Goal: Task Accomplishment & Management: Manage account settings

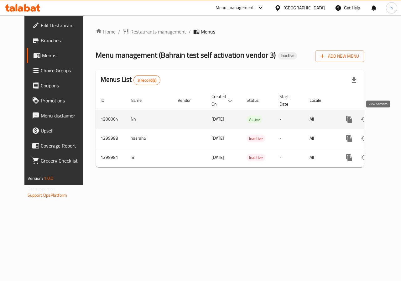
click at [390, 118] on icon "enhanced table" at bounding box center [394, 119] width 8 height 8
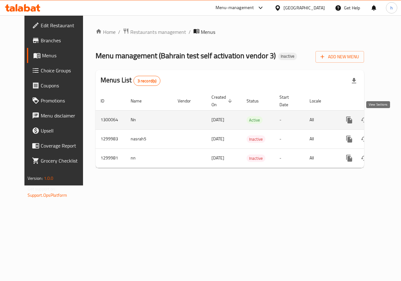
click at [387, 114] on link "enhanced table" at bounding box center [394, 119] width 15 height 15
click at [386, 120] on td "enhanced table" at bounding box center [371, 119] width 70 height 19
click at [391, 120] on icon "enhanced table" at bounding box center [394, 120] width 6 height 6
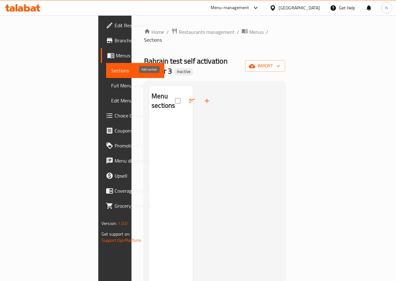
click at [203, 97] on icon "button" at bounding box center [207, 101] width 8 height 8
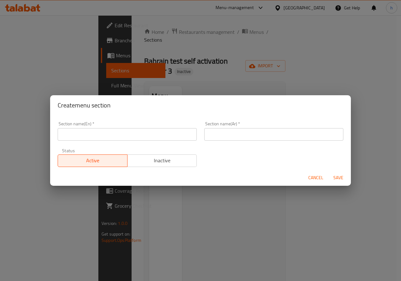
click at [131, 135] on input "text" at bounding box center [127, 134] width 139 height 13
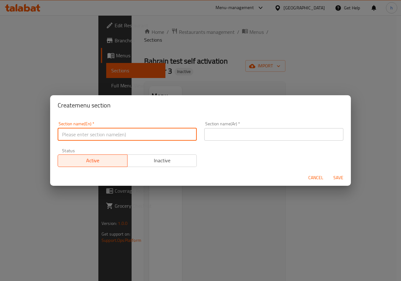
click at [165, 130] on input "text" at bounding box center [127, 134] width 139 height 13
type input "drinks"
click at [215, 138] on input "text" at bounding box center [273, 134] width 139 height 13
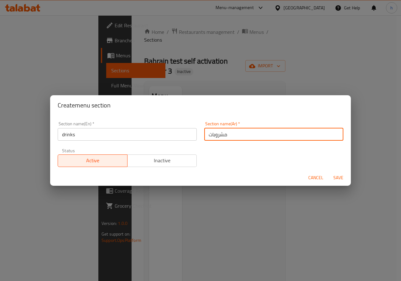
type input "مشروبات"
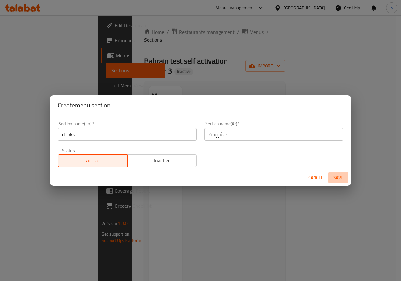
click at [338, 177] on span "Save" at bounding box center [337, 178] width 15 height 8
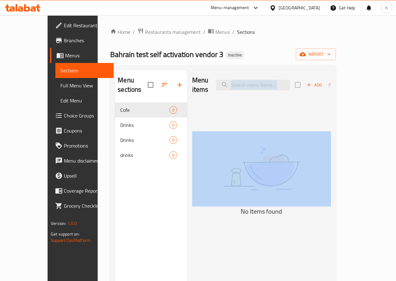
drag, startPoint x: 223, startPoint y: 111, endPoint x: 220, endPoint y: 138, distance: 27.7
click at [220, 138] on div "Menu items Add Sort No Items found" at bounding box center [259, 210] width 144 height 281
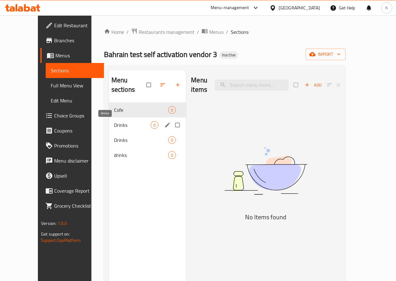
click at [114, 125] on span "Drinks" at bounding box center [132, 125] width 37 height 8
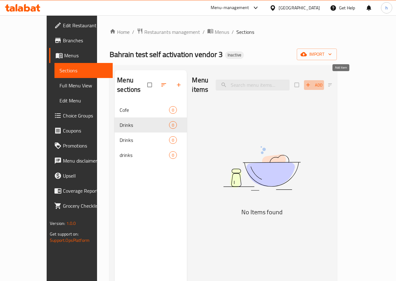
click at [311, 82] on icon "button" at bounding box center [308, 85] width 6 height 6
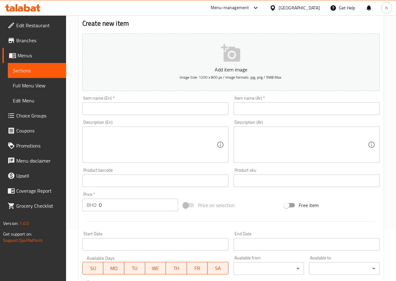
scroll to position [63, 0]
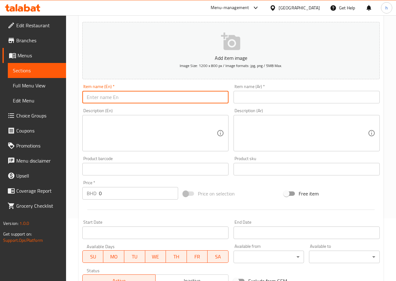
click at [172, 96] on input "text" at bounding box center [155, 97] width 146 height 13
type input "ة"
type input "macchiato"
click at [179, 130] on textarea at bounding box center [152, 133] width 130 height 30
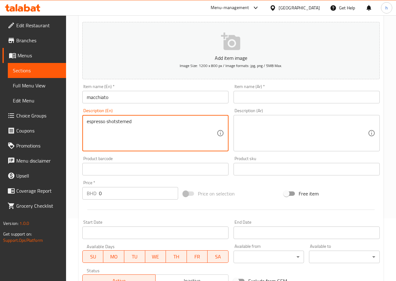
click at [116, 121] on textarea "espresso shotstemed" at bounding box center [152, 133] width 130 height 30
click at [139, 121] on textarea "espresso shot stemed" at bounding box center [152, 133] width 130 height 30
type textarea "espresso shot stemed milk, milk foum"
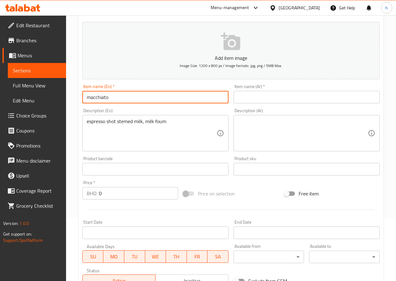
drag, startPoint x: 112, startPoint y: 96, endPoint x: 60, endPoint y: 100, distance: 52.1
click at [60, 100] on div "Edit Restaurant Branches Menus Sections Full Menu View Edit Menu Choice Groups …" at bounding box center [198, 166] width 396 height 427
click at [74, 75] on div "Home / Restaurants management / Menus / Sections / item / create Drinks section…" at bounding box center [231, 166] width 330 height 427
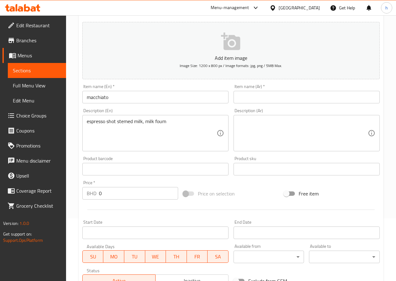
click at [250, 103] on input "text" at bounding box center [306, 97] width 146 height 13
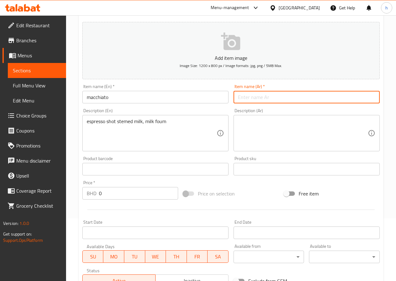
paste input "ماكياتو"
type input "ماكياتو"
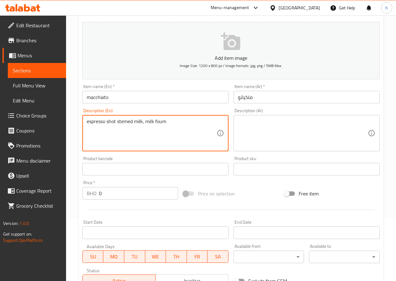
drag, startPoint x: 168, startPoint y: 120, endPoint x: 75, endPoint y: 118, distance: 93.0
click at [261, 196] on div "Price on selection" at bounding box center [231, 193] width 101 height 17
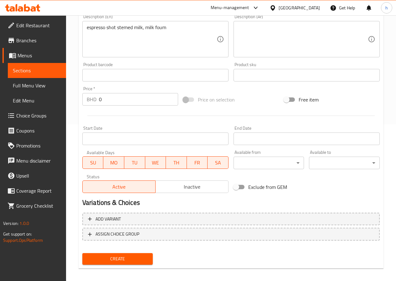
scroll to position [161, 0]
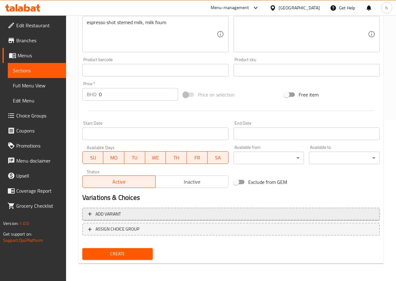
click at [115, 213] on span "Add variant" at bounding box center [107, 214] width 25 height 8
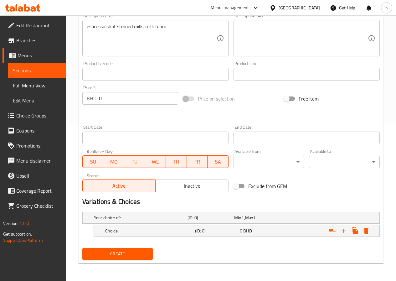
scroll to position [157, 0]
click at [345, 230] on icon "Expand" at bounding box center [344, 231] width 8 height 8
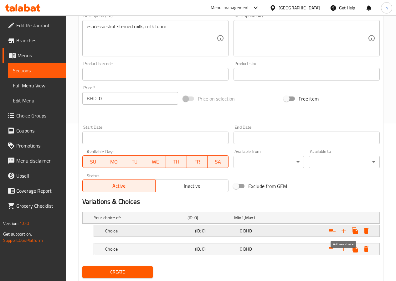
click at [345, 230] on icon "Expand" at bounding box center [344, 231] width 8 height 8
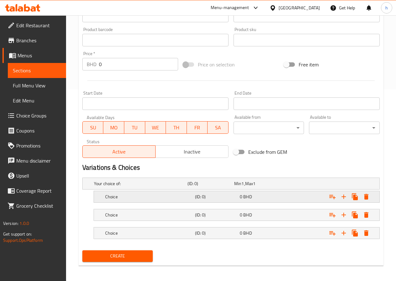
scroll to position [194, 0]
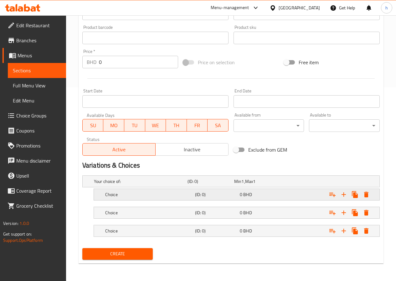
click at [143, 193] on h5 "Choice" at bounding box center [148, 194] width 87 height 6
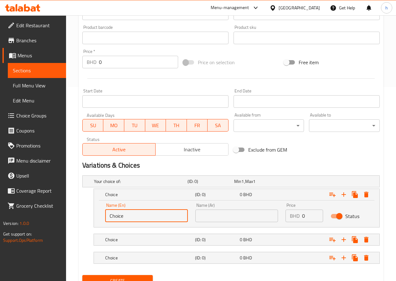
click at [128, 214] on input "Choice" at bounding box center [146, 215] width 83 height 13
type input "C"
type input "small"
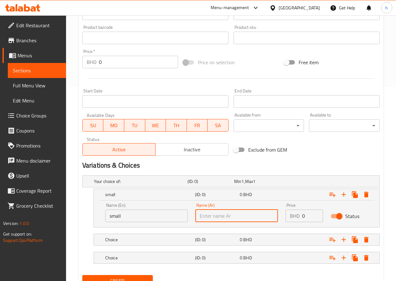
click at [202, 212] on input "text" at bounding box center [236, 215] width 83 height 13
click at [124, 235] on div "Choice" at bounding box center [149, 239] width 90 height 9
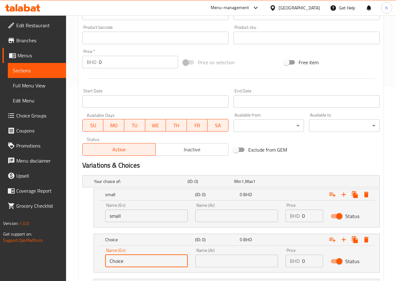
click at [128, 258] on input "Choice" at bounding box center [146, 260] width 83 height 13
type input "C"
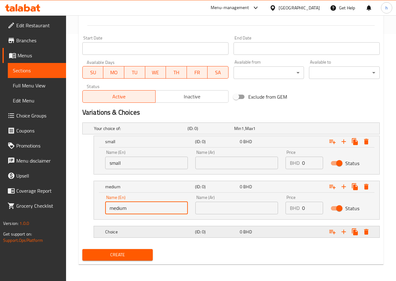
scroll to position [248, 0]
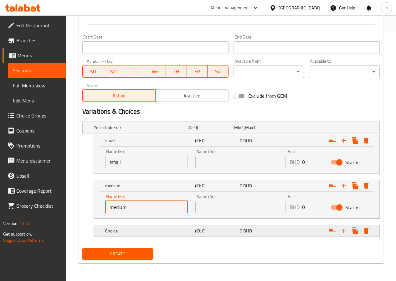
type input "medium"
click at [160, 227] on div "Choice" at bounding box center [149, 230] width 90 height 9
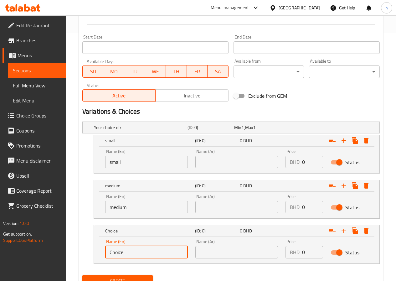
click at [151, 249] on input "Choice" at bounding box center [146, 252] width 83 height 13
type input "C"
type input "large"
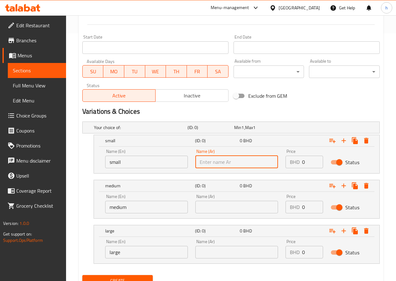
click at [224, 164] on input "text" at bounding box center [236, 162] width 83 height 13
type input "صغير"
click at [233, 210] on input "text" at bounding box center [236, 207] width 83 height 13
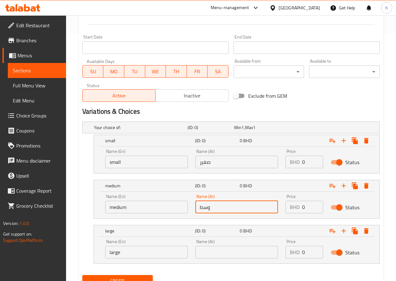
type input "وسط"
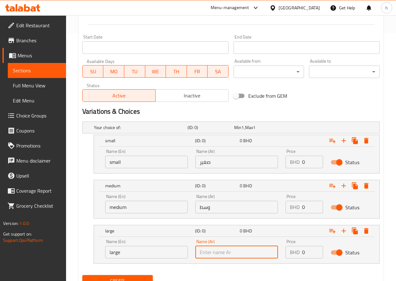
click at [240, 249] on input "text" at bounding box center [236, 252] width 83 height 13
type input "ط"
type input "كبير"
click at [316, 163] on input "0" at bounding box center [312, 162] width 21 height 13
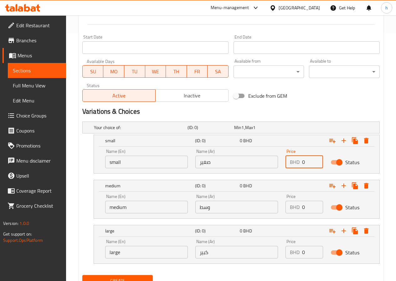
click at [310, 164] on input "0" at bounding box center [312, 162] width 21 height 13
type input "50"
click at [305, 208] on input "0" at bounding box center [312, 207] width 21 height 13
drag, startPoint x: 305, startPoint y: 208, endPoint x: 298, endPoint y: 207, distance: 7.1
click at [298, 207] on div "BHD 0 Price" at bounding box center [304, 207] width 38 height 13
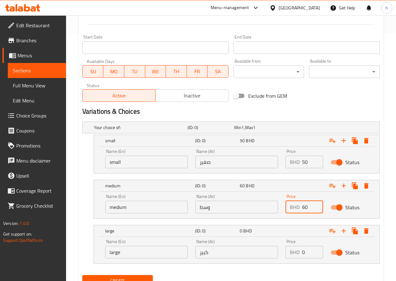
type input "60"
drag, startPoint x: 305, startPoint y: 254, endPoint x: 300, endPoint y: 252, distance: 4.6
click at [301, 252] on div "BHD 0 Price" at bounding box center [304, 252] width 38 height 13
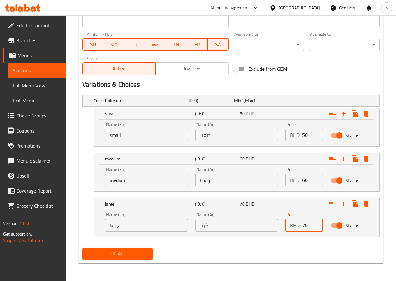
type input "70"
click at [36, 112] on span "Choice Groups" at bounding box center [38, 116] width 45 height 8
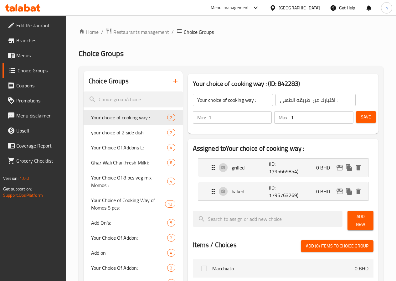
click at [172, 81] on icon "button" at bounding box center [176, 81] width 8 height 8
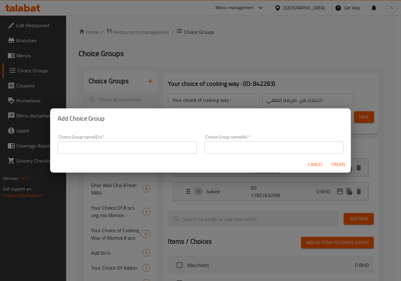
click at [106, 143] on input "text" at bounding box center [127, 147] width 139 height 13
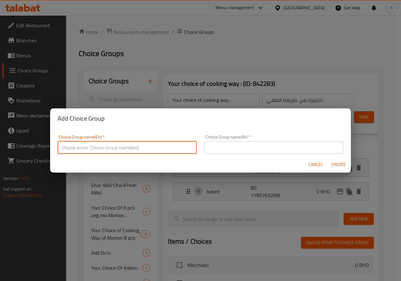
click at [168, 145] on input "text" at bounding box center [127, 147] width 139 height 13
type input "غ"
type input "your choise of sauce"
click at [214, 147] on input "text" at bounding box center [273, 147] width 139 height 13
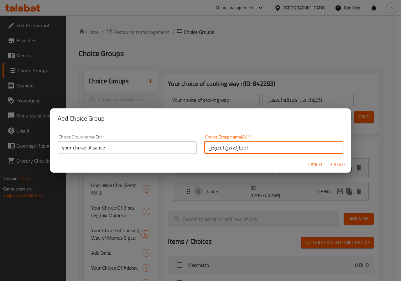
type input "اختيارك من الصوص"
click at [336, 166] on span "Create" at bounding box center [337, 165] width 15 height 8
type input "your choise of sauce"
type input "اختيارك من الصوص"
type input "0"
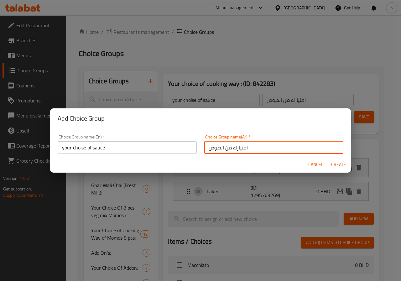
type input "0"
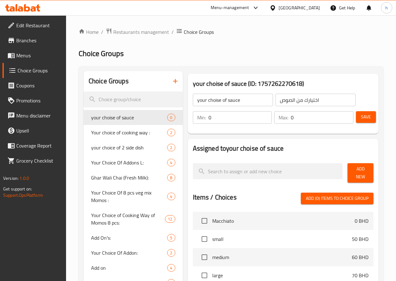
click at [366, 170] on span "Add New" at bounding box center [360, 173] width 16 height 16
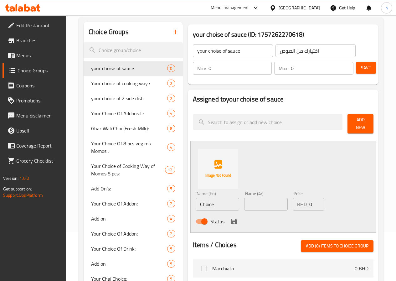
scroll to position [63, 0]
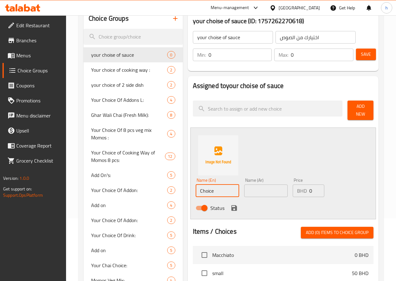
drag, startPoint x: 210, startPoint y: 190, endPoint x: 162, endPoint y: 185, distance: 47.8
click at [185, 185] on div "Assigned to your choise of sauce Add New Name (En) Choice Name (En) Name (Ar) N…" at bounding box center [283, 237] width 196 height 327
type input "ؤ"
type input "caramel sauce"
click at [244, 186] on input "text" at bounding box center [266, 190] width 44 height 13
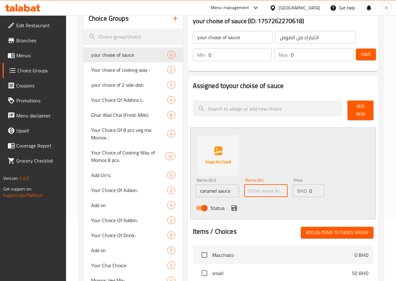
type input "ط"
type input "كارميل صوص"
drag, startPoint x: 304, startPoint y: 189, endPoint x: 296, endPoint y: 188, distance: 7.7
click at [296, 188] on div "BHD 0 Price" at bounding box center [309, 190] width 32 height 13
type input "10"
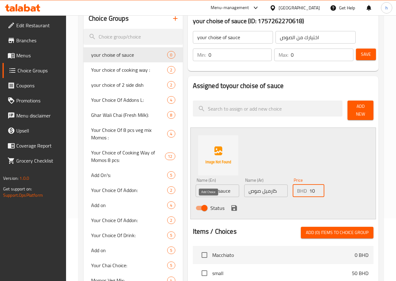
click at [230, 204] on icon "save" at bounding box center [234, 208] width 8 height 8
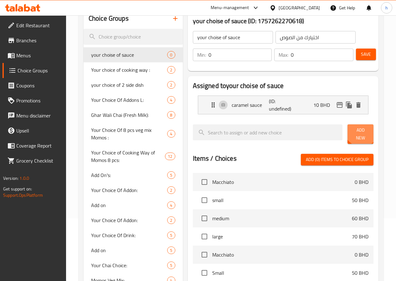
click at [357, 131] on span "Add New" at bounding box center [360, 134] width 16 height 16
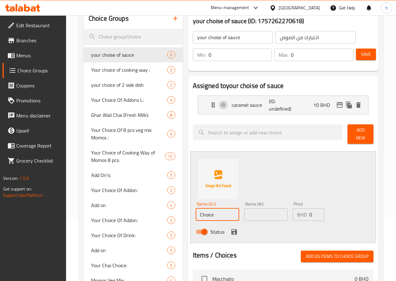
drag, startPoint x: 206, startPoint y: 207, endPoint x: 163, endPoint y: 206, distance: 42.3
click at [188, 206] on div "Assigned to your choise of sauce caramel sauce (ID: undefined) 10 BHD Name (En)…" at bounding box center [283, 249] width 191 height 346
type input "choclate sauce"
click at [244, 212] on input "text" at bounding box center [266, 214] width 44 height 13
type input "صوص الشيكولاتة"
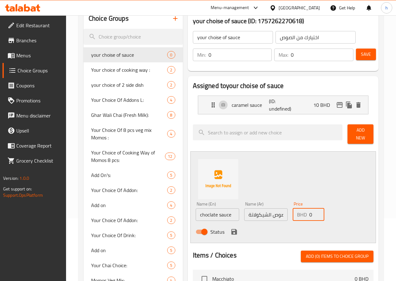
drag, startPoint x: 303, startPoint y: 214, endPoint x: 289, endPoint y: 208, distance: 15.6
click at [293, 208] on div "BHD 0 Price" at bounding box center [309, 214] width 32 height 13
type input "15"
click at [231, 229] on icon "save" at bounding box center [234, 232] width 6 height 6
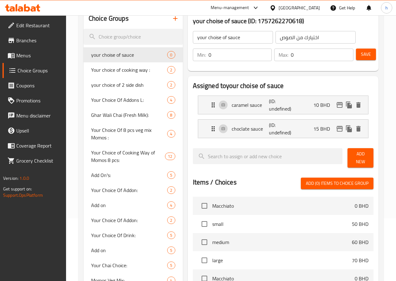
click at [363, 157] on span "Add New" at bounding box center [360, 158] width 16 height 16
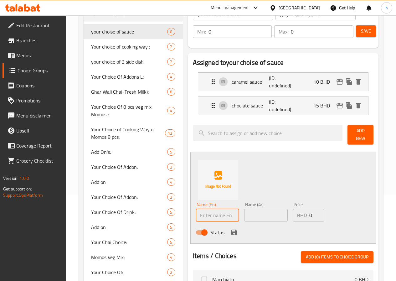
scroll to position [156, 0]
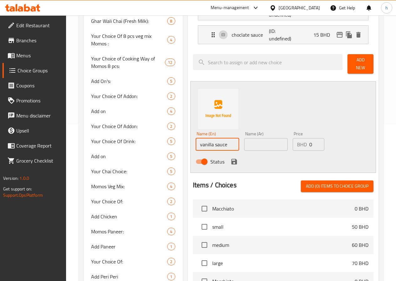
type input "vanilla sauce"
click at [244, 144] on input "text" at bounding box center [266, 144] width 44 height 13
type input "صوص الفانيليا"
drag, startPoint x: 301, startPoint y: 142, endPoint x: 295, endPoint y: 142, distance: 5.6
click at [295, 142] on div "BHD 0 Price" at bounding box center [309, 144] width 32 height 13
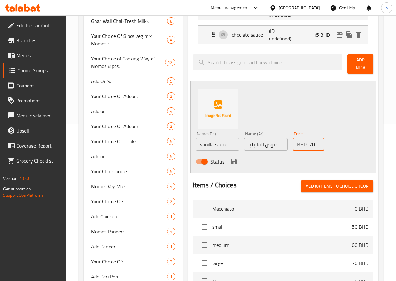
type input "20"
click at [230, 158] on icon "save" at bounding box center [234, 162] width 8 height 8
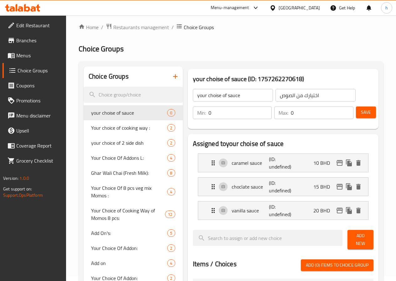
scroll to position [0, 0]
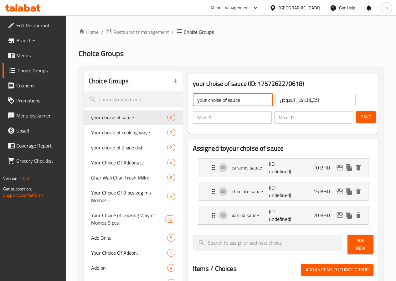
click at [231, 102] on input "your choise of sauce" at bounding box center [233, 100] width 80 height 13
drag, startPoint x: 221, startPoint y: 100, endPoint x: 159, endPoint y: 99, distance: 62.3
type input "your choise of sauce1"
click at [369, 115] on span "Save" at bounding box center [366, 117] width 10 height 8
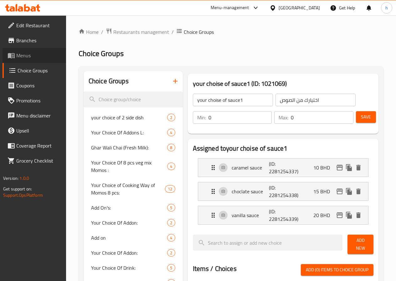
click at [32, 54] on span "Menus" at bounding box center [38, 56] width 45 height 8
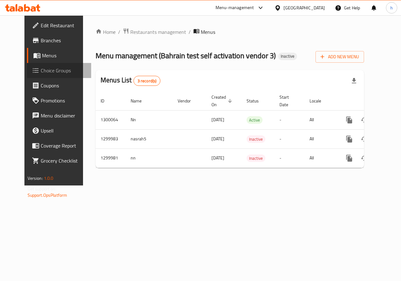
click at [41, 69] on span "Choice Groups" at bounding box center [64, 71] width 46 height 8
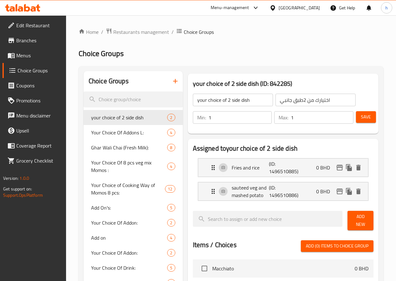
click at [25, 40] on span "Branches" at bounding box center [38, 41] width 45 height 8
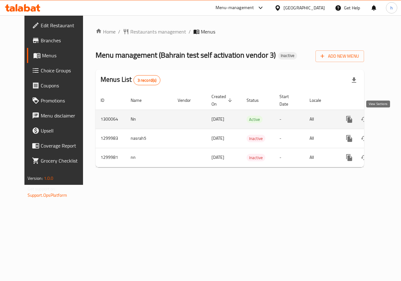
click at [390, 120] on icon "enhanced table" at bounding box center [394, 119] width 8 height 8
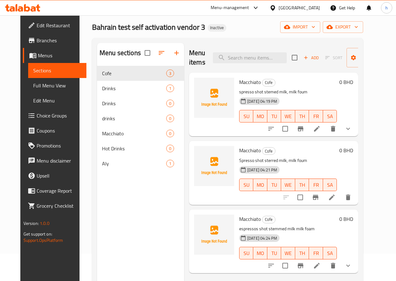
scroll to position [25, 0]
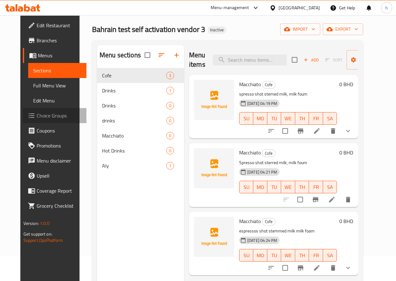
click at [37, 116] on span "Choice Groups" at bounding box center [59, 116] width 45 height 8
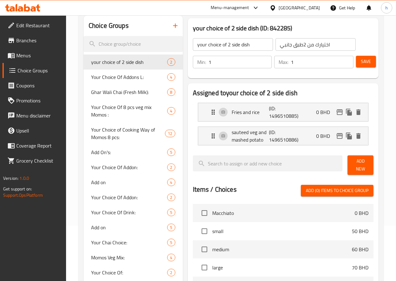
scroll to position [63, 0]
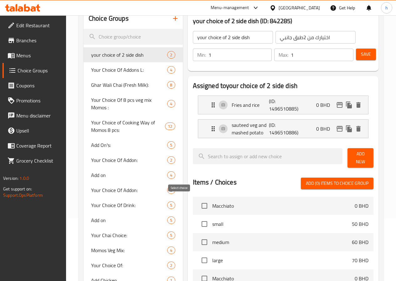
click at [198, 202] on input "checkbox" at bounding box center [204, 205] width 13 height 13
click at [198, 200] on input "checkbox" at bounding box center [204, 205] width 13 height 13
checkbox input "false"
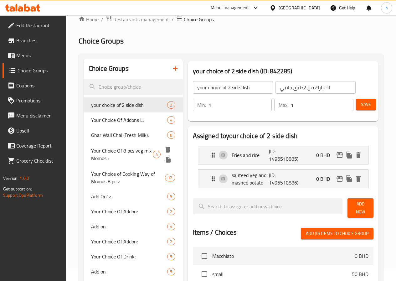
scroll to position [0, 0]
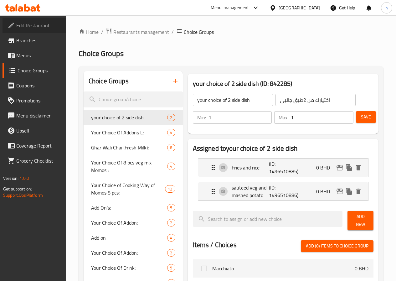
click at [30, 26] on span "Edit Restaurant" at bounding box center [38, 26] width 45 height 8
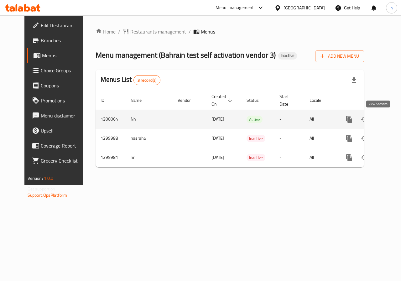
click at [391, 119] on icon "enhanced table" at bounding box center [394, 119] width 6 height 6
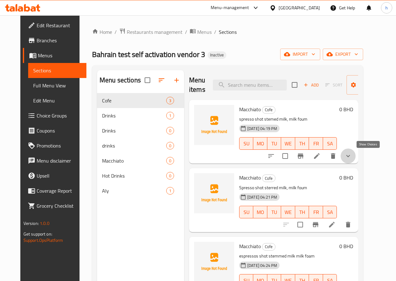
click at [352, 154] on icon "show more" at bounding box center [348, 156] width 8 height 8
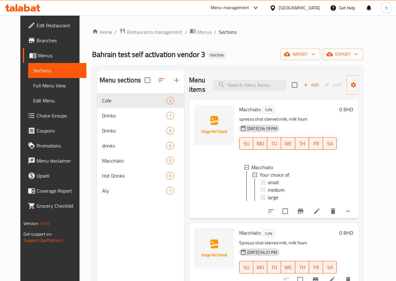
click at [325, 212] on li at bounding box center [317, 210] width 18 height 11
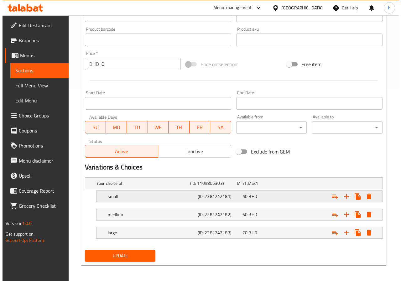
scroll to position [194, 0]
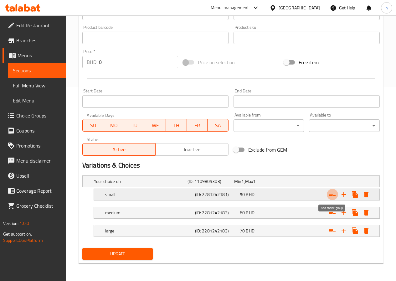
click at [333, 194] on icon "Expand" at bounding box center [333, 195] width 8 height 8
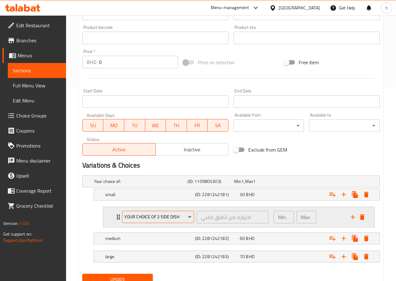
click at [178, 215] on span "your choice of 2 side dish" at bounding box center [157, 217] width 67 height 8
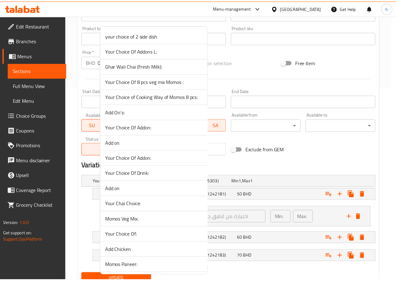
scroll to position [805, 0]
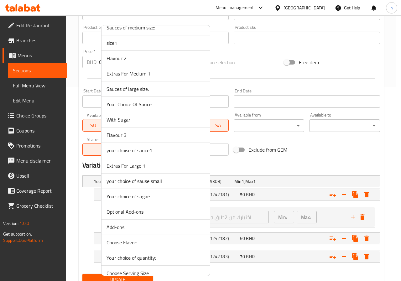
click at [146, 152] on span "your choise of sauce1" at bounding box center [155, 150] width 98 height 8
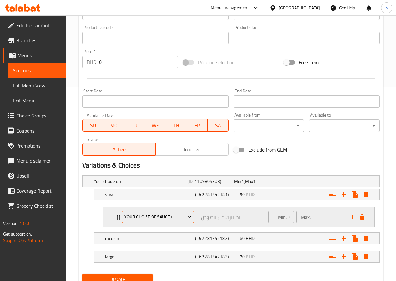
click at [190, 217] on icon "Expand" at bounding box center [190, 216] width 6 height 6
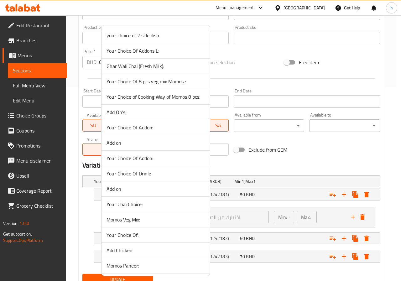
click at [75, 226] on div at bounding box center [200, 140] width 401 height 281
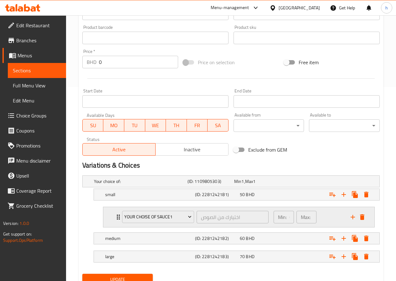
click at [117, 218] on icon "Expand" at bounding box center [119, 217] width 8 height 8
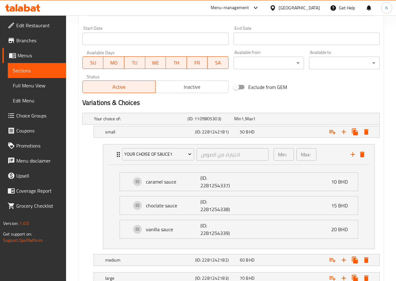
scroll to position [288, 0]
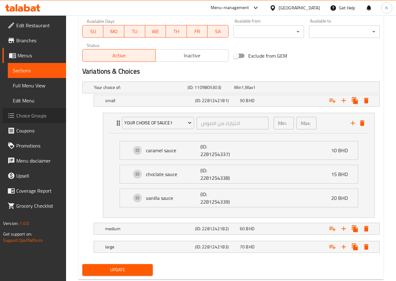
click at [30, 117] on span "Choice Groups" at bounding box center [38, 116] width 45 height 8
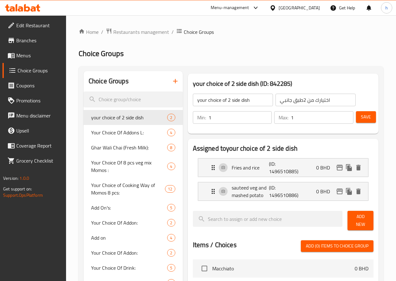
click at [172, 82] on icon "button" at bounding box center [176, 81] width 8 height 8
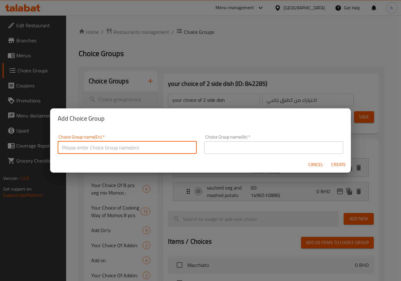
click at [131, 144] on input "text" at bounding box center [127, 147] width 139 height 13
paste input "your choise of sauce1"
type input "your choise of sauce2"
click at [229, 150] on input "text" at bounding box center [273, 147] width 139 height 13
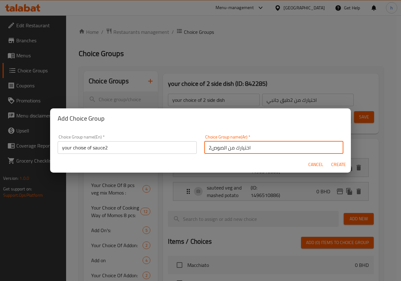
type input "اختيارك من الصوص2"
click at [336, 164] on span "Create" at bounding box center [337, 165] width 15 height 8
type input "your choise of sauce2"
type input "اختيارك من الصوص2"
type input "0"
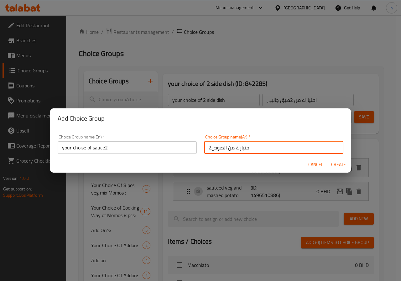
type input "0"
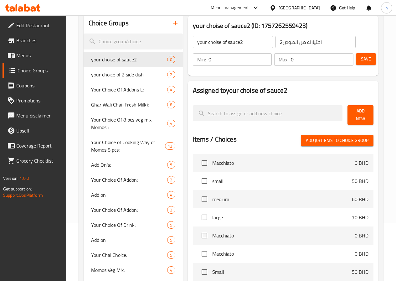
scroll to position [63, 0]
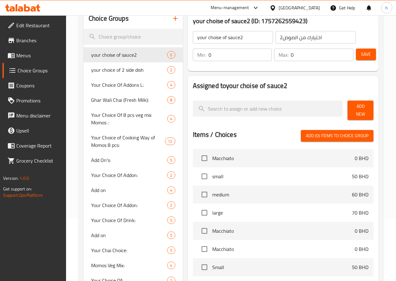
click at [353, 107] on span "Add New" at bounding box center [360, 110] width 16 height 16
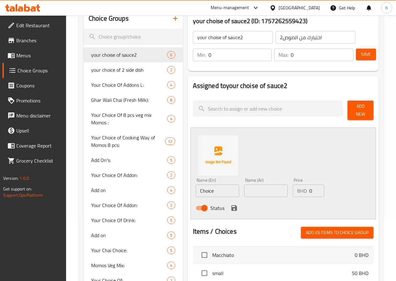
drag, startPoint x: 208, startPoint y: 180, endPoint x: 180, endPoint y: 187, distance: 29.6
click at [196, 185] on div "Name (En) Choice Name (En)" at bounding box center [218, 187] width 44 height 19
drag, startPoint x: 194, startPoint y: 191, endPoint x: 146, endPoint y: 191, distance: 47.9
type input "ؤ"
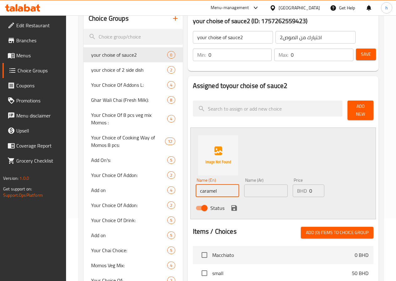
type input "caramel"
click at [244, 188] on input "text" at bounding box center [266, 190] width 44 height 13
drag, startPoint x: 244, startPoint y: 188, endPoint x: 223, endPoint y: 189, distance: 21.0
click at [223, 189] on div "Name (En) caramel Name (En) Name (Ar) كارميل صوص Name (Ar) Price BHD 0 Price St…" at bounding box center [266, 195] width 146 height 41
type input "كارميل"
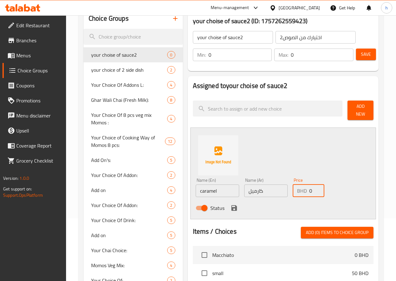
drag, startPoint x: 305, startPoint y: 186, endPoint x: 294, endPoint y: 188, distance: 10.9
click at [294, 187] on div "BHD 0 Price" at bounding box center [309, 190] width 32 height 13
type input "20"
click at [231, 205] on icon "save" at bounding box center [234, 208] width 6 height 6
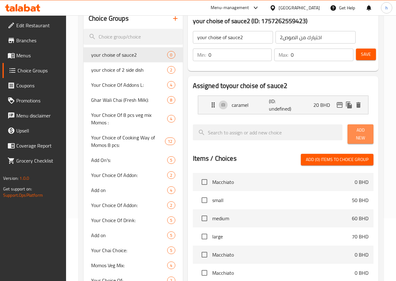
click at [354, 131] on span "Add New" at bounding box center [360, 134] width 16 height 16
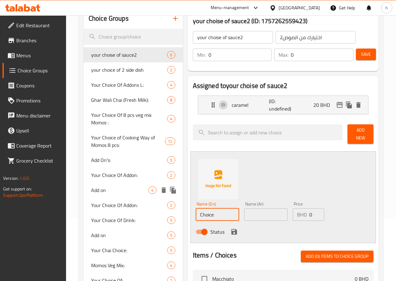
drag, startPoint x: 195, startPoint y: 212, endPoint x: 153, endPoint y: 215, distance: 42.4
type input "choclate sauce"
click at [244, 214] on input "text" at bounding box center [266, 214] width 44 height 13
type input "صوص الشيكولاتة"
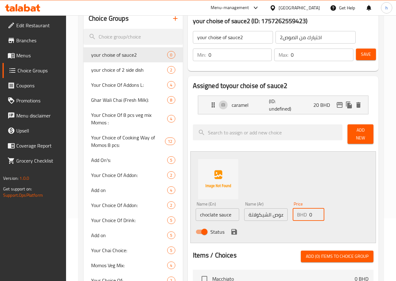
drag, startPoint x: 304, startPoint y: 207, endPoint x: 291, endPoint y: 212, distance: 13.1
click at [293, 212] on div "BHD 0 Price" at bounding box center [309, 214] width 32 height 13
type input "25"
click at [231, 229] on icon "save" at bounding box center [234, 232] width 6 height 6
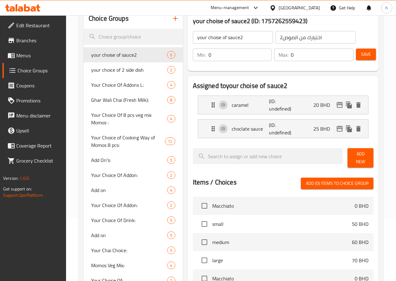
click at [352, 158] on span "Add New" at bounding box center [360, 158] width 16 height 16
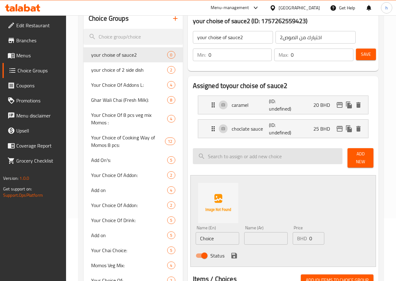
click at [235, 158] on input "search" at bounding box center [268, 156] width 150 height 16
drag, startPoint x: 209, startPoint y: 156, endPoint x: 171, endPoint y: 156, distance: 38.2
click at [193, 156] on input "vanilla sa" at bounding box center [268, 156] width 150 height 16
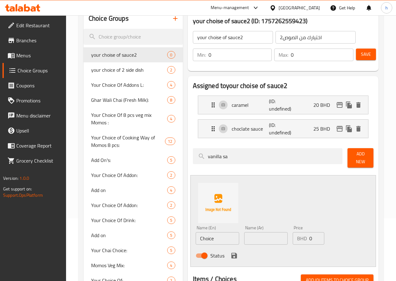
type input "vanilla sa"
drag, startPoint x: 192, startPoint y: 238, endPoint x: 165, endPoint y: 234, distance: 27.8
click at [188, 234] on div "Assigned to your choise of sauce2 caramel (ID: undefined) 20 BHD Name (En) cara…" at bounding box center [283, 198] width 191 height 244
paste input "vanilla sa"
type input "vanilla sauce"
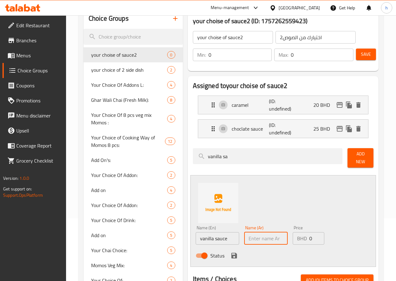
click at [244, 234] on input "text" at bounding box center [266, 238] width 44 height 13
type input "صوص الفانيليا"
drag, startPoint x: 303, startPoint y: 236, endPoint x: 296, endPoint y: 236, distance: 6.9
click at [296, 236] on div "BHD 0 Price" at bounding box center [309, 238] width 32 height 13
type input "30"
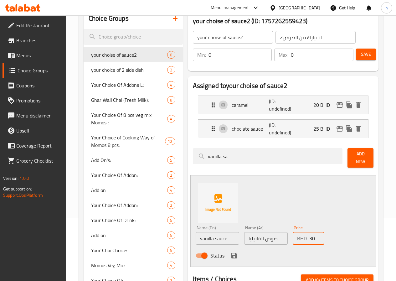
click at [360, 156] on span "Add New" at bounding box center [360, 158] width 16 height 16
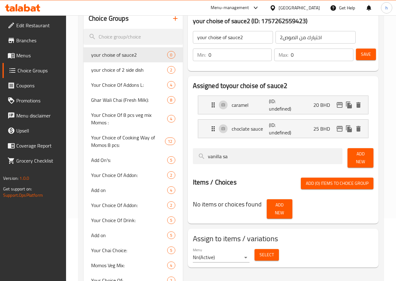
drag, startPoint x: 213, startPoint y: 158, endPoint x: 161, endPoint y: 159, distance: 52.3
click at [185, 159] on div "Assigned to your choise of sauce2 caramel (ID: undefined) 20 BHD Name (En) cara…" at bounding box center [283, 150] width 196 height 152
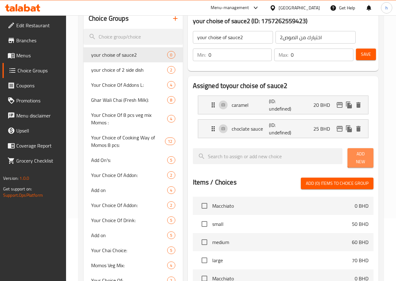
click at [357, 157] on span "Add New" at bounding box center [360, 158] width 16 height 16
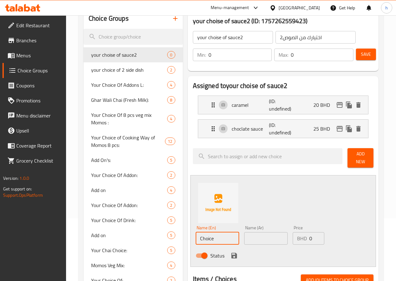
drag, startPoint x: 201, startPoint y: 233, endPoint x: 165, endPoint y: 234, distance: 35.7
click at [188, 234] on div "Assigned to your choise of sauce2 caramel (ID: undefined) 20 BHD Name (En) cara…" at bounding box center [283, 270] width 191 height 388
paste input "vanilla sa"
type input "vanilla sauce"
click at [254, 235] on input "text" at bounding box center [266, 238] width 44 height 13
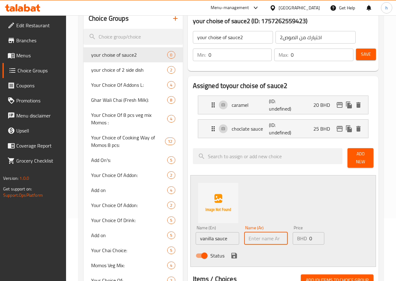
type input "صوص الفانيليا"
drag, startPoint x: 304, startPoint y: 235, endPoint x: 295, endPoint y: 235, distance: 8.5
click at [295, 235] on div "BHD 0 Price" at bounding box center [309, 238] width 32 height 13
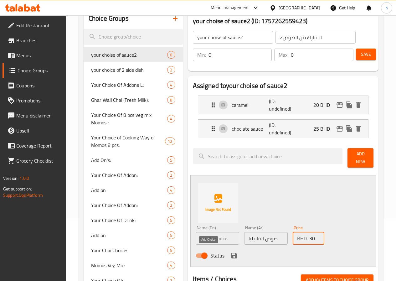
type input "30"
click at [230, 252] on icon "save" at bounding box center [234, 256] width 8 height 8
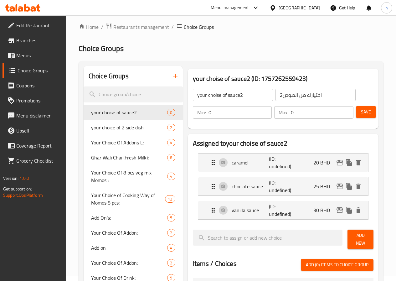
scroll to position [0, 0]
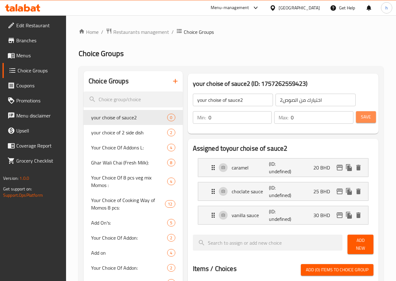
click at [364, 118] on span "Save" at bounding box center [366, 117] width 10 height 8
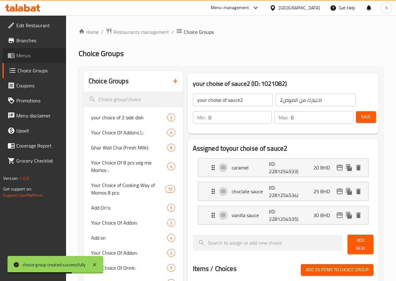
click at [43, 56] on span "Menus" at bounding box center [38, 56] width 45 height 8
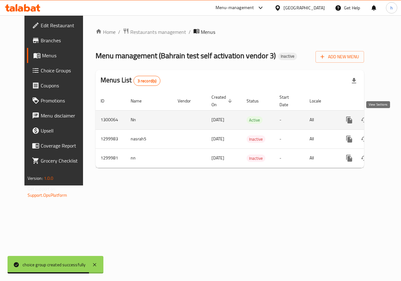
click at [391, 120] on icon "enhanced table" at bounding box center [394, 120] width 6 height 6
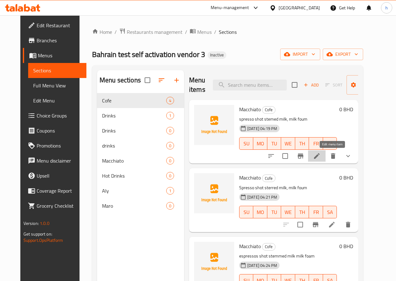
click at [320, 154] on icon at bounding box center [317, 156] width 6 height 6
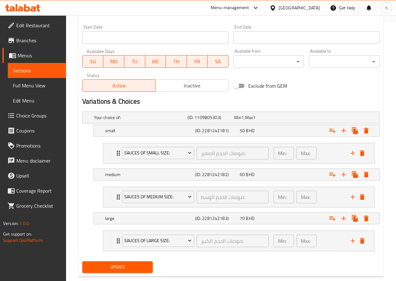
scroll to position [271, 0]
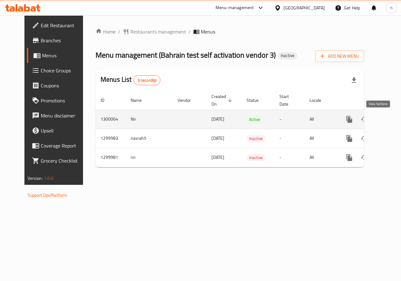
click at [390, 119] on icon "enhanced table" at bounding box center [394, 119] width 8 height 8
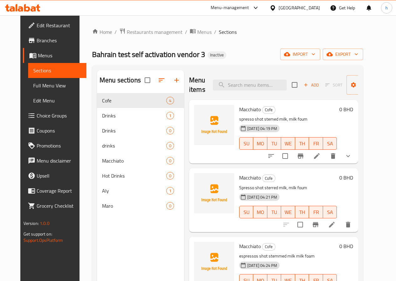
scroll to position [24, 0]
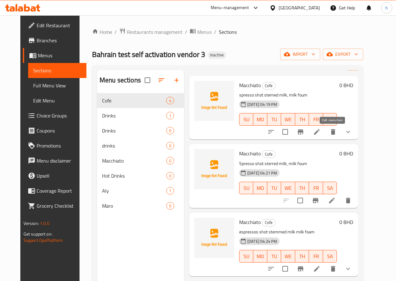
click at [320, 131] on icon at bounding box center [317, 132] width 6 height 6
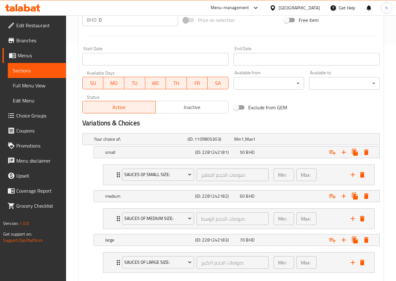
scroll to position [250, 0]
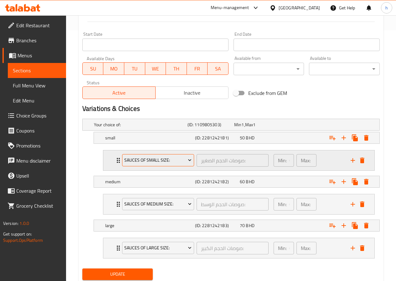
click at [188, 163] on icon "Expand" at bounding box center [190, 160] width 6 height 6
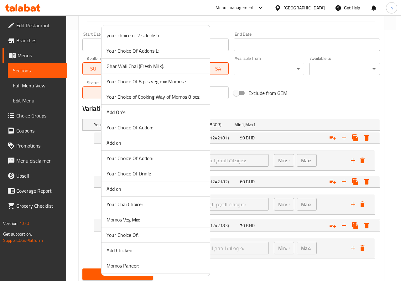
click at [323, 98] on div at bounding box center [200, 140] width 401 height 281
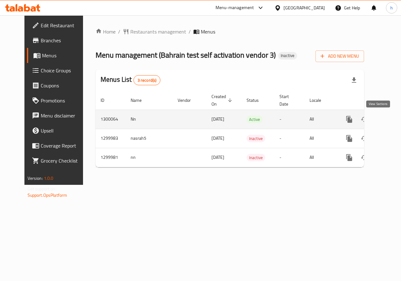
click at [390, 120] on icon "enhanced table" at bounding box center [394, 119] width 8 height 8
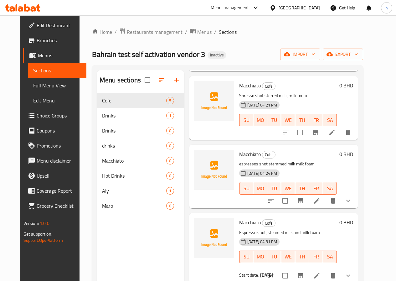
scroll to position [92, 0]
click at [320, 201] on icon at bounding box center [317, 200] width 6 height 6
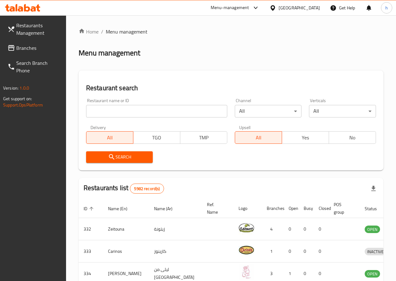
click at [42, 49] on span "Branches" at bounding box center [38, 48] width 45 height 8
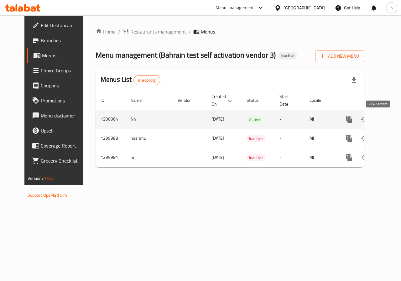
click at [390, 118] on icon "enhanced table" at bounding box center [394, 119] width 8 height 8
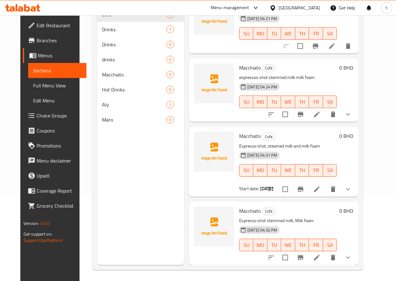
scroll to position [88, 0]
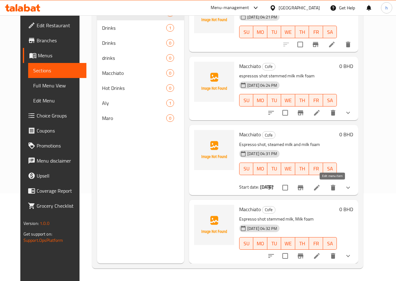
click at [320, 188] on icon at bounding box center [317, 188] width 6 height 6
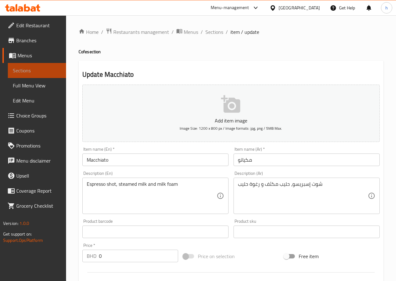
click at [25, 69] on span "Sections" at bounding box center [37, 71] width 48 height 8
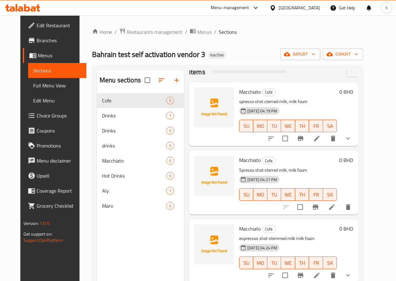
scroll to position [31, 0]
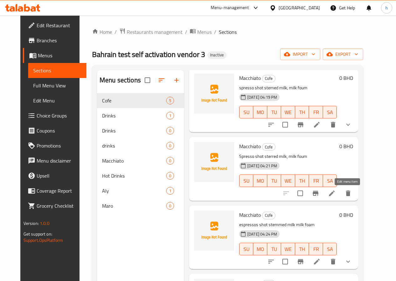
click at [335, 194] on icon at bounding box center [332, 193] width 8 height 8
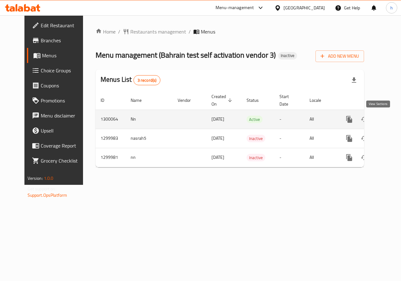
click at [390, 120] on icon "enhanced table" at bounding box center [394, 119] width 8 height 8
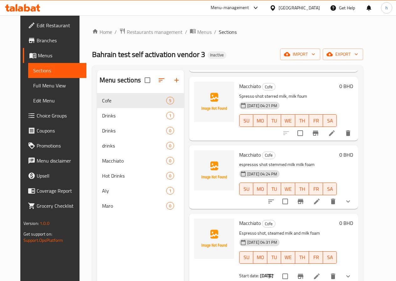
scroll to position [92, 0]
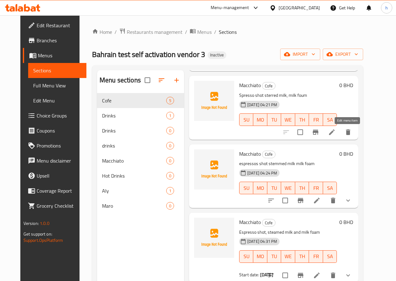
click at [335, 131] on icon at bounding box center [332, 132] width 8 height 8
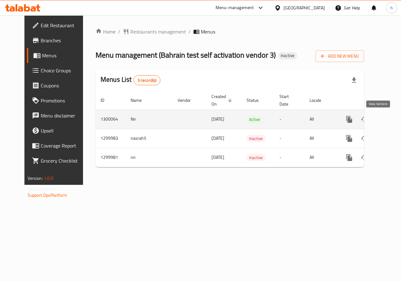
click at [390, 117] on icon "enhanced table" at bounding box center [394, 119] width 8 height 8
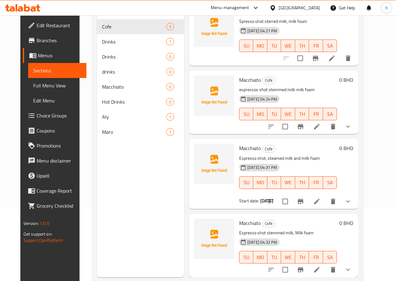
scroll to position [88, 0]
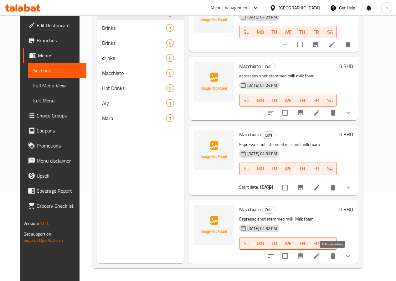
click at [320, 257] on icon at bounding box center [317, 256] width 8 height 8
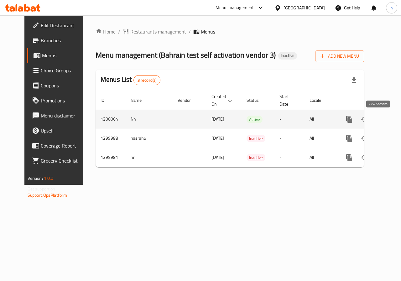
click at [390, 117] on icon "enhanced table" at bounding box center [394, 119] width 8 height 8
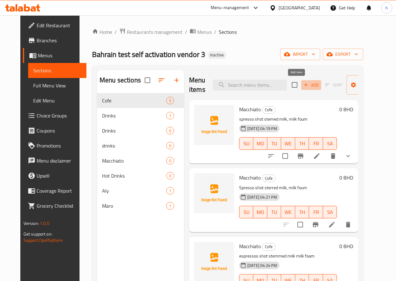
click at [303, 82] on icon "button" at bounding box center [306, 85] width 6 height 6
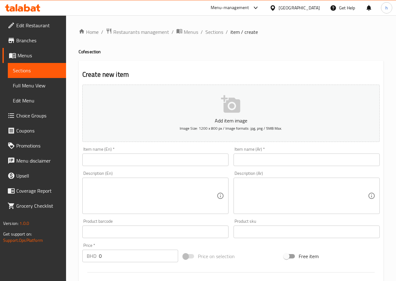
click at [171, 154] on input "text" at bounding box center [155, 159] width 146 height 13
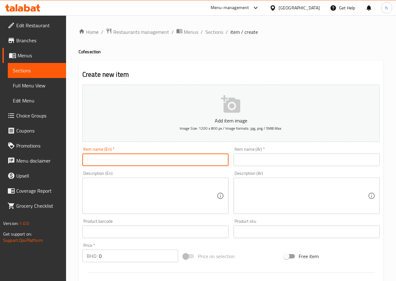
type input "macchiato"
click at [260, 158] on input "text" at bounding box center [306, 159] width 146 height 13
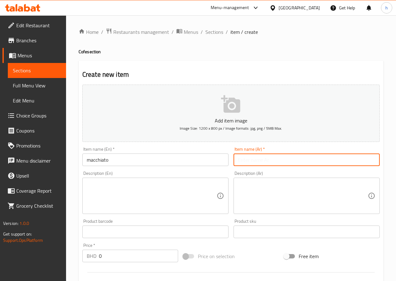
type input "ماكياتو"
click at [187, 180] on div "Description (En)" at bounding box center [155, 195] width 146 height 36
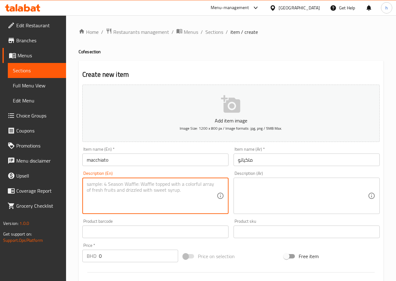
click at [103, 190] on textarea at bounding box center [152, 196] width 130 height 30
paste textarea "espresso shot steamed milk, milk foam"
click at [115, 185] on textarea "espresso shot steamed milk, milk foam" at bounding box center [152, 196] width 130 height 30
click at [116, 184] on textarea "espresso shot steamed milk, milk foam" at bounding box center [152, 196] width 130 height 30
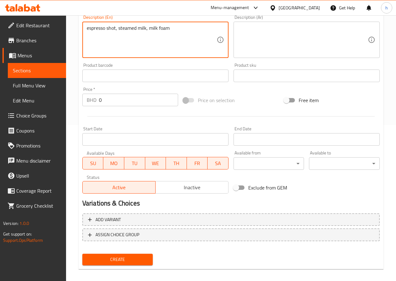
scroll to position [156, 0]
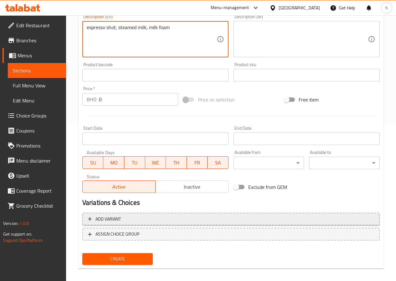
type textarea "espresso shot, steamed milk, milk foam"
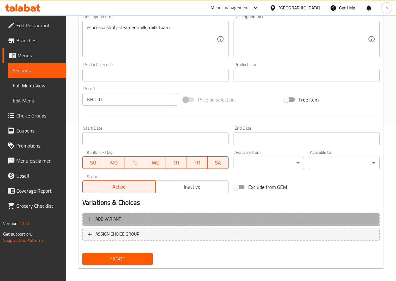
click at [120, 221] on span "Add variant" at bounding box center [107, 219] width 25 height 8
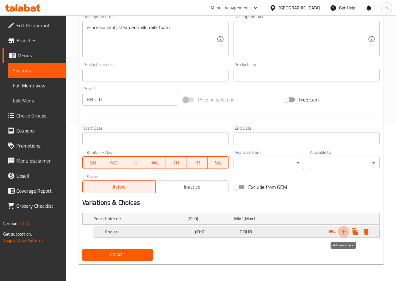
click at [343, 231] on icon "Expand" at bounding box center [344, 232] width 8 height 8
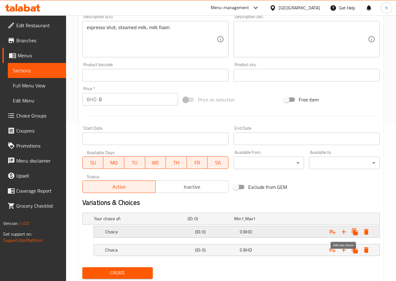
click at [343, 231] on icon "Expand" at bounding box center [344, 232] width 8 height 8
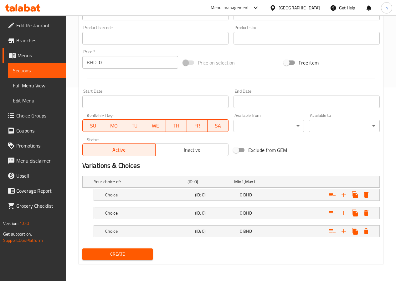
scroll to position [194, 0]
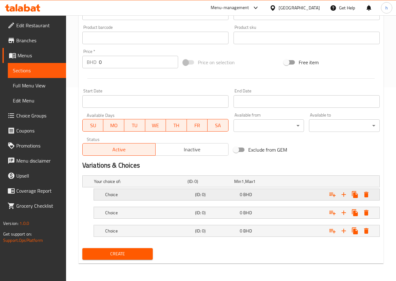
click at [180, 191] on h5 "Choice" at bounding box center [148, 194] width 87 height 6
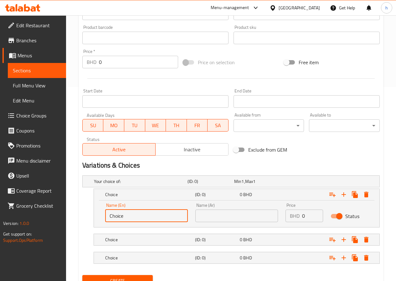
click at [131, 217] on input "Choice" at bounding box center [146, 215] width 83 height 13
type input "C"
type input "small"
click at [118, 235] on div "Choice" at bounding box center [149, 239] width 90 height 9
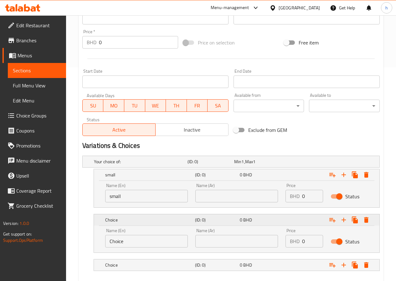
scroll to position [248, 0]
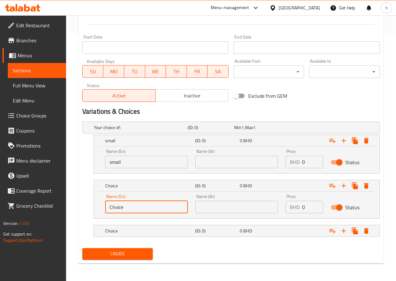
drag, startPoint x: 129, startPoint y: 208, endPoint x: 98, endPoint y: 210, distance: 30.7
click at [98, 210] on div "Name (En) Choice Name (En) Name (Ar) Name (Ar) Price BHD 0 Price Status" at bounding box center [236, 205] width 285 height 27
type input "medium"
click at [119, 228] on h5 "Choice" at bounding box center [148, 231] width 87 height 6
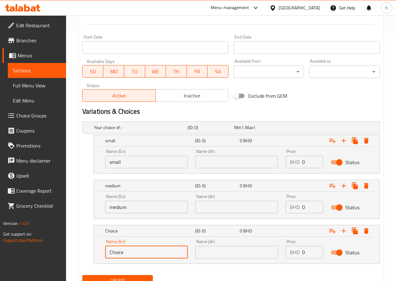
drag, startPoint x: 130, startPoint y: 251, endPoint x: 98, endPoint y: 256, distance: 31.9
click at [98, 256] on div "Name (En) Choice Name (En) Name (Ar) Name (Ar) Price BHD 0 Price Status" at bounding box center [236, 250] width 285 height 27
type input "large"
click at [226, 253] on input "text" at bounding box center [236, 252] width 83 height 13
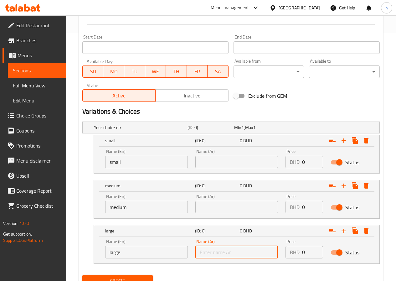
type input "كبير"
click at [223, 209] on input "text" at bounding box center [236, 207] width 83 height 13
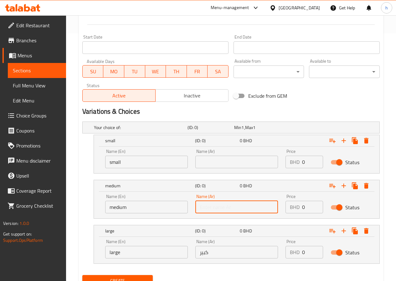
type input "وسط"
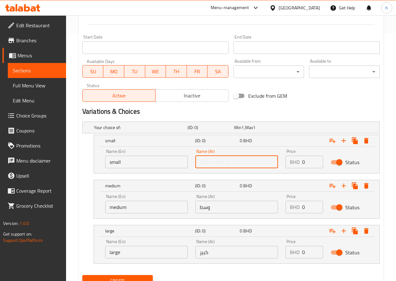
click at [214, 163] on input "text" at bounding box center [236, 162] width 83 height 13
type input "صغير"
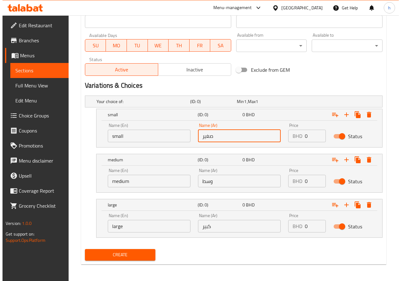
scroll to position [274, 0]
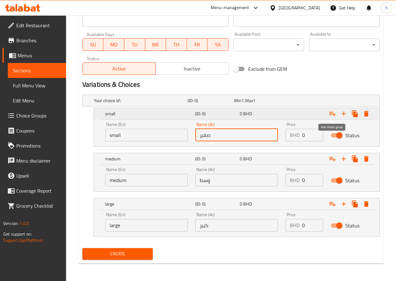
click at [333, 113] on icon "Expand" at bounding box center [333, 114] width 8 height 8
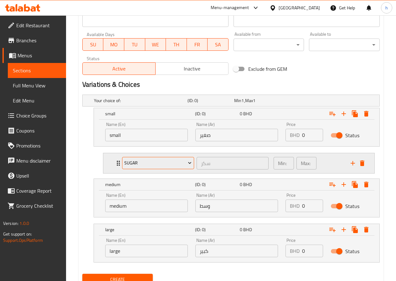
click at [179, 164] on span "sugar" at bounding box center [157, 163] width 67 height 8
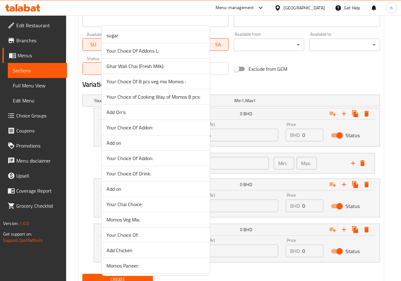
click at [231, 165] on div at bounding box center [200, 140] width 401 height 281
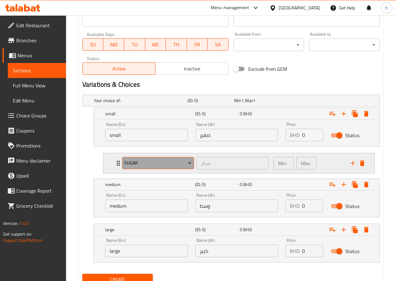
drag, startPoint x: 180, startPoint y: 160, endPoint x: 140, endPoint y: 168, distance: 41.2
click at [140, 168] on button "sugar" at bounding box center [158, 163] width 72 height 13
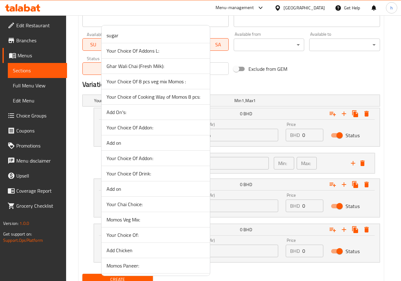
click at [234, 163] on div at bounding box center [200, 140] width 401 height 281
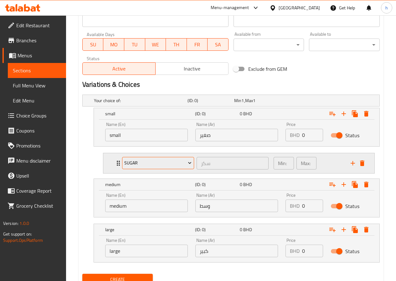
click at [176, 163] on span "sugar" at bounding box center [157, 163] width 67 height 8
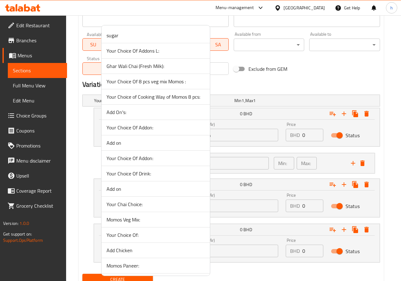
scroll to position [805, 0]
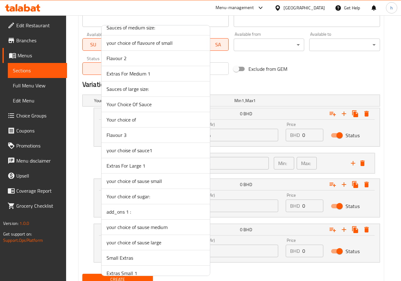
click at [145, 149] on span "your choise of sauce1" at bounding box center [155, 150] width 98 height 8
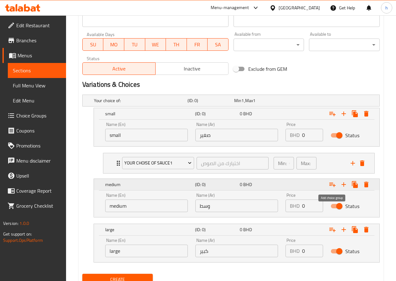
click at [331, 184] on icon "Expand" at bounding box center [333, 185] width 8 height 8
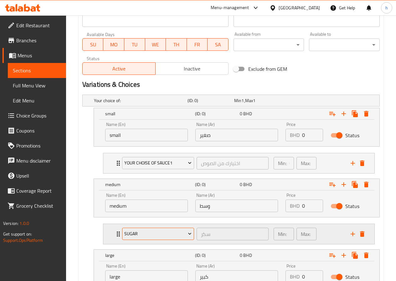
click at [181, 232] on span "sugar" at bounding box center [157, 234] width 67 height 8
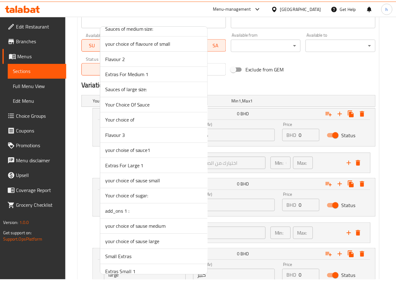
scroll to position [959, 0]
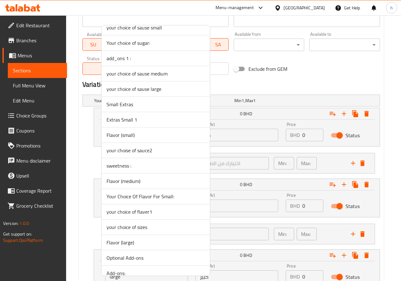
click at [158, 151] on span "your choise of sauce2" at bounding box center [155, 150] width 98 height 8
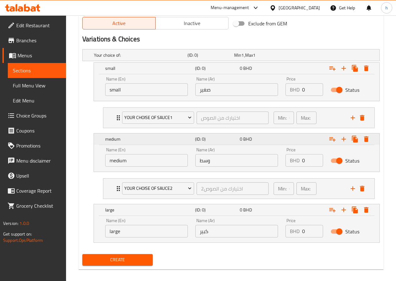
scroll to position [326, 0]
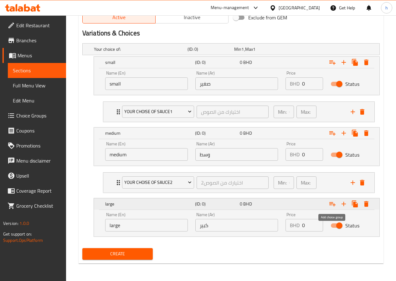
click at [334, 202] on icon "Expand" at bounding box center [333, 204] width 8 height 8
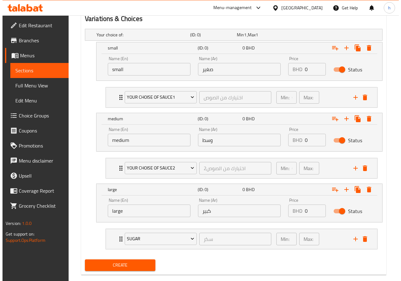
scroll to position [351, 0]
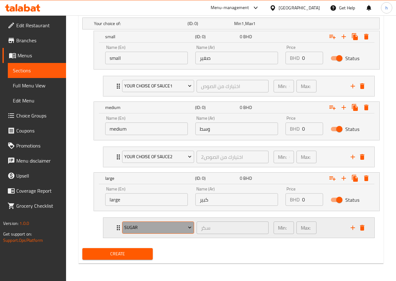
click at [158, 226] on span "sugar" at bounding box center [157, 227] width 67 height 8
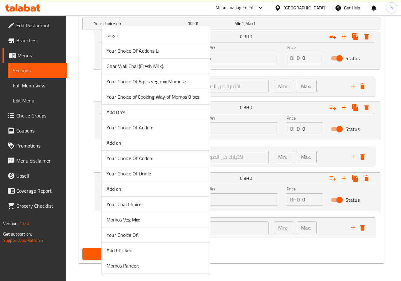
click at [87, 205] on div at bounding box center [200, 140] width 401 height 281
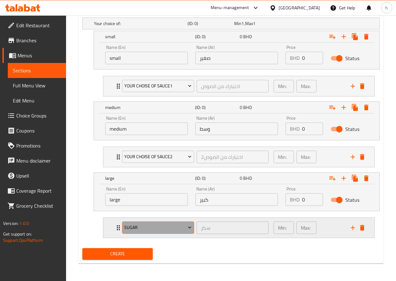
click at [179, 227] on span "sugar" at bounding box center [157, 227] width 67 height 8
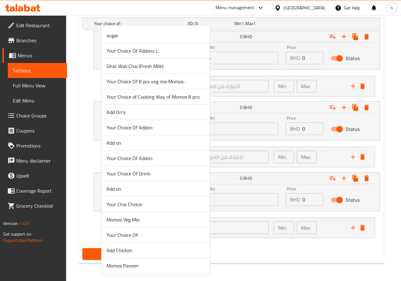
scroll to position [805, 0]
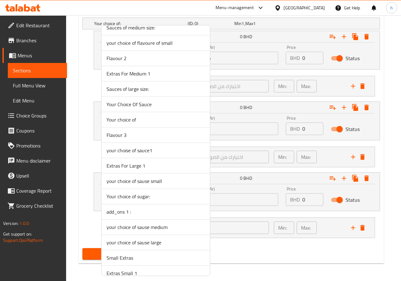
click at [193, 81] on li "Extras For Medium 1" at bounding box center [155, 73] width 108 height 15
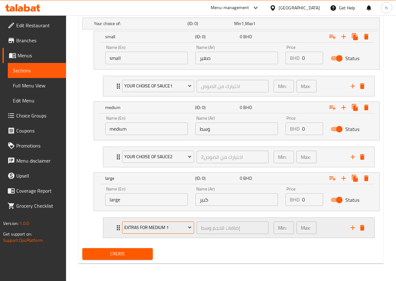
click at [184, 226] on span "Extras For Medium 1" at bounding box center [157, 227] width 67 height 8
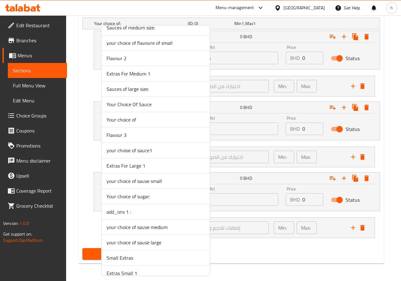
click at [305, 252] on div at bounding box center [200, 140] width 401 height 281
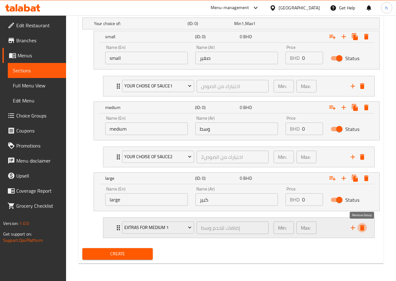
click at [362, 225] on icon "delete" at bounding box center [362, 228] width 4 height 6
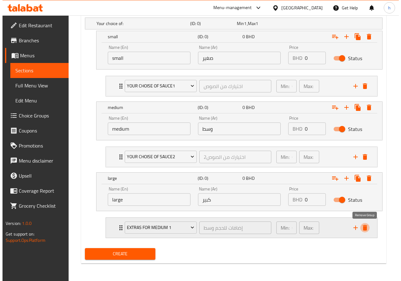
scroll to position [326, 0]
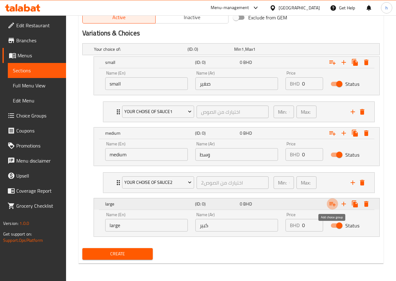
click at [334, 204] on icon "Expand" at bounding box center [332, 204] width 6 height 4
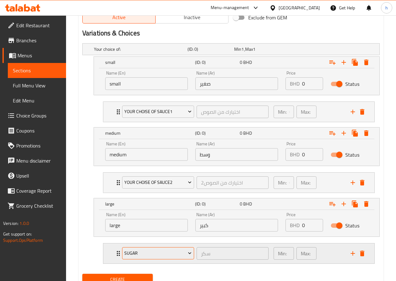
click at [156, 253] on span "sugar" at bounding box center [157, 253] width 67 height 8
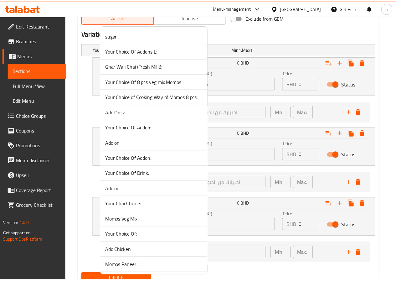
scroll to position [790, 0]
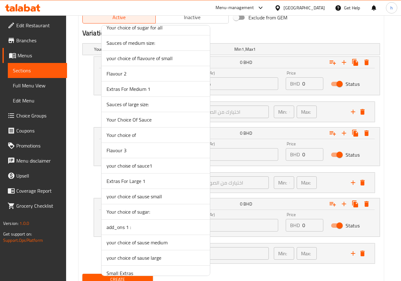
click at [80, 168] on div at bounding box center [200, 140] width 401 height 281
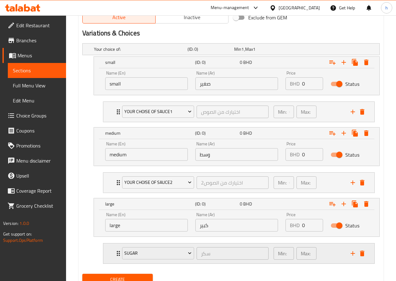
click at [115, 251] on icon "Expand" at bounding box center [119, 253] width 8 height 8
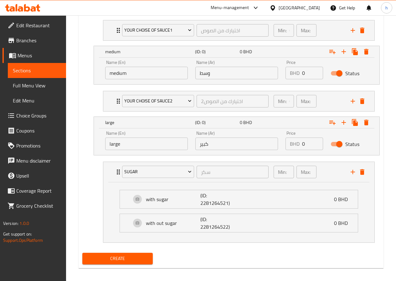
scroll to position [412, 0]
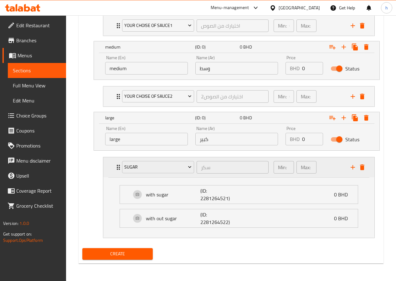
click at [116, 167] on icon "Expand" at bounding box center [119, 167] width 8 height 8
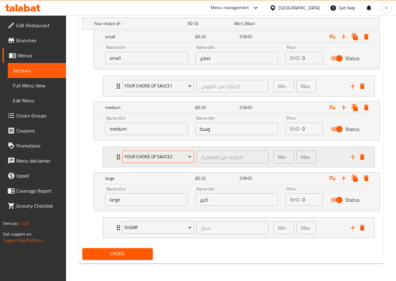
scroll to position [351, 0]
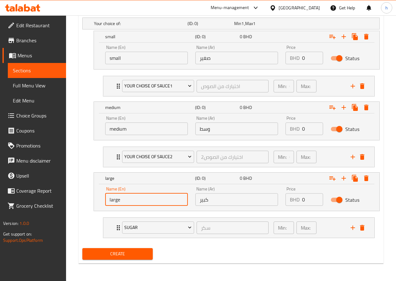
click at [153, 199] on input "large" at bounding box center [146, 199] width 83 height 13
click at [364, 228] on icon "delete" at bounding box center [362, 228] width 8 height 8
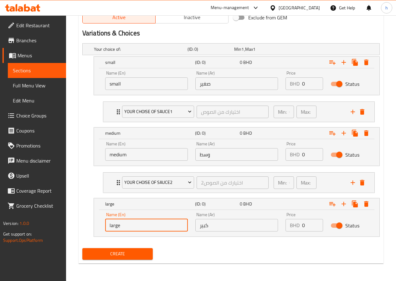
scroll to position [326, 0]
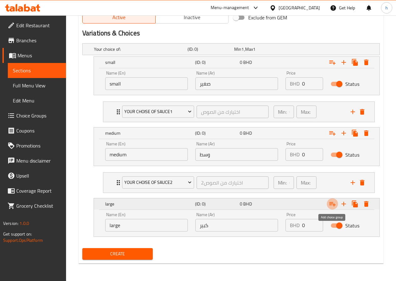
click at [331, 205] on icon "Expand" at bounding box center [333, 204] width 8 height 8
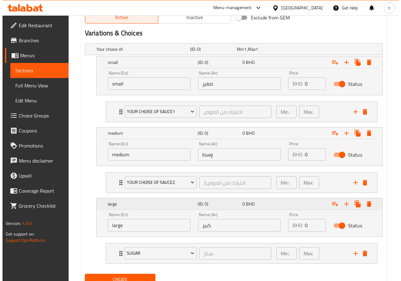
scroll to position [351, 0]
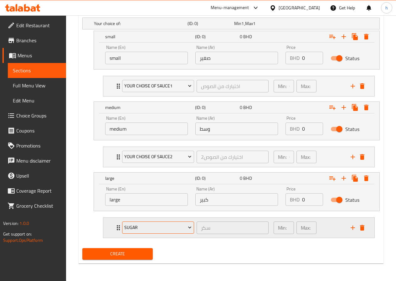
click at [136, 223] on span "sugar" at bounding box center [157, 227] width 67 height 8
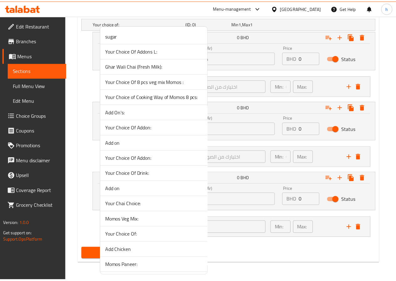
scroll to position [790, 0]
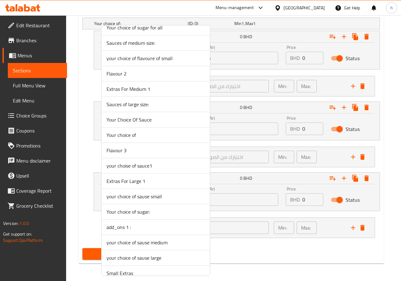
click at [81, 99] on div at bounding box center [200, 140] width 401 height 281
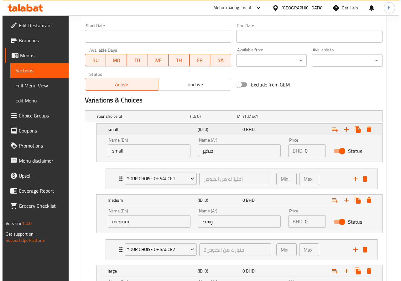
scroll to position [258, 0]
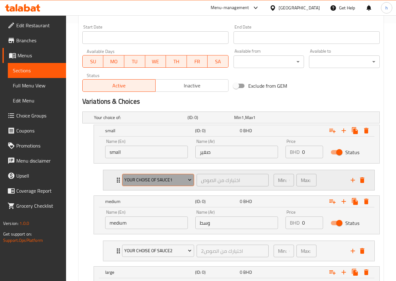
click at [191, 180] on icon "Expand" at bounding box center [189, 180] width 3 height 2
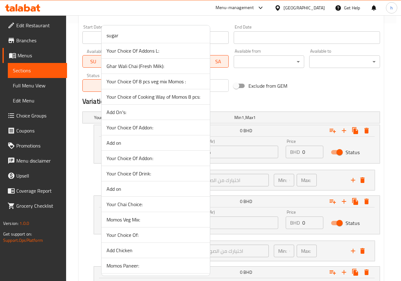
click at [92, 180] on div at bounding box center [200, 140] width 401 height 281
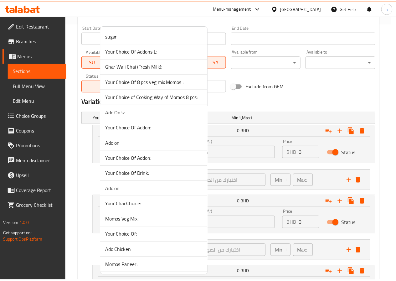
scroll to position [351, 0]
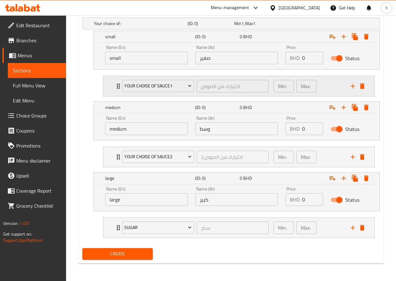
click at [116, 86] on icon "Expand" at bounding box center [119, 86] width 8 height 8
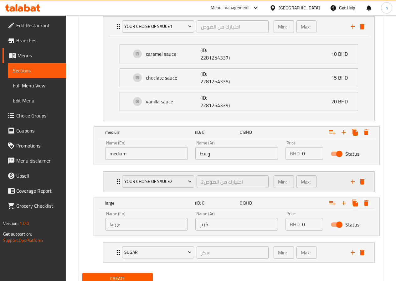
scroll to position [414, 0]
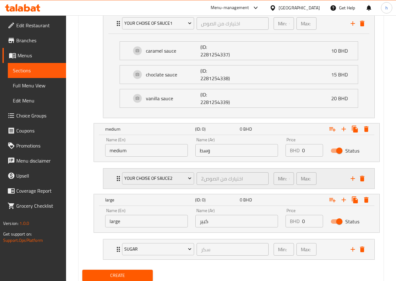
click at [118, 182] on div "your choise of sauce2 اختيارك من الصوص2 ​" at bounding box center [195, 178] width 154 height 20
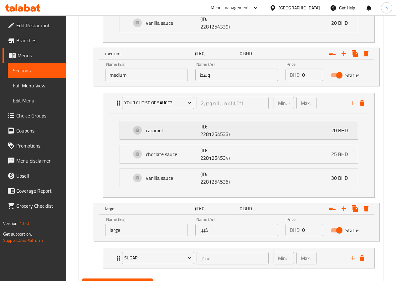
scroll to position [520, 0]
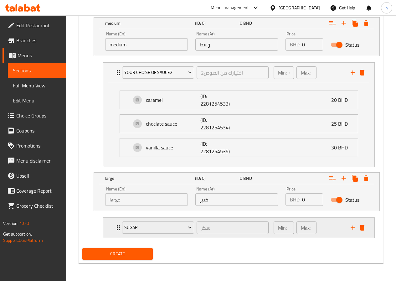
click at [118, 229] on div "sugar سكر ​" at bounding box center [195, 228] width 154 height 20
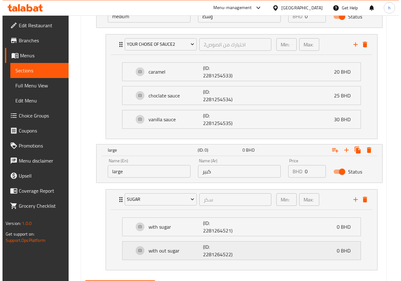
scroll to position [580, 0]
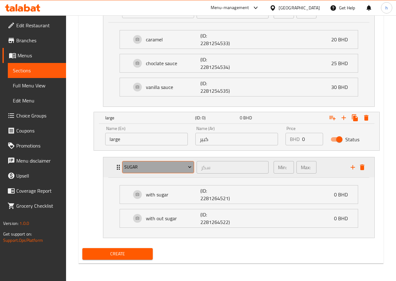
click at [190, 167] on icon "Expand" at bounding box center [189, 167] width 3 height 2
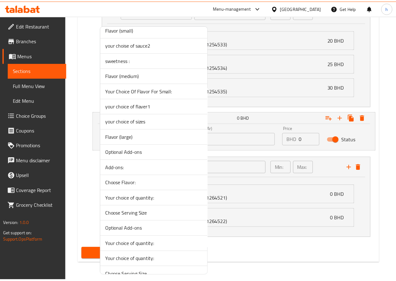
scroll to position [1181, 0]
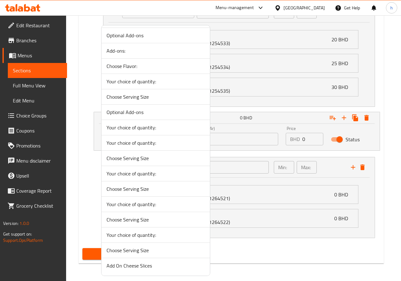
click at [77, 171] on div at bounding box center [200, 140] width 401 height 281
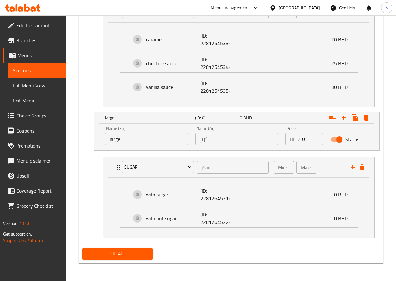
click at [83, 44] on nav "your choise of sauce2 اختيارك من الصوص2 ​ Min: 0 ​ Max: 0 ​ caramel (ID: 228125…" at bounding box center [230, 54] width 297 height 115
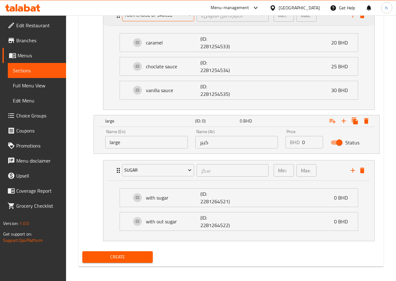
scroll to position [580, 0]
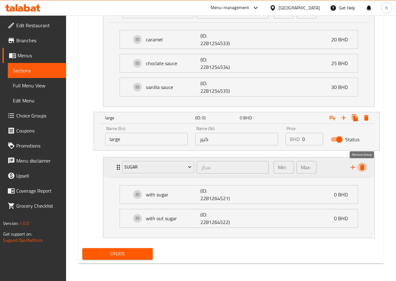
click at [361, 168] on icon "delete" at bounding box center [362, 167] width 4 height 6
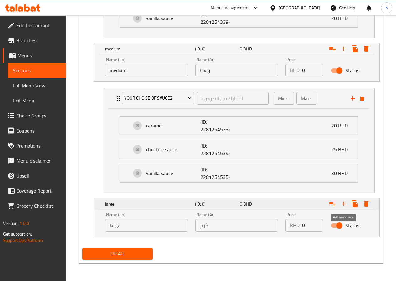
click at [343, 203] on icon "Expand" at bounding box center [343, 204] width 4 height 4
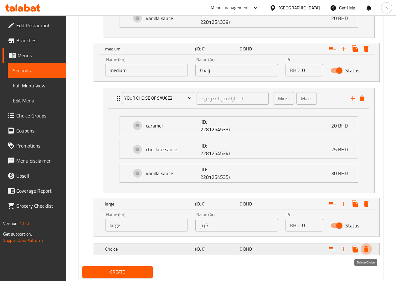
click at [368, 246] on icon "Expand" at bounding box center [366, 249] width 8 height 8
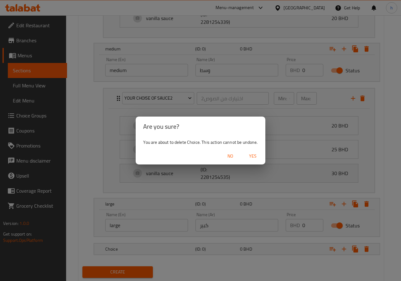
drag, startPoint x: 251, startPoint y: 154, endPoint x: 297, endPoint y: 178, distance: 52.2
click at [251, 154] on span "Yes" at bounding box center [252, 156] width 15 height 8
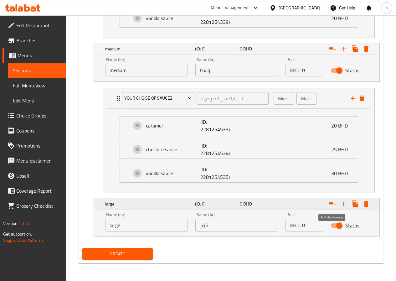
click at [333, 206] on icon "Expand" at bounding box center [333, 204] width 8 height 8
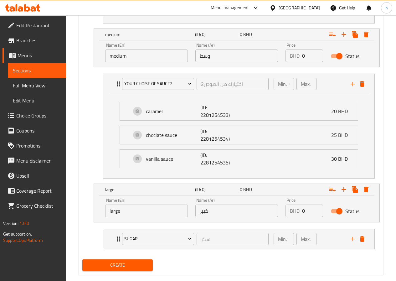
scroll to position [520, 0]
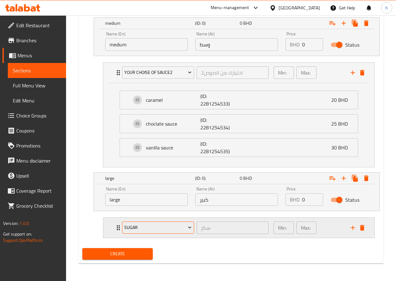
click at [179, 227] on span "sugar" at bounding box center [157, 227] width 67 height 8
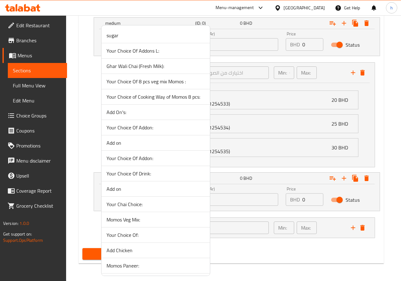
click at [83, 96] on div at bounding box center [200, 140] width 401 height 281
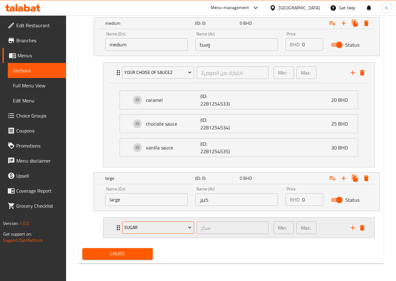
click at [177, 229] on span "sugar" at bounding box center [157, 227] width 67 height 8
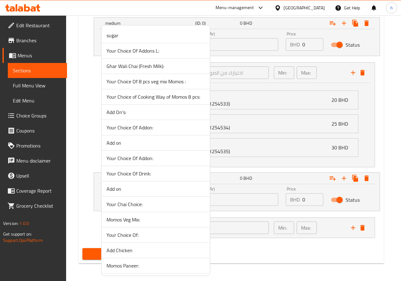
click at [393, 70] on div at bounding box center [200, 140] width 401 height 281
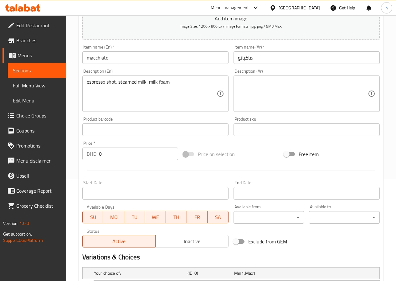
scroll to position [19, 0]
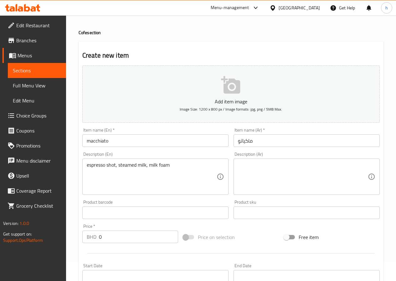
click at [147, 136] on input "macchiato" at bounding box center [155, 140] width 146 height 13
type input "macchiato"
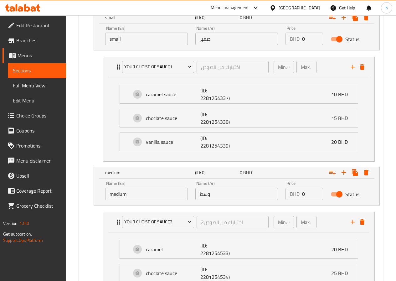
scroll to position [332, 0]
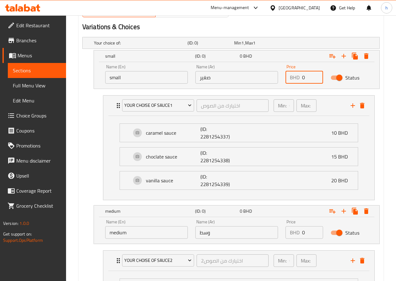
drag, startPoint x: 308, startPoint y: 76, endPoint x: 297, endPoint y: 80, distance: 11.0
click at [297, 80] on div "BHD 0 Price" at bounding box center [304, 77] width 38 height 13
type input "50"
drag, startPoint x: 313, startPoint y: 230, endPoint x: 297, endPoint y: 237, distance: 16.9
click at [297, 237] on div "BHD 0 Price" at bounding box center [304, 232] width 38 height 13
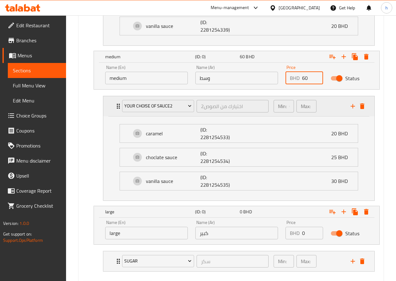
scroll to position [489, 0]
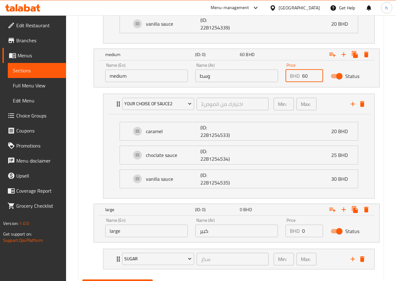
type input "60"
drag, startPoint x: 307, startPoint y: 233, endPoint x: 295, endPoint y: 233, distance: 11.6
click at [295, 233] on div "BHD 0 Price" at bounding box center [304, 230] width 38 height 13
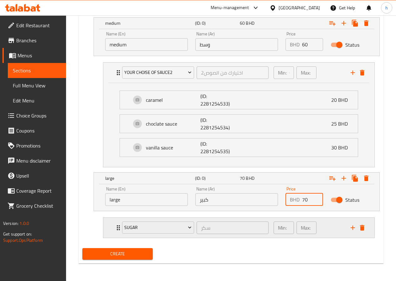
click at [287, 228] on div "Min: 1 ​" at bounding box center [284, 227] width 20 height 13
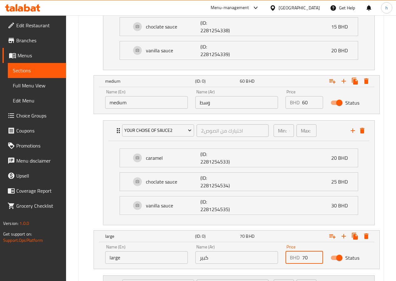
scroll to position [580, 0]
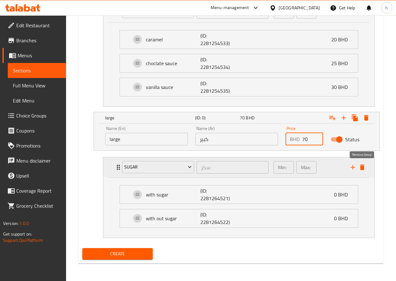
click at [362, 167] on icon "delete" at bounding box center [362, 167] width 4 height 6
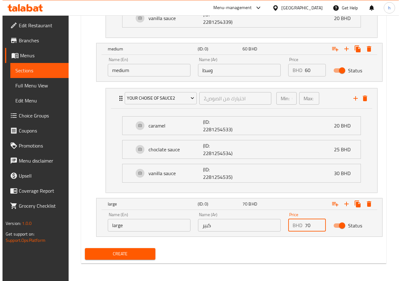
scroll to position [494, 0]
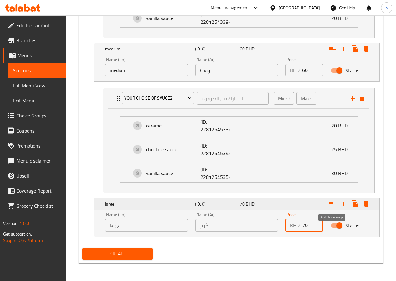
type input "70"
click at [332, 203] on icon "Expand" at bounding box center [332, 204] width 6 height 4
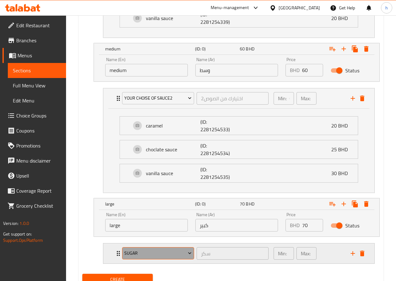
click at [132, 254] on span "sugar" at bounding box center [157, 253] width 67 height 8
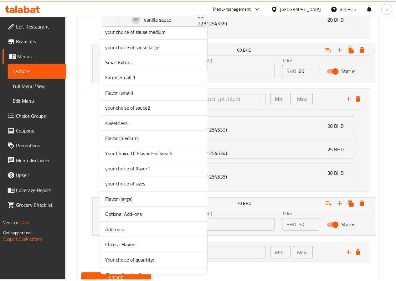
scroll to position [1127, 0]
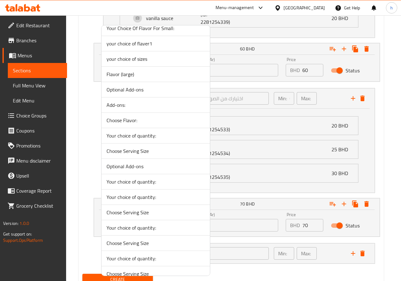
click at [387, 51] on div at bounding box center [200, 140] width 401 height 281
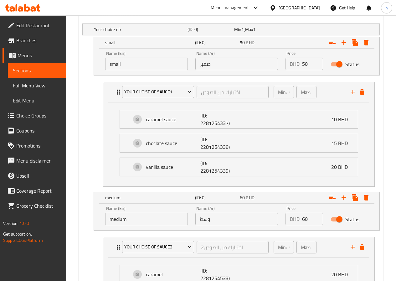
scroll to position [306, 0]
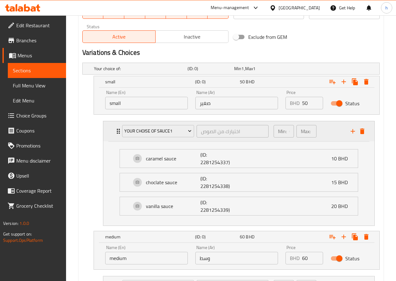
click at [287, 131] on div "Min: 0 ​" at bounding box center [284, 131] width 20 height 13
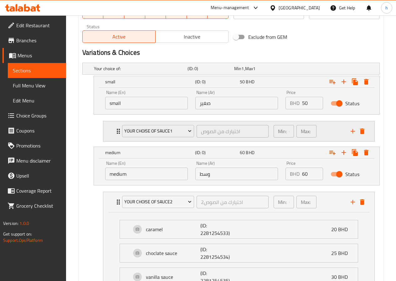
click at [118, 128] on div "your choise of sauce1 اختيارك من الصوص ​" at bounding box center [195, 131] width 154 height 20
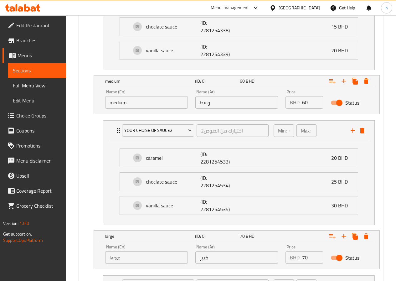
scroll to position [520, 0]
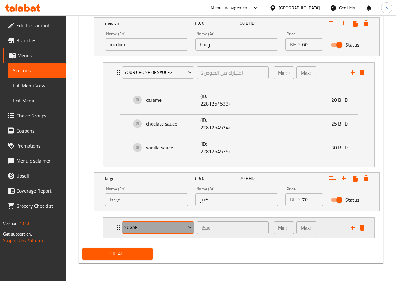
click at [171, 221] on button "sugar" at bounding box center [158, 227] width 72 height 13
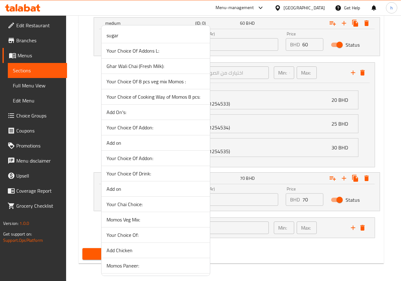
click at [71, 109] on div at bounding box center [200, 140] width 401 height 281
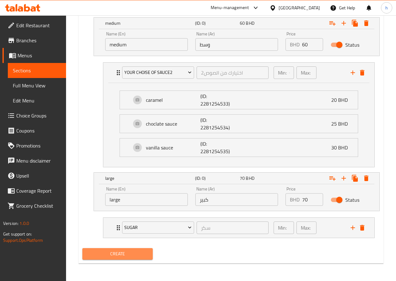
click at [133, 251] on span "Create" at bounding box center [117, 254] width 61 height 8
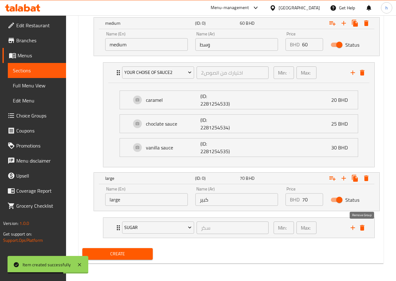
click at [364, 229] on icon "delete" at bounding box center [362, 228] width 8 height 8
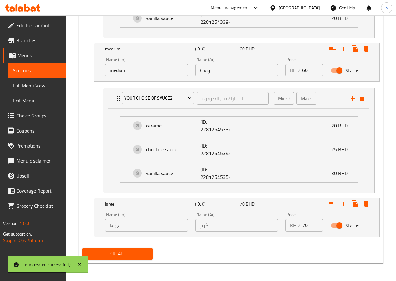
scroll to position [494, 0]
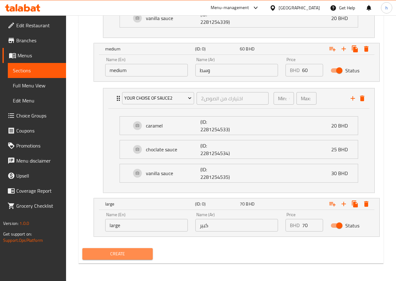
click at [123, 250] on span "Create" at bounding box center [117, 254] width 61 height 8
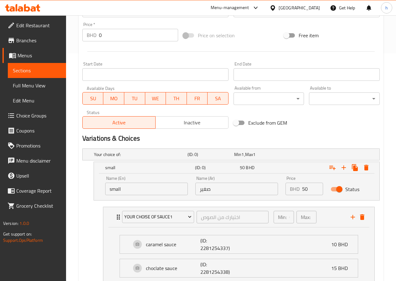
scroll to position [344, 0]
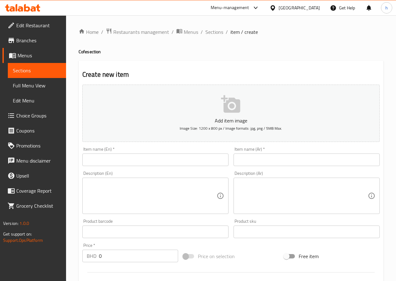
click at [30, 116] on span "Choice Groups" at bounding box center [38, 116] width 45 height 8
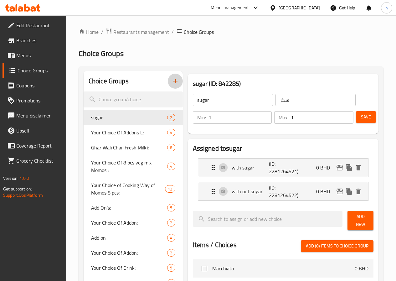
click at [173, 81] on icon "button" at bounding box center [175, 81] width 4 height 4
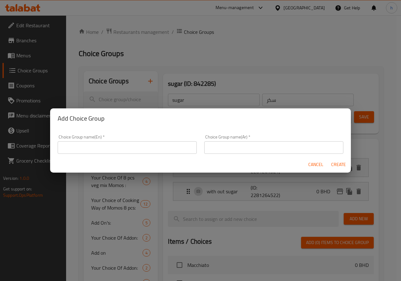
click at [131, 146] on input "text" at bounding box center [127, 147] width 139 height 13
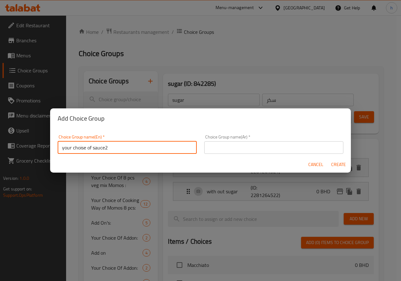
click at [116, 146] on input "your choise of sauce2" at bounding box center [127, 147] width 139 height 13
type input "your choise of sauce3"
click at [231, 151] on input "text" at bounding box center [273, 147] width 139 height 13
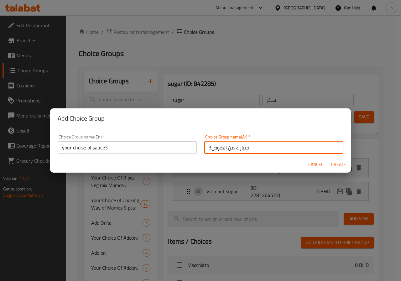
type input "اختيارك من الصوص3"
click at [338, 163] on span "Create" at bounding box center [337, 165] width 15 height 8
type input "your choise of sauce3"
type input "اختيارك من الصوص3"
type input "0"
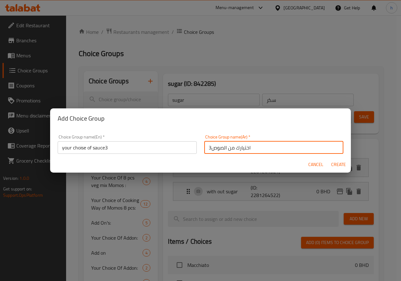
type input "0"
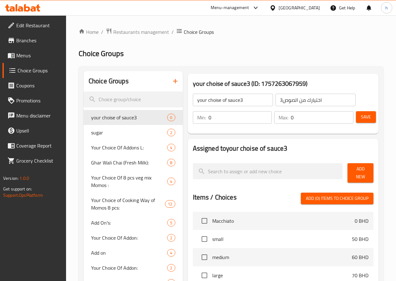
click at [366, 171] on span "Add New" at bounding box center [360, 173] width 16 height 16
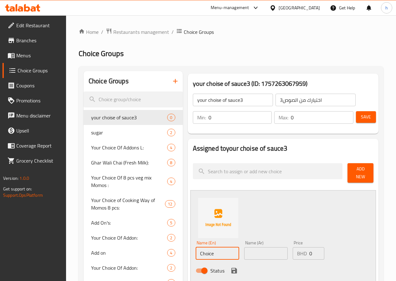
drag, startPoint x: 200, startPoint y: 251, endPoint x: 165, endPoint y: 251, distance: 35.4
type input "caramel sauce"
click at [244, 247] on input "text" at bounding box center [266, 253] width 44 height 13
drag, startPoint x: 243, startPoint y: 249, endPoint x: 263, endPoint y: 250, distance: 19.7
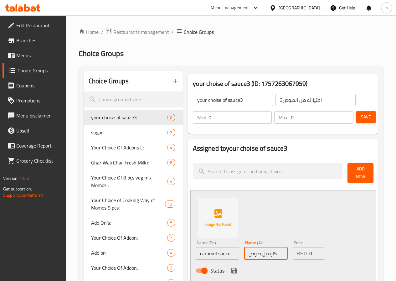
click at [263, 250] on input "كارميل صوص" at bounding box center [266, 253] width 44 height 13
click at [247, 247] on input "صوص" at bounding box center [266, 253] width 44 height 13
type input "صوص الكارميل"
drag, startPoint x: 304, startPoint y: 251, endPoint x: 295, endPoint y: 251, distance: 8.8
click at [296, 251] on div "BHD 0 Price" at bounding box center [309, 253] width 32 height 13
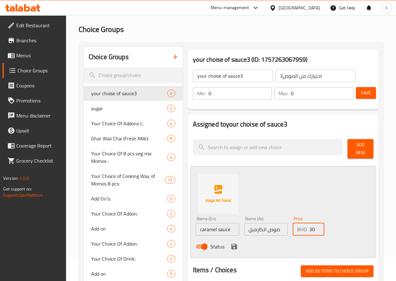
scroll to position [63, 0]
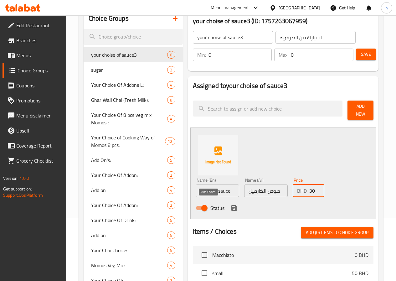
type input "30"
click at [231, 207] on icon "save" at bounding box center [234, 208] width 6 height 6
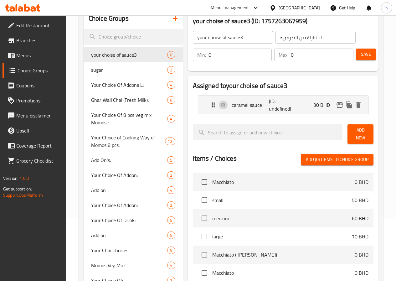
click at [359, 132] on span "Add New" at bounding box center [360, 134] width 16 height 16
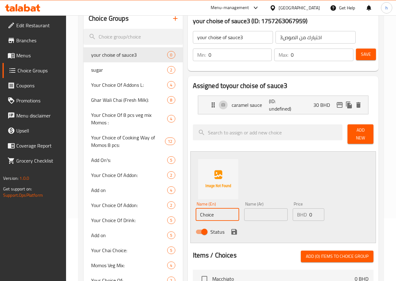
drag, startPoint x: 194, startPoint y: 208, endPoint x: 155, endPoint y: 206, distance: 39.2
type input "ؤ"
type input "choclate sauce"
click at [244, 208] on input "text" at bounding box center [266, 214] width 44 height 13
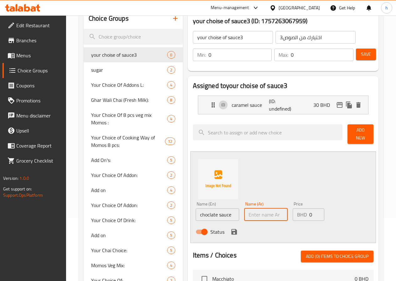
type input "صوص الشيكولاتة"
drag, startPoint x: 305, startPoint y: 213, endPoint x: 296, endPoint y: 212, distance: 9.5
click at [296, 212] on div "BHD 0 Price" at bounding box center [309, 214] width 32 height 13
type input "40"
click at [230, 231] on icon "save" at bounding box center [234, 232] width 8 height 8
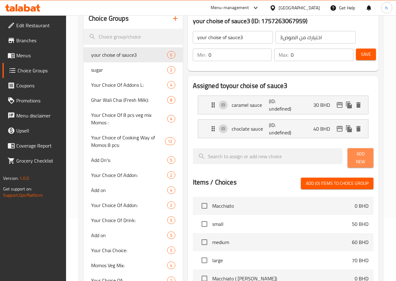
click at [353, 157] on span "Add New" at bounding box center [360, 158] width 16 height 16
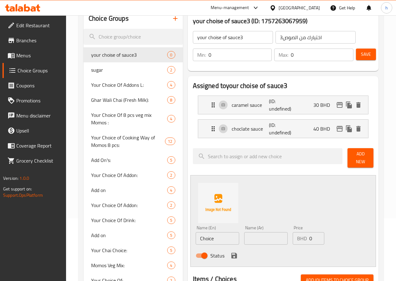
drag, startPoint x: 197, startPoint y: 242, endPoint x: 191, endPoint y: 238, distance: 7.1
click at [193, 239] on div "Name (En) Choice Name (En)" at bounding box center [217, 235] width 49 height 24
drag, startPoint x: 193, startPoint y: 233, endPoint x: 149, endPoint y: 233, distance: 44.1
type input "vanilla sauce"
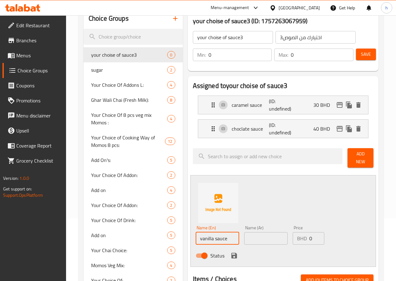
click at [244, 234] on input "text" at bounding box center [266, 238] width 44 height 13
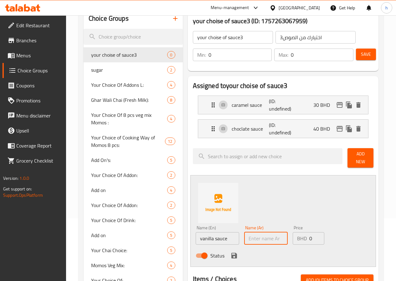
type input "صوص الفانيليا"
drag, startPoint x: 306, startPoint y: 233, endPoint x: 300, endPoint y: 233, distance: 5.3
click at [309, 233] on input "0" at bounding box center [316, 238] width 15 height 13
drag, startPoint x: 300, startPoint y: 233, endPoint x: 294, endPoint y: 233, distance: 5.9
click at [294, 233] on div "BHD 0 Price" at bounding box center [309, 238] width 32 height 13
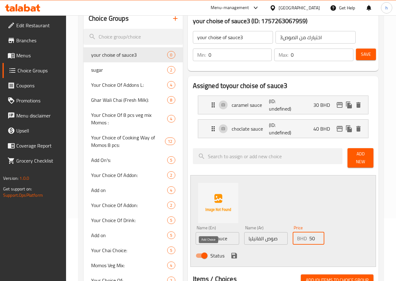
type input "50"
click at [230, 252] on icon "save" at bounding box center [234, 256] width 8 height 8
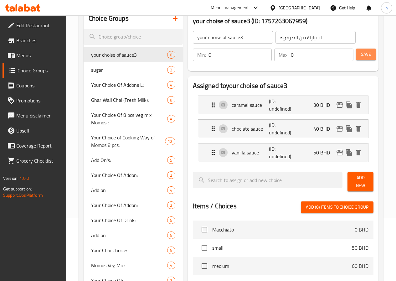
click at [361, 56] on span "Save" at bounding box center [366, 54] width 10 height 8
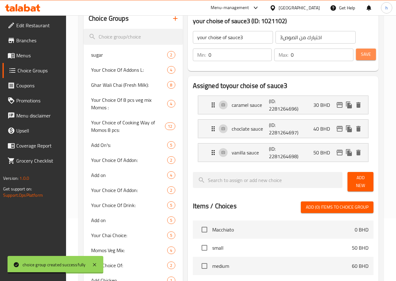
click at [361, 53] on span "Save" at bounding box center [366, 54] width 10 height 8
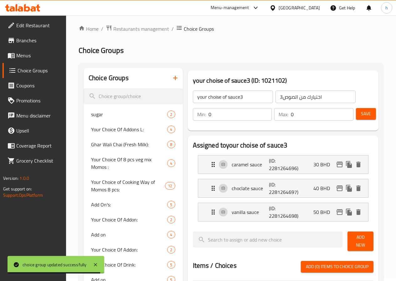
scroll to position [0, 0]
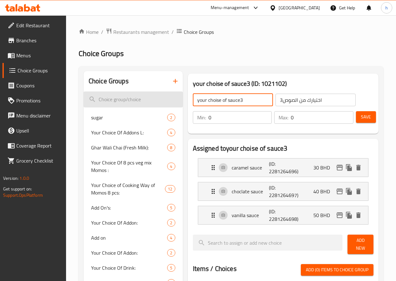
drag, startPoint x: 219, startPoint y: 99, endPoint x: 153, endPoint y: 102, distance: 66.1
click at [364, 113] on span "Save" at bounding box center [366, 117] width 10 height 8
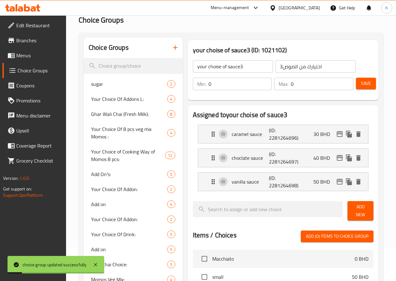
scroll to position [63, 0]
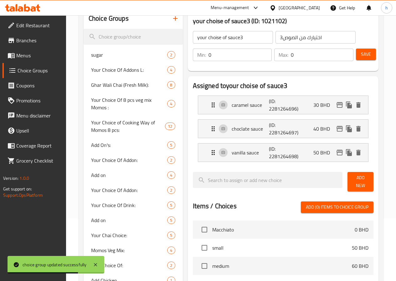
click at [230, 34] on input "your choise of sauce3" at bounding box center [233, 37] width 80 height 13
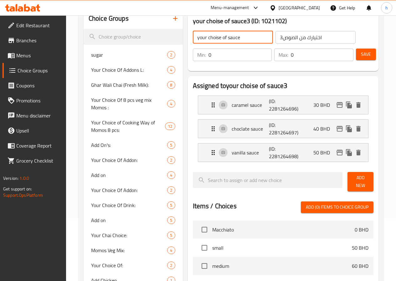
type input "your choise of sauce3"
click at [366, 57] on span "Save" at bounding box center [366, 54] width 10 height 8
click at [32, 51] on link "Menus" at bounding box center [35, 55] width 64 height 15
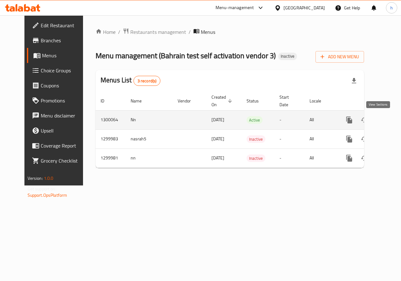
click at [390, 120] on icon "enhanced table" at bounding box center [394, 120] width 8 height 8
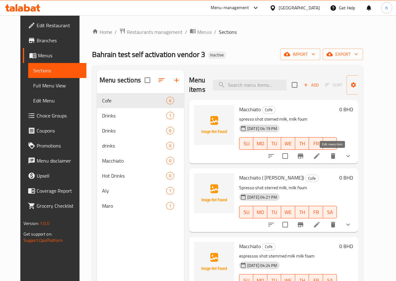
click at [320, 155] on icon at bounding box center [317, 156] width 6 height 6
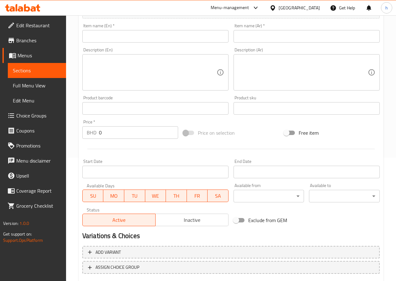
scroll to position [156, 0]
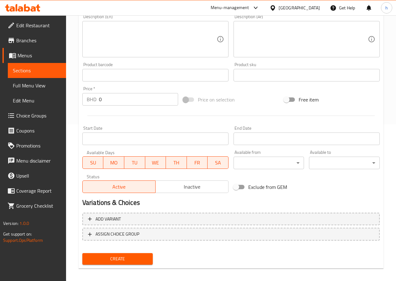
click at [34, 114] on span "Choice Groups" at bounding box center [38, 116] width 45 height 8
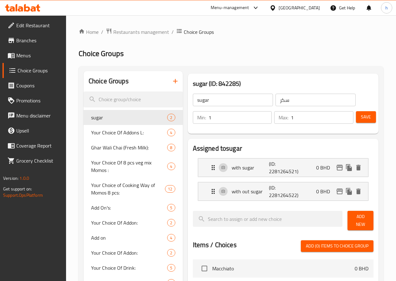
click at [172, 80] on icon "button" at bounding box center [176, 81] width 8 height 8
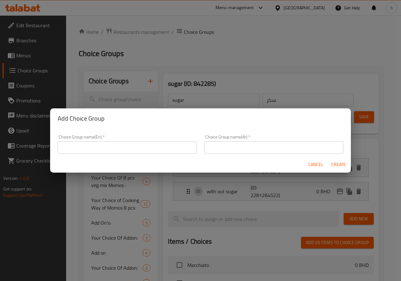
click at [147, 150] on input "text" at bounding box center [127, 147] width 139 height 13
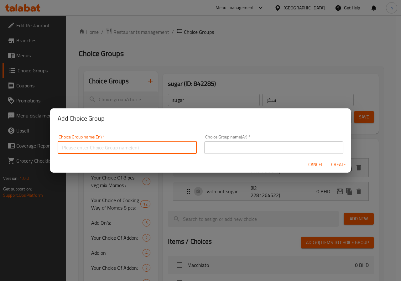
type input "your choise of sauce3"
click at [226, 147] on input "text" at bounding box center [273, 147] width 139 height 13
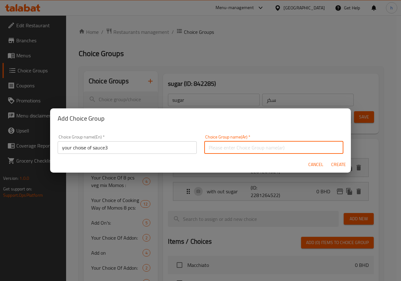
type input "اختيارك من الصوص3"
click at [345, 161] on span "Create" at bounding box center [337, 165] width 15 height 8
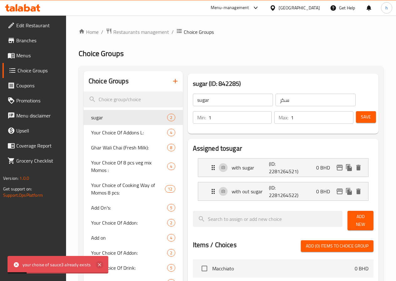
click at [98, 264] on icon at bounding box center [100, 265] width 8 height 8
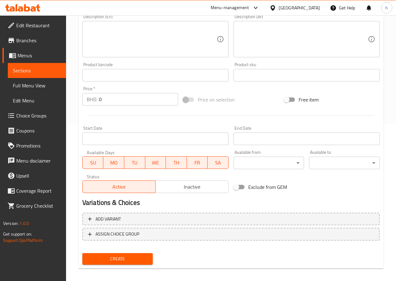
scroll to position [161, 0]
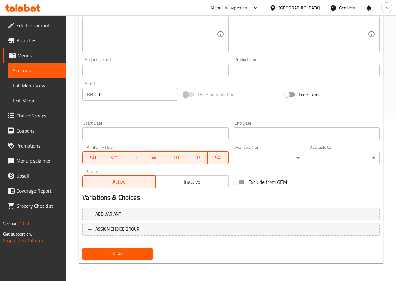
click at [38, 112] on span "Choice Groups" at bounding box center [38, 116] width 45 height 8
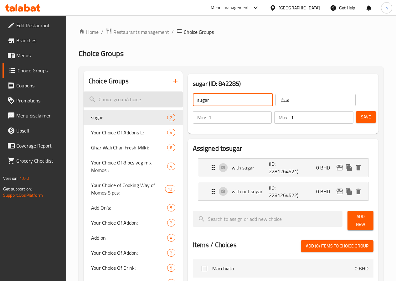
drag, startPoint x: 197, startPoint y: 100, endPoint x: 145, endPoint y: 100, distance: 52.0
paste input "your choise of sauce3"
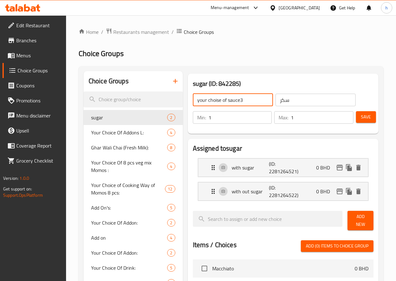
type input "your choise of sauce3"
drag, startPoint x: 284, startPoint y: 96, endPoint x: 240, endPoint y: 96, distance: 43.8
click at [240, 96] on div "your choise of sauce3 ​ سكر ​" at bounding box center [274, 100] width 170 height 20
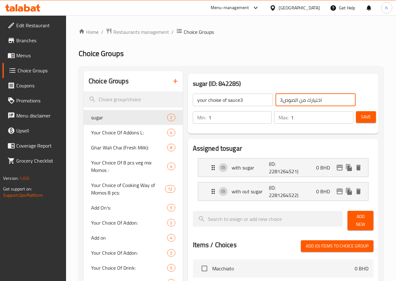
click at [275, 100] on input "اختيارك من الصوص3" at bounding box center [315, 100] width 80 height 13
click at [275, 101] on input "اختيارك من الصوص3" at bounding box center [315, 100] width 80 height 13
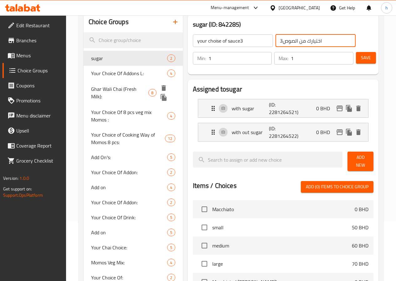
scroll to position [63, 0]
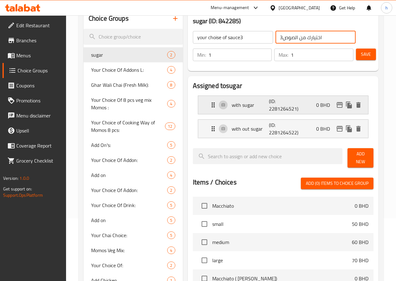
click at [360, 105] on icon "delete" at bounding box center [359, 105] width 8 height 8
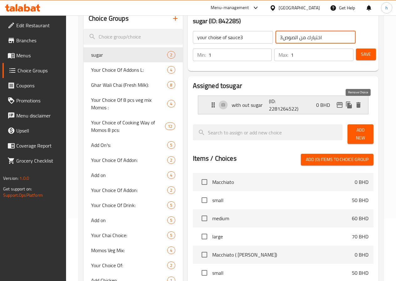
click at [358, 107] on icon "delete" at bounding box center [358, 105] width 4 height 6
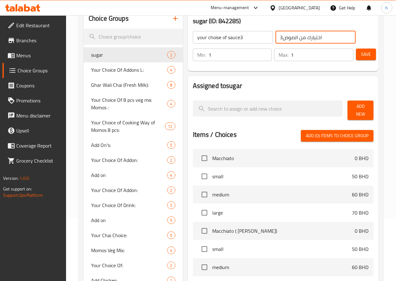
type input "اختيارك من الصوص3"
click at [363, 111] on span "Add New" at bounding box center [360, 110] width 16 height 16
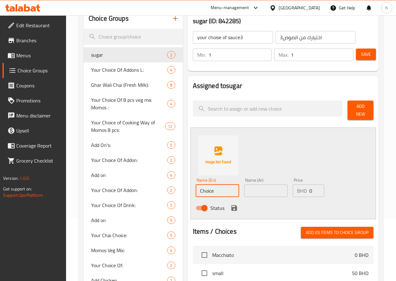
drag, startPoint x: 189, startPoint y: 188, endPoint x: 162, endPoint y: 190, distance: 27.0
click at [185, 190] on div "Assigned to sugar Add New Name (En) Choice Name (En) Name (Ar) Name (Ar) Price …" at bounding box center [283, 247] width 196 height 346
type input "ؤ"
type input "caramel sauce"
click at [244, 192] on input "text" at bounding box center [266, 190] width 44 height 13
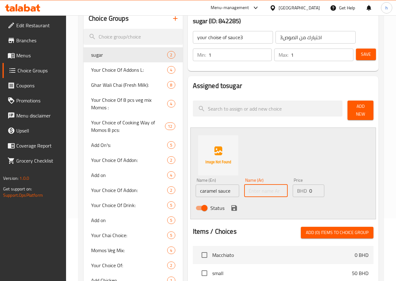
type input "صوص الكارميل"
drag, startPoint x: 304, startPoint y: 187, endPoint x: 292, endPoint y: 192, distance: 13.4
click at [293, 192] on div "BHD 0 Price" at bounding box center [309, 190] width 32 height 13
type input "30"
click at [231, 205] on icon "save" at bounding box center [234, 208] width 6 height 6
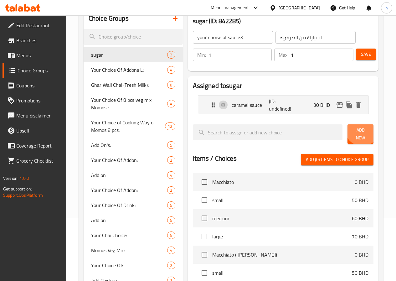
click at [358, 131] on span "Add New" at bounding box center [360, 134] width 16 height 16
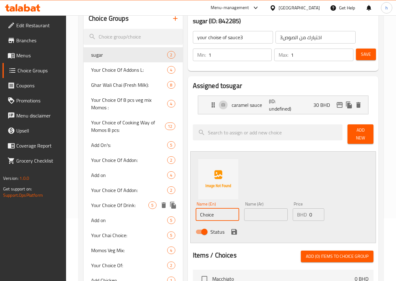
drag, startPoint x: 186, startPoint y: 214, endPoint x: 146, endPoint y: 213, distance: 40.1
type input "choclate sauce"
click at [244, 211] on input "text" at bounding box center [266, 214] width 44 height 13
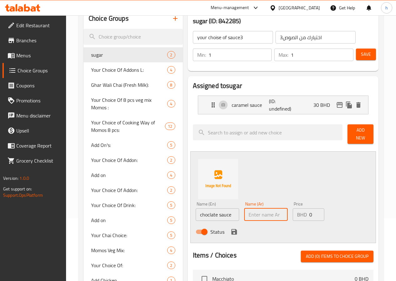
type input "صوص الشيكولاتة"
drag, startPoint x: 305, startPoint y: 208, endPoint x: 294, endPoint y: 213, distance: 11.2
click at [294, 213] on div "BHD 0 Price" at bounding box center [309, 214] width 32 height 13
type input "40"
click at [231, 229] on icon "save" at bounding box center [234, 232] width 6 height 6
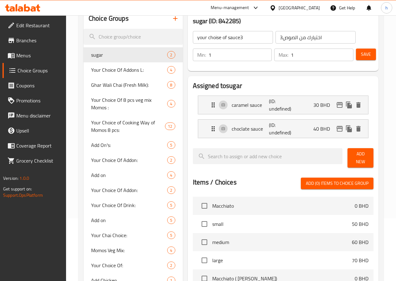
click at [352, 155] on span "Add New" at bounding box center [360, 158] width 16 height 16
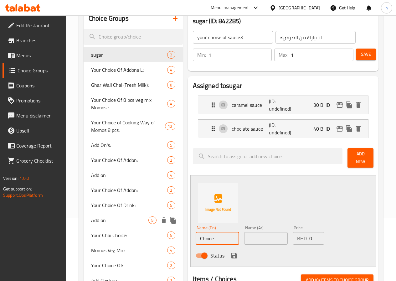
drag, startPoint x: 195, startPoint y: 234, endPoint x: 139, endPoint y: 239, distance: 56.6
type input "vanilla sauce"
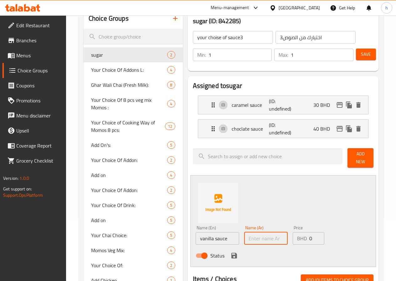
click at [247, 232] on input "text" at bounding box center [266, 238] width 44 height 13
type input "صوص الفانيليا"
drag, startPoint x: 305, startPoint y: 236, endPoint x: 294, endPoint y: 234, distance: 10.4
click at [294, 234] on div "BHD 0 Price" at bounding box center [309, 238] width 32 height 13
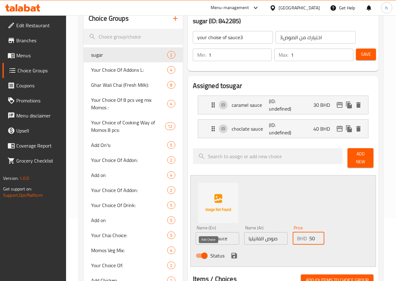
type input "50"
click at [231, 253] on icon "save" at bounding box center [234, 256] width 6 height 6
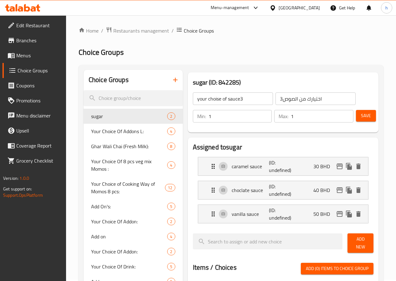
scroll to position [0, 0]
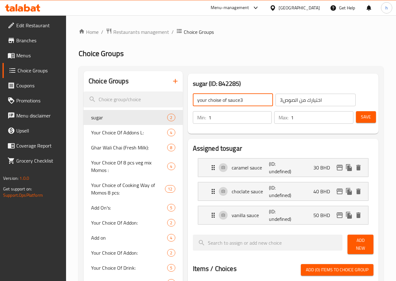
click at [215, 99] on input "your choise of sauce3" at bounding box center [233, 100] width 80 height 13
click at [225, 101] on input "your choise of sauce 3" at bounding box center [233, 100] width 80 height 13
type input "your choise of sauce 3"
click at [365, 115] on span "Save" at bounding box center [366, 117] width 10 height 8
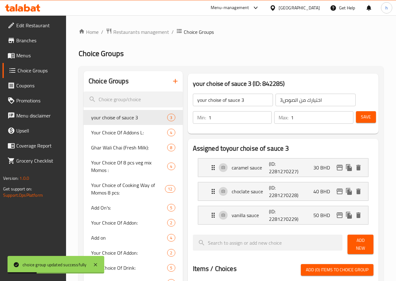
click at [32, 55] on span "Menus" at bounding box center [38, 56] width 45 height 8
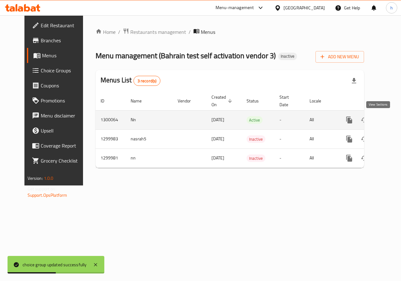
click at [390, 116] on icon "enhanced table" at bounding box center [394, 120] width 8 height 8
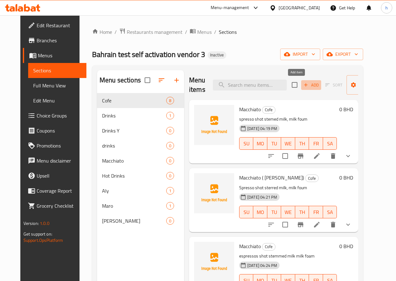
click at [303, 83] on span "Add" at bounding box center [311, 84] width 17 height 7
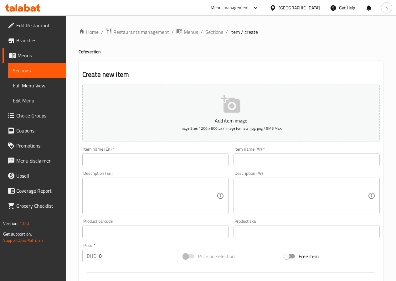
click at [177, 157] on input "text" at bounding box center [155, 159] width 146 height 13
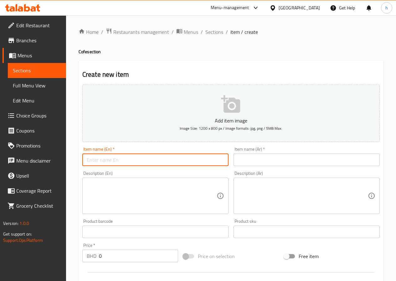
type input "macchiato"
click at [276, 161] on input "text" at bounding box center [306, 159] width 146 height 13
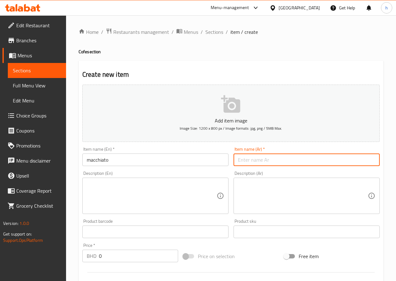
type input "ماكياتو"
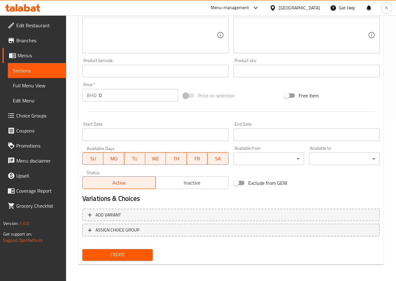
scroll to position [161, 0]
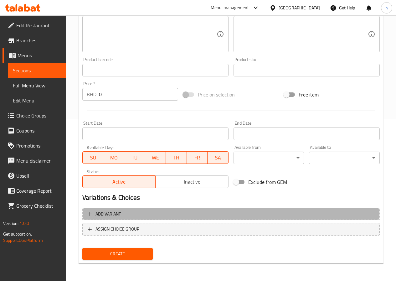
click at [190, 209] on button "Add variant" at bounding box center [230, 213] width 297 height 13
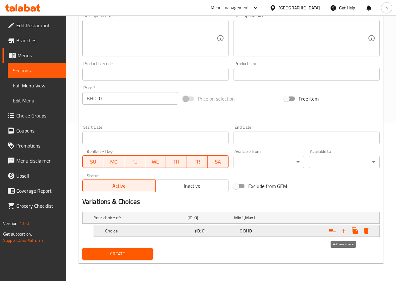
click at [345, 231] on icon "Expand" at bounding box center [344, 231] width 8 height 8
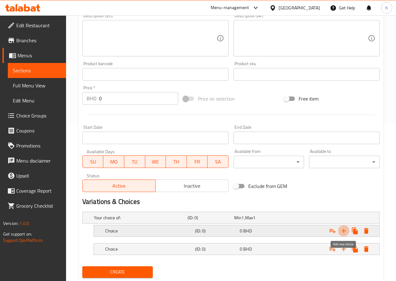
click at [345, 231] on icon "Expand" at bounding box center [344, 231] width 8 height 8
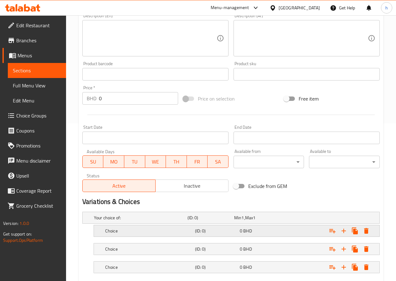
click at [141, 231] on h5 "Choice" at bounding box center [148, 231] width 87 height 6
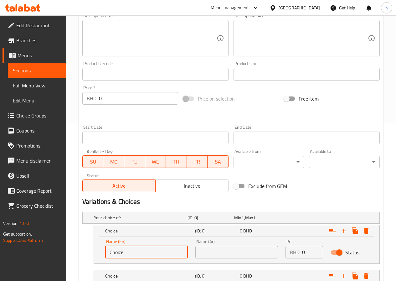
drag, startPoint x: 139, startPoint y: 251, endPoint x: 96, endPoint y: 255, distance: 42.4
click at [96, 255] on div "Name (En) Choice Name (En) Name (Ar) Name (Ar) Price BHD 0 Price Status" at bounding box center [236, 250] width 285 height 27
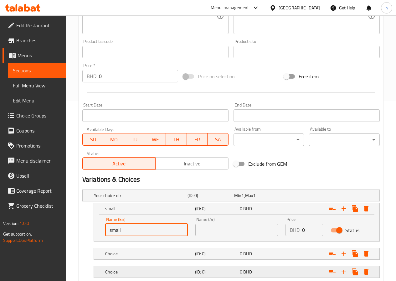
scroll to position [221, 0]
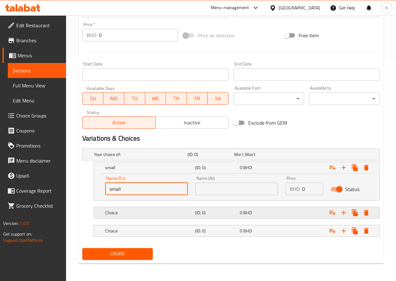
type input "small"
click at [151, 210] on h5 "Choice" at bounding box center [148, 212] width 87 height 6
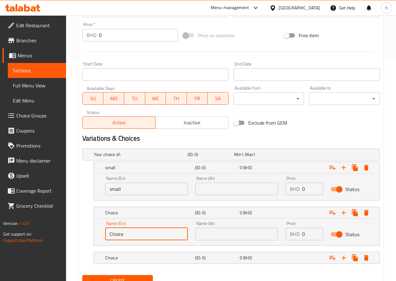
drag, startPoint x: 148, startPoint y: 234, endPoint x: 92, endPoint y: 234, distance: 56.0
click at [92, 234] on div "Choice (ID: 0) 0 BHD Name (En) Choice Name (En) Name (Ar) Name (Ar) Price BHD 0…" at bounding box center [230, 226] width 297 height 39
type input "medium"
click at [141, 260] on h5 "Choice" at bounding box center [148, 257] width 87 height 6
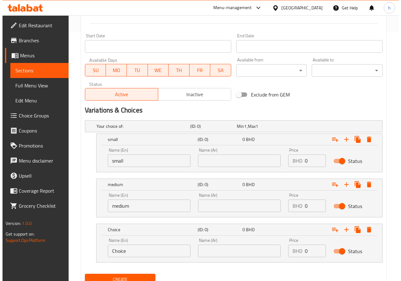
scroll to position [274, 0]
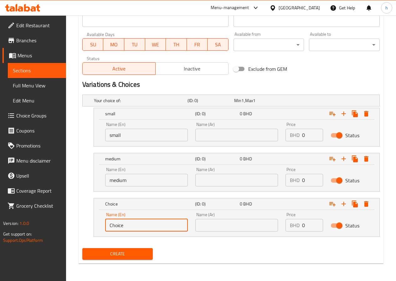
drag, startPoint x: 131, startPoint y: 226, endPoint x: 71, endPoint y: 227, distance: 59.5
click at [71, 227] on div "Home / Restaurants management / Menus / Sections / item / create Cofe section C…" at bounding box center [231, 11] width 330 height 540
type input "large"
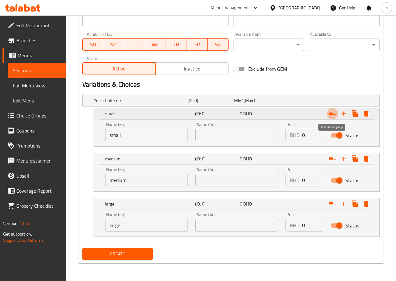
click at [335, 114] on icon "Expand" at bounding box center [332, 114] width 6 height 4
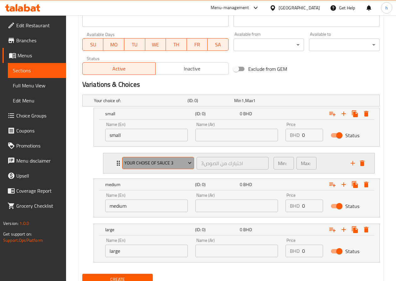
click at [183, 158] on button "your choise of sauce 3" at bounding box center [158, 163] width 72 height 13
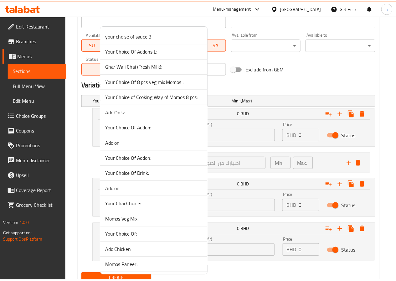
scroll to position [805, 0]
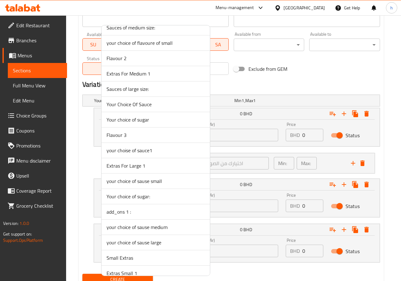
click at [158, 148] on span "your choise of sauce1" at bounding box center [155, 150] width 98 height 8
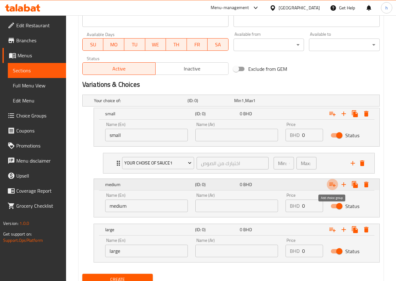
click at [330, 184] on icon "Expand" at bounding box center [333, 185] width 8 height 8
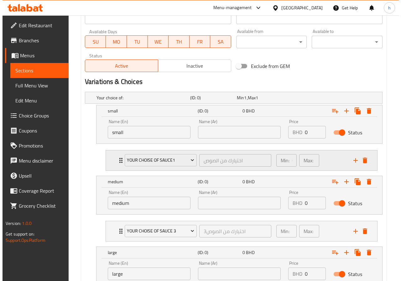
scroll to position [326, 0]
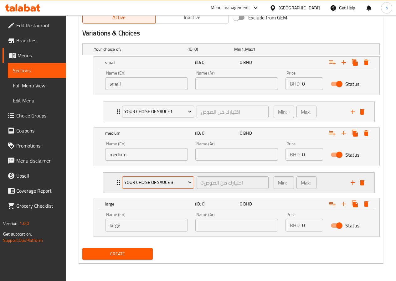
click at [189, 182] on icon "Expand" at bounding box center [189, 183] width 3 height 2
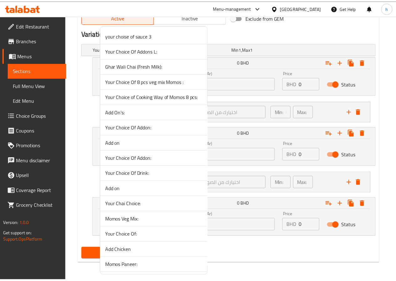
scroll to position [959, 0]
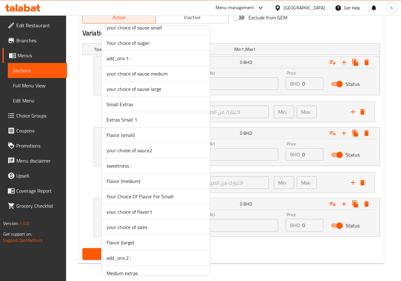
click at [116, 152] on span "your choise of sauce2" at bounding box center [155, 150] width 98 height 8
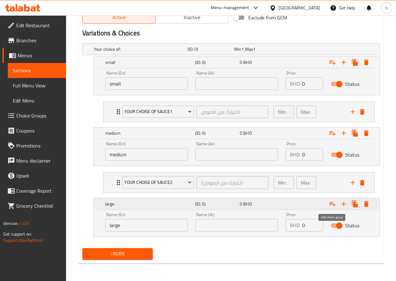
click at [334, 203] on icon "Expand" at bounding box center [333, 204] width 8 height 8
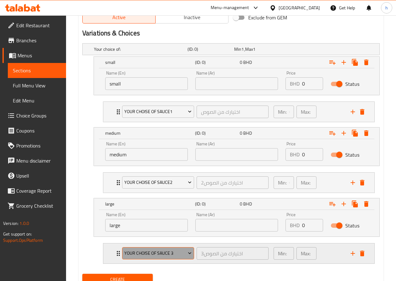
click at [181, 253] on span "your choise of sauce 3" at bounding box center [157, 253] width 67 height 8
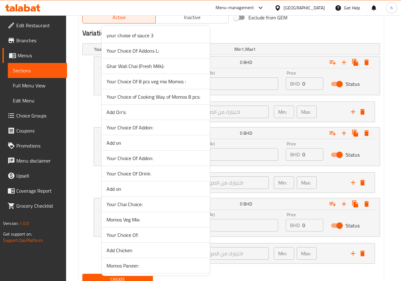
click at [244, 215] on div at bounding box center [200, 140] width 401 height 281
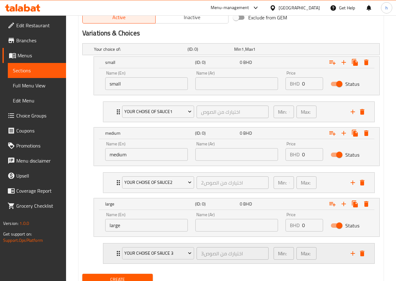
click at [119, 250] on div "your choise of sauce 3 اختيارك من الصوص3 ​" at bounding box center [195, 253] width 154 height 20
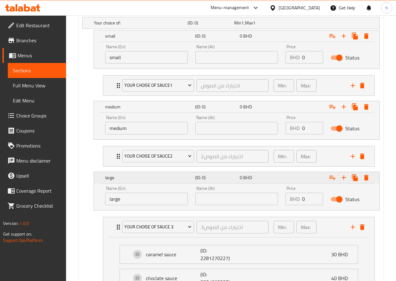
scroll to position [342, 0]
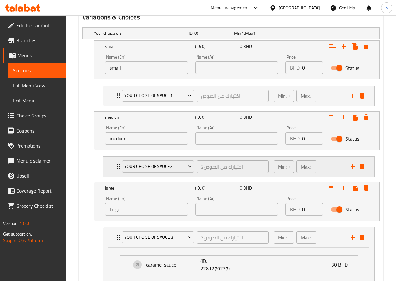
click at [117, 168] on icon "Expand" at bounding box center [118, 166] width 3 height 5
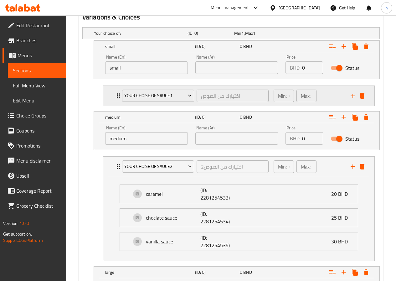
click at [118, 94] on icon "Expand" at bounding box center [118, 95] width 3 height 5
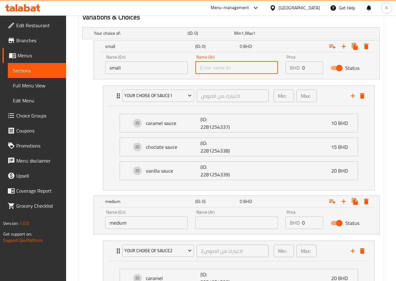
click at [223, 67] on input "text" at bounding box center [236, 67] width 83 height 13
type input "صغير"
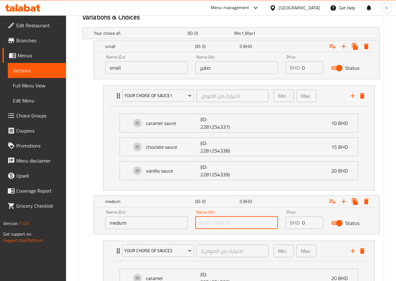
click at [253, 228] on input "text" at bounding box center [236, 222] width 83 height 13
type input "وسط"
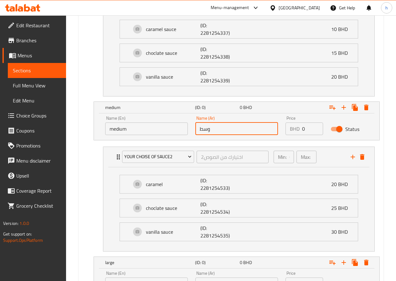
scroll to position [561, 0]
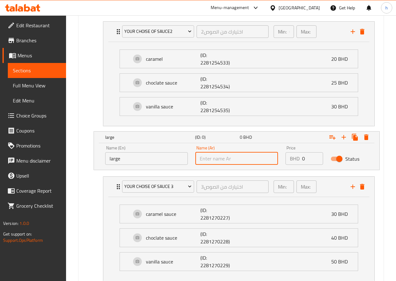
click at [246, 157] on input "text" at bounding box center [236, 158] width 83 height 13
type input "كبير"
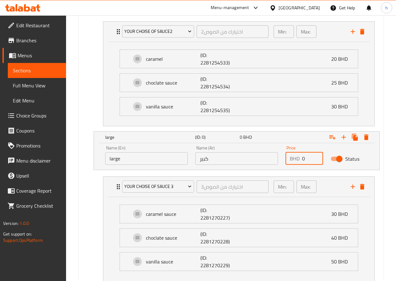
drag, startPoint x: 310, startPoint y: 160, endPoint x: 301, endPoint y: 157, distance: 9.3
click at [301, 157] on div "BHD 0 Price" at bounding box center [304, 158] width 38 height 13
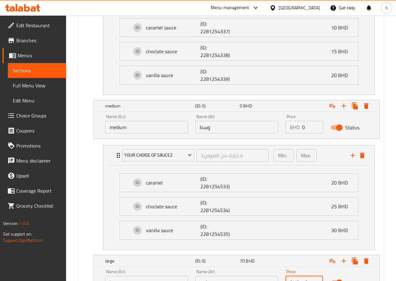
scroll to position [436, 0]
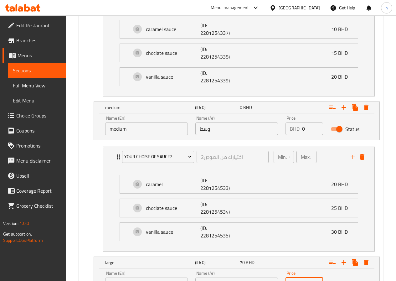
type input "70"
drag, startPoint x: 306, startPoint y: 131, endPoint x: 297, endPoint y: 130, distance: 8.8
click at [297, 130] on div "BHD 0 Price" at bounding box center [304, 128] width 38 height 13
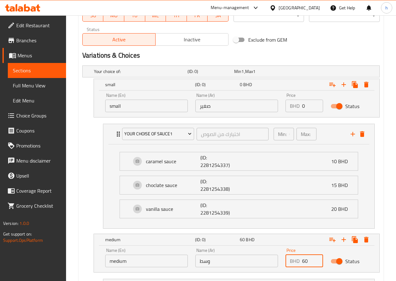
scroll to position [279, 0]
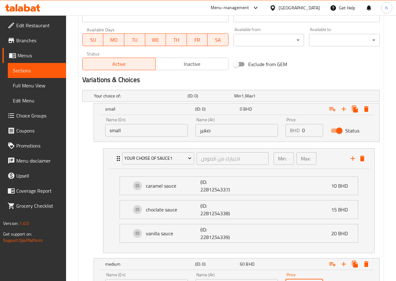
type input "60"
drag, startPoint x: 305, startPoint y: 128, endPoint x: 300, endPoint y: 130, distance: 5.5
click at [300, 130] on div "BHD 0 Price" at bounding box center [304, 130] width 38 height 13
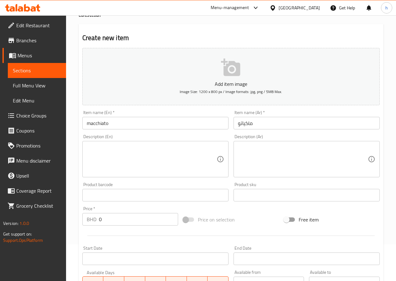
scroll to position [0, 0]
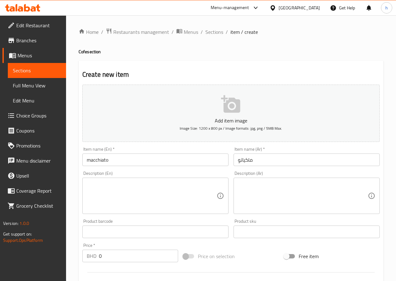
type input "50"
click at [128, 198] on textarea at bounding box center [152, 196] width 130 height 30
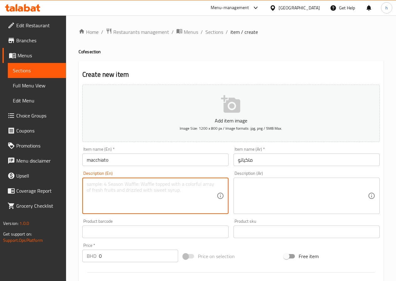
paste textarea "espresso shot steamed milk, milk foam"
type textarea "espresso shot steamed milk, milk foam"
click at [257, 190] on textarea at bounding box center [303, 196] width 130 height 30
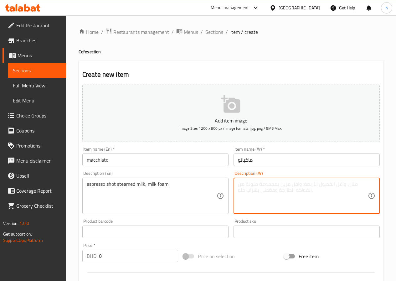
paste textarea "جرعة إسبرسو من الحليب المبخر، رغوة الحليب"
drag, startPoint x: 329, startPoint y: 185, endPoint x: 319, endPoint y: 183, distance: 10.2
click at [319, 183] on textarea "جرعة إسبرسو من الحليب المبخر، رغوة الحليب" at bounding box center [303, 196] width 130 height 30
type textarea "شوت إسبرسو من الحليب المبخر، رغوة الحليب"
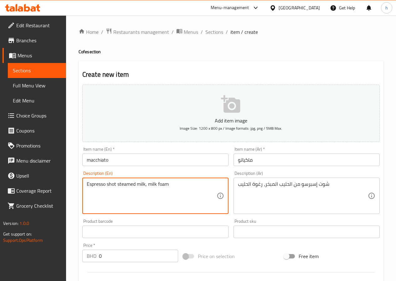
type textarea "Espresso shot steamed milk, milk foam"
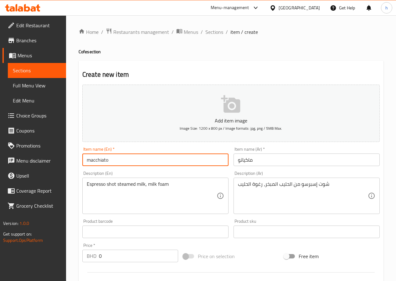
click at [90, 160] on input "macchiato" at bounding box center [155, 159] width 146 height 13
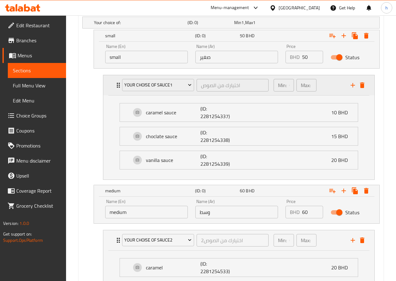
scroll to position [354, 0]
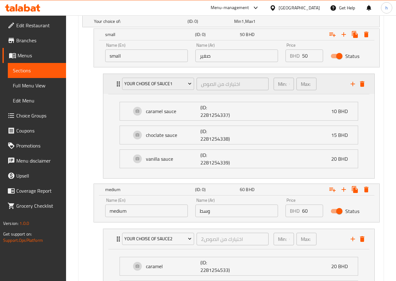
type input "Macchiato"
click at [289, 81] on div "Min: 0 ​" at bounding box center [284, 84] width 20 height 13
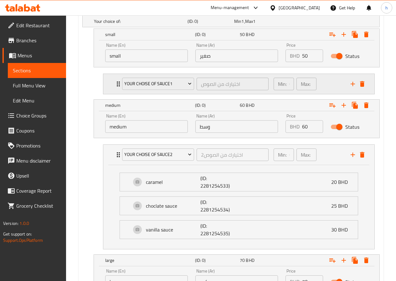
click at [289, 81] on div "Min: 0 ​" at bounding box center [284, 84] width 20 height 13
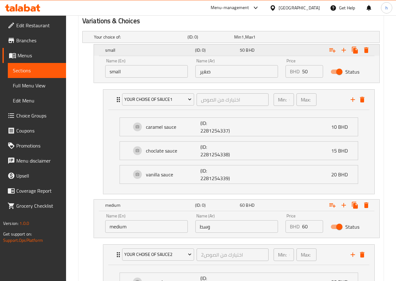
scroll to position [291, 0]
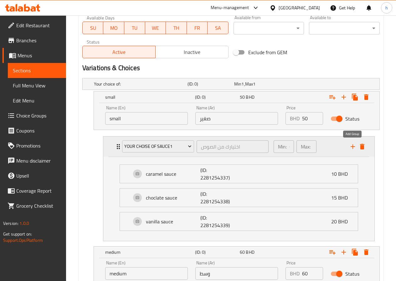
click at [353, 145] on icon "add" at bounding box center [353, 146] width 4 height 4
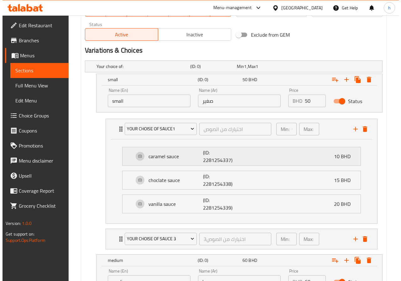
scroll to position [322, 0]
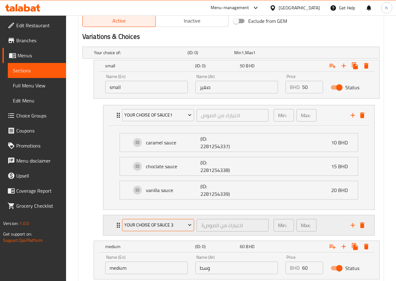
click at [180, 225] on span "your choise of sauce 3" at bounding box center [157, 225] width 67 height 8
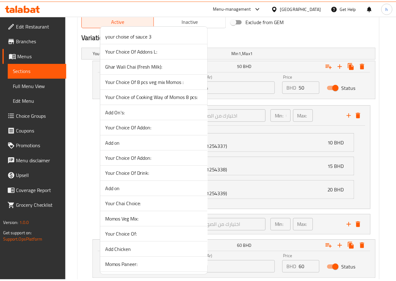
scroll to position [345, 0]
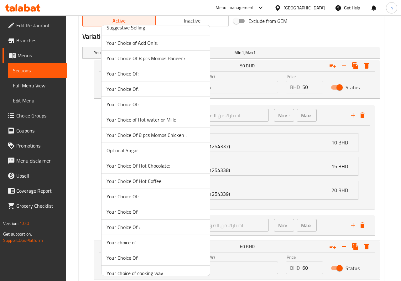
click at [153, 148] on span "Optional Sugar" at bounding box center [155, 150] width 98 height 8
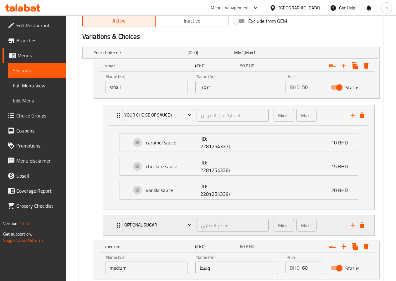
click at [119, 224] on div "Optional Sugar سكر اختياري ​" at bounding box center [195, 225] width 154 height 20
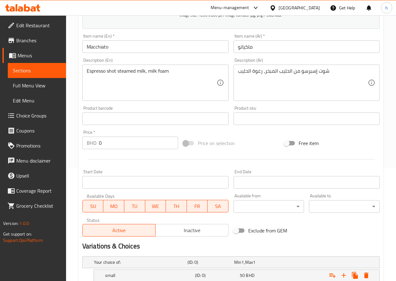
scroll to position [31, 0]
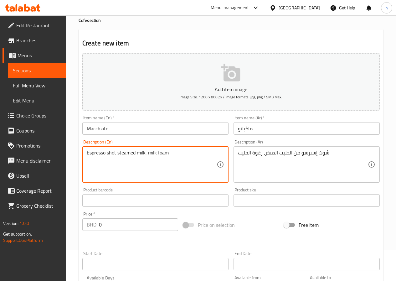
drag, startPoint x: 105, startPoint y: 152, endPoint x: 76, endPoint y: 155, distance: 28.7
paste textarea "Espresso"
click at [89, 155] on textarea "Espresso shot steamed milk, milk foam" at bounding box center [152, 165] width 130 height 30
click at [91, 153] on textarea "Espresso shot steamed milk, milk foam" at bounding box center [152, 165] width 130 height 30
click at [89, 151] on textarea "sSpresso shot steamed milk, milk foam" at bounding box center [152, 165] width 130 height 30
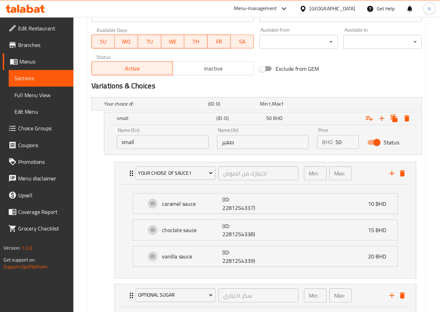
scroll to position [313, 0]
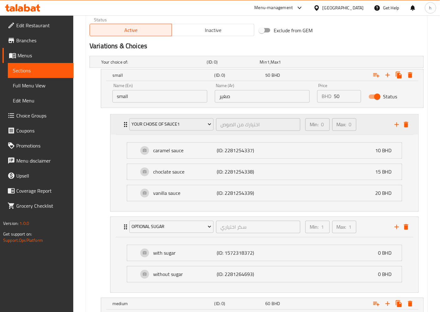
type textarea "Spresso shot steamed milk, milk foam"
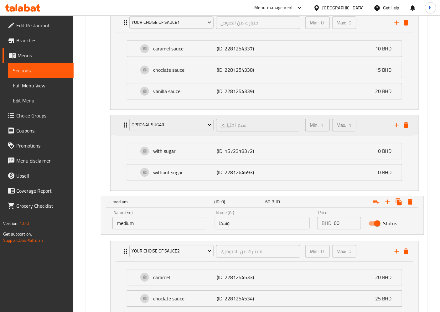
scroll to position [417, 0]
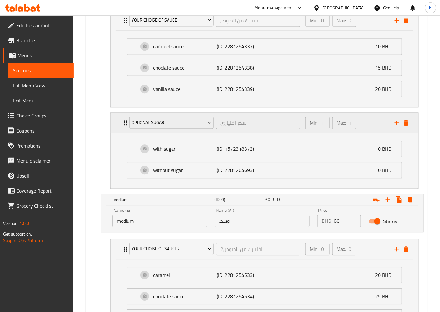
click at [348, 119] on div "Max: 1 ​" at bounding box center [344, 122] width 24 height 13
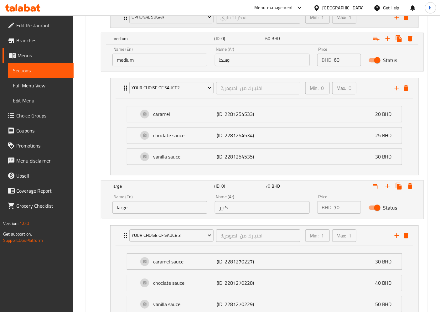
scroll to position [368, 0]
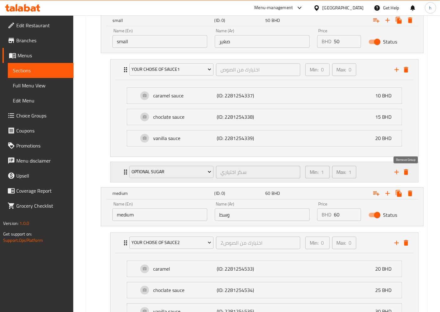
click at [396, 172] on icon "delete" at bounding box center [406, 172] width 4 height 6
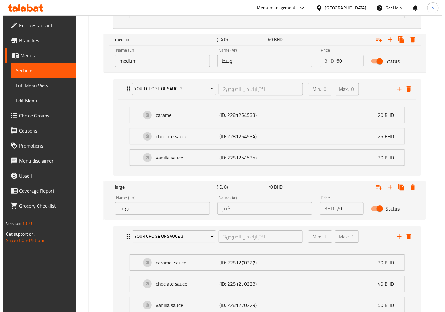
scroll to position [551, 0]
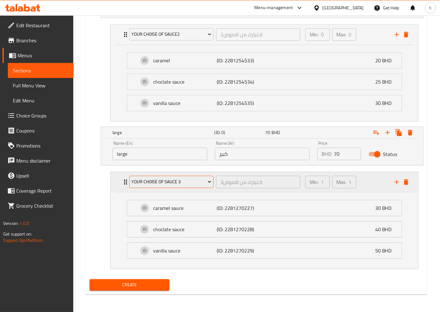
click at [194, 178] on span "your choise of sauce 3" at bounding box center [171, 182] width 79 height 8
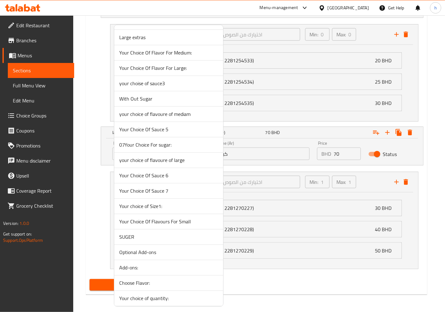
scroll to position [1252, 0]
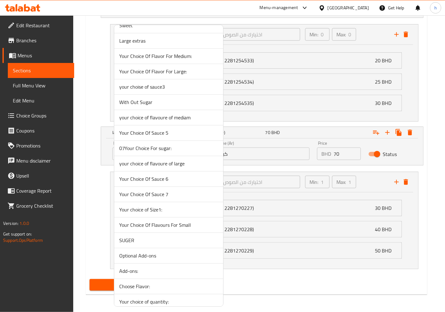
click at [136, 88] on span "your choise of sauce3" at bounding box center [168, 87] width 99 height 8
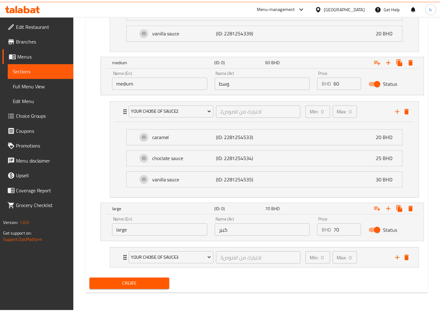
scroll to position [474, 0]
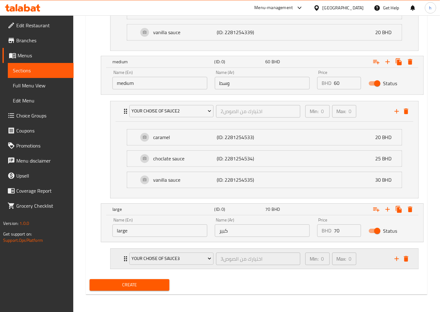
click at [123, 262] on icon "Expand" at bounding box center [126, 259] width 8 height 8
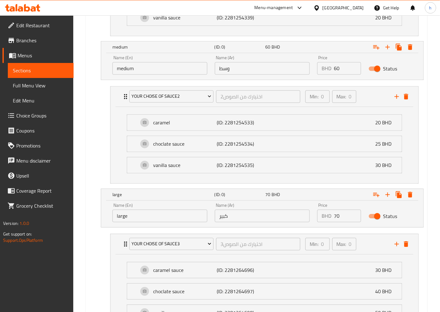
scroll to position [481, 0]
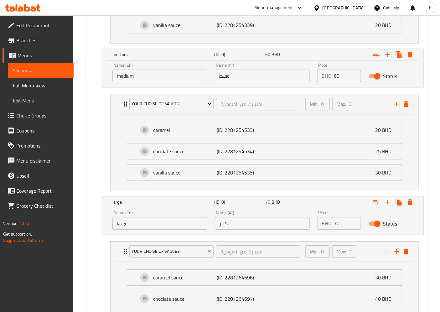
click at [98, 175] on nav "your choise of sauce2 اختيارك من الصوص2 ​ Min: 0 ​ Max: 0 ​ caramel (ID: 228125…" at bounding box center [257, 142] width 334 height 107
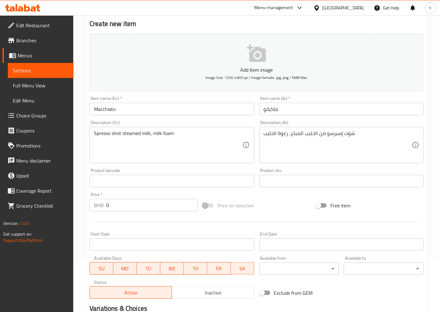
scroll to position [0, 0]
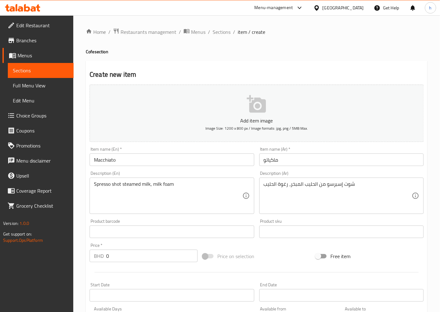
click at [141, 161] on input "Macchiato" at bounding box center [172, 159] width 164 height 13
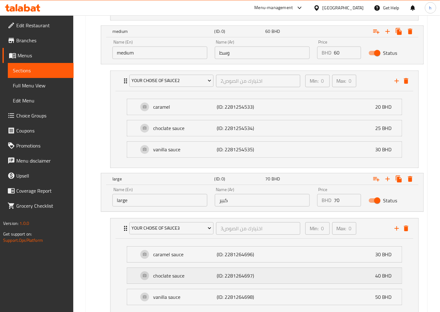
scroll to position [551, 0]
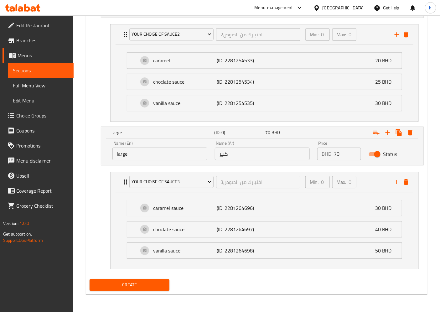
type input "Macchiato H"
click at [161, 280] on span "Create" at bounding box center [130, 285] width 70 height 8
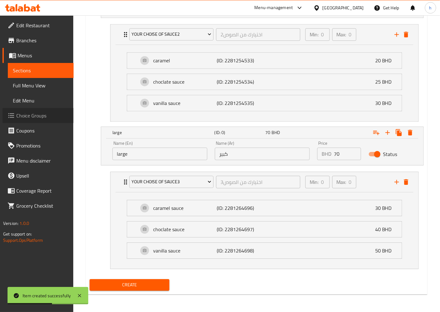
click at [30, 113] on span "Choice Groups" at bounding box center [42, 116] width 52 height 8
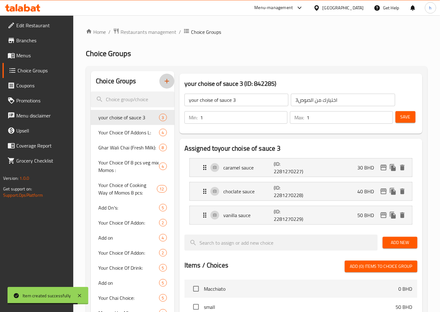
click at [166, 83] on icon "button" at bounding box center [167, 81] width 4 height 4
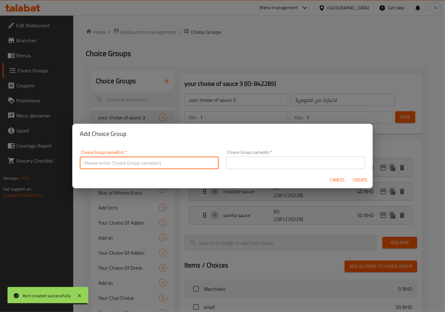
click at [181, 162] on input "text" at bounding box center [149, 162] width 139 height 13
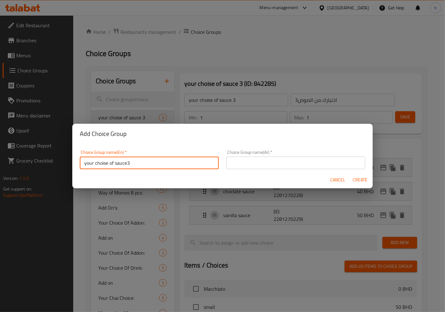
drag, startPoint x: 137, startPoint y: 163, endPoint x: 114, endPoint y: 161, distance: 22.7
click at [114, 161] on input "your choise of sauce3" at bounding box center [149, 162] width 139 height 13
type input "your choise of sugar"
click at [235, 161] on input "text" at bounding box center [295, 162] width 139 height 13
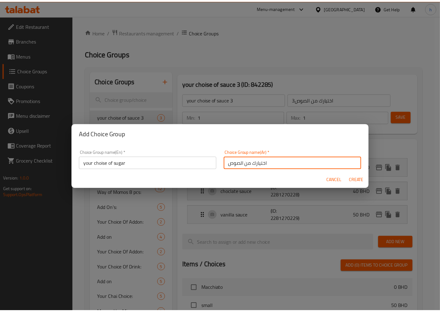
scroll to position [2, 0]
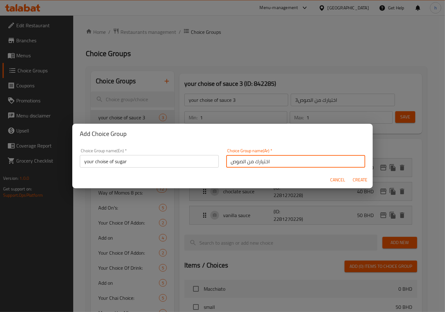
drag, startPoint x: 243, startPoint y: 163, endPoint x: 227, endPoint y: 166, distance: 17.2
click at [227, 166] on input "اختيارك من الصوص" at bounding box center [295, 161] width 139 height 13
type input "اختيارك من السكر"
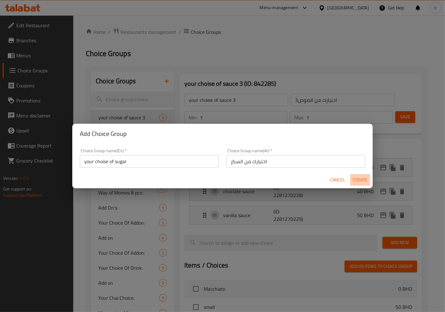
click at [358, 180] on span "Create" at bounding box center [360, 180] width 15 height 8
type input "your choise of sugar"
type input "اختيارك من السكر"
type input "0"
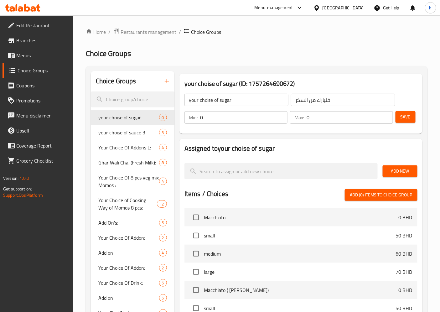
click at [259, 118] on input "0" at bounding box center [243, 117] width 87 height 13
drag, startPoint x: 205, startPoint y: 117, endPoint x: 192, endPoint y: 116, distance: 12.6
click at [194, 116] on div "Min: 0 ​" at bounding box center [235, 117] width 103 height 13
type input "1"
drag, startPoint x: 312, startPoint y: 117, endPoint x: 307, endPoint y: 117, distance: 5.3
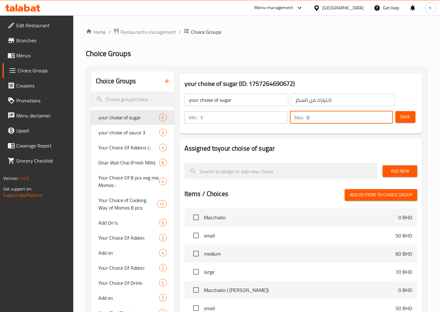
click at [307, 117] on input "0" at bounding box center [349, 117] width 86 height 13
type input "1"
click at [392, 169] on span "Add New" at bounding box center [399, 171] width 25 height 8
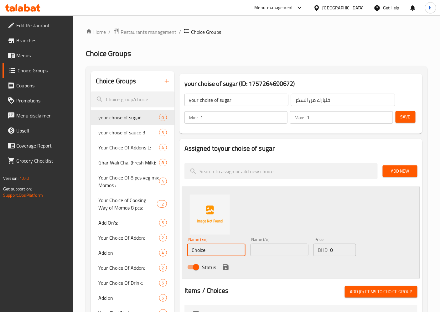
drag, startPoint x: 210, startPoint y: 251, endPoint x: 185, endPoint y: 243, distance: 26.2
click at [185, 243] on div "Name (En) Choice Name (En)" at bounding box center [216, 246] width 63 height 24
type input "ص"
type input "with sugar"
click at [269, 245] on input "text" at bounding box center [279, 249] width 58 height 13
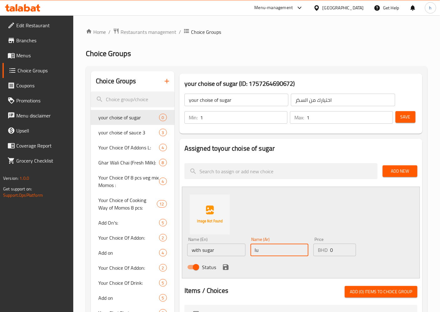
type input "l"
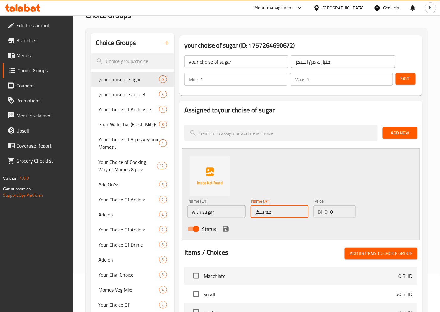
scroll to position [104, 0]
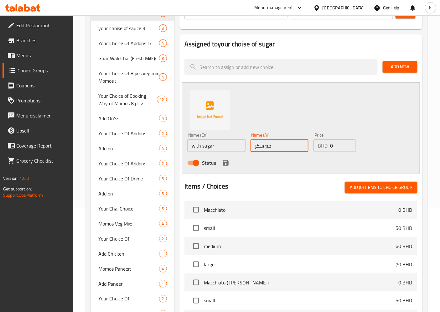
type input "مع سكر"
click at [225, 161] on icon "save" at bounding box center [226, 163] width 8 height 8
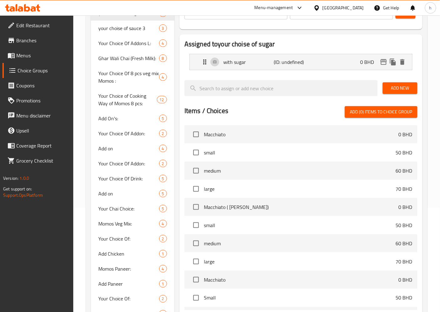
click at [395, 85] on span "Add New" at bounding box center [399, 88] width 25 height 8
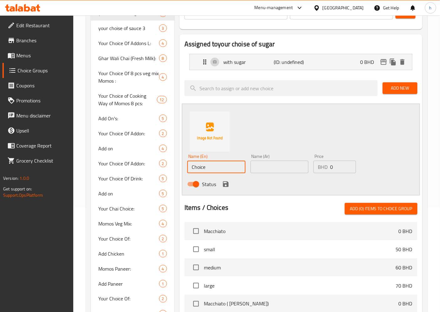
drag, startPoint x: 208, startPoint y: 167, endPoint x: 174, endPoint y: 169, distance: 34.2
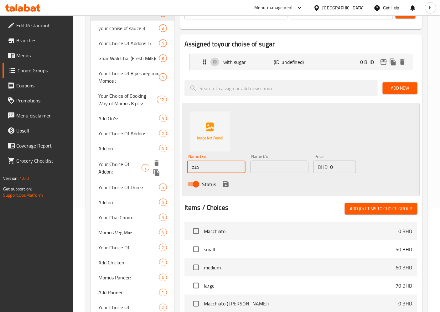
type input "ص"
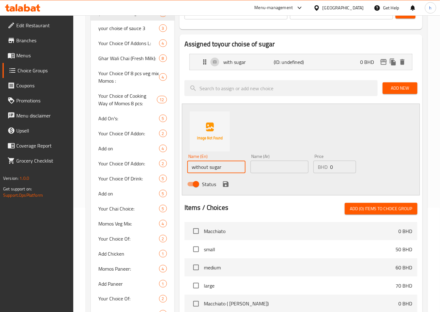
type input "without sugar"
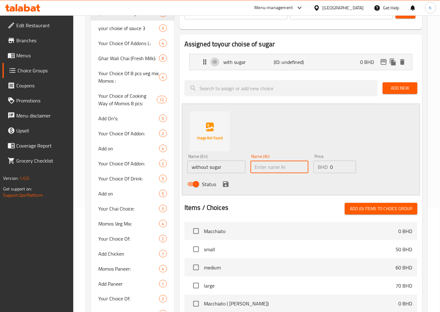
click at [268, 164] on input "text" at bounding box center [279, 167] width 58 height 13
type input "بدون سكر"
click at [227, 182] on icon "save" at bounding box center [226, 184] width 6 height 6
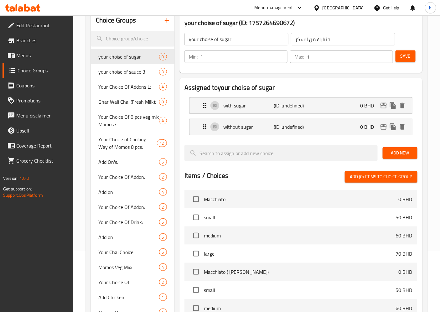
scroll to position [0, 0]
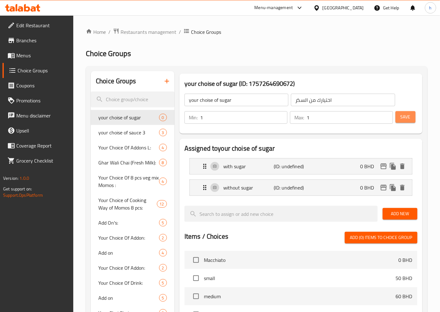
click at [396, 115] on span "Save" at bounding box center [405, 117] width 10 height 8
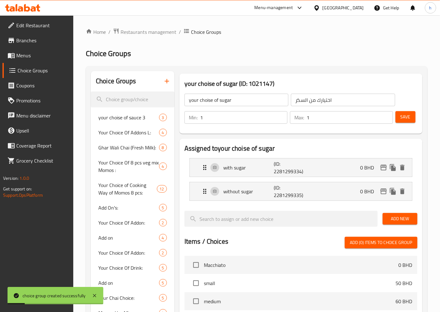
click at [25, 55] on span "Menus" at bounding box center [42, 56] width 52 height 8
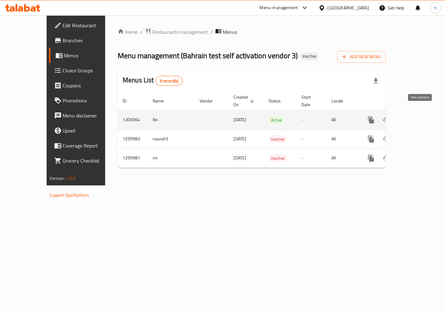
click at [396, 116] on icon "enhanced table" at bounding box center [416, 120] width 8 height 8
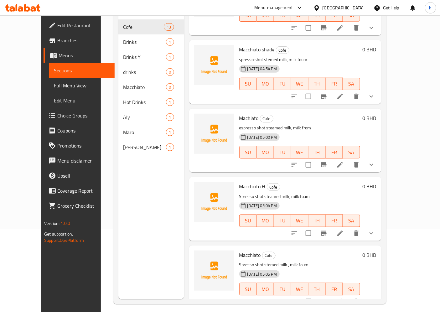
scroll to position [88, 0]
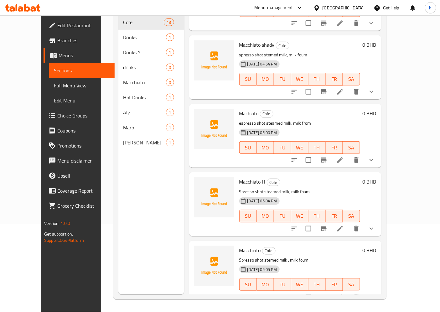
click at [343, 225] on icon at bounding box center [340, 228] width 6 height 6
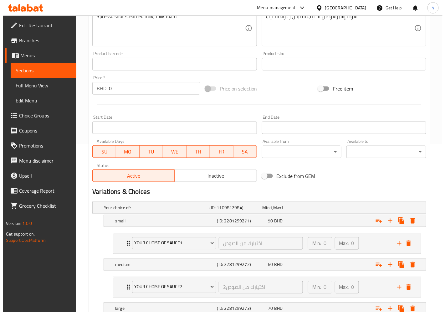
scroll to position [208, 0]
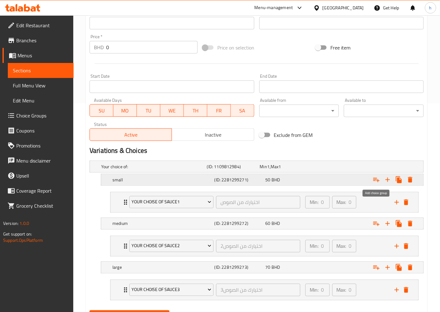
click at [375, 179] on icon "Expand" at bounding box center [376, 180] width 6 height 4
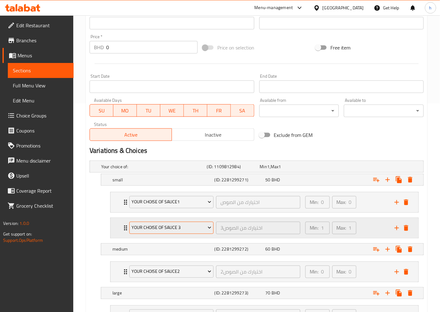
click at [192, 227] on span "your choise of sauce 3" at bounding box center [171, 228] width 79 height 8
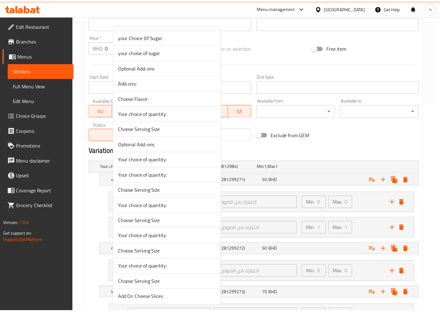
scroll to position [1643, 0]
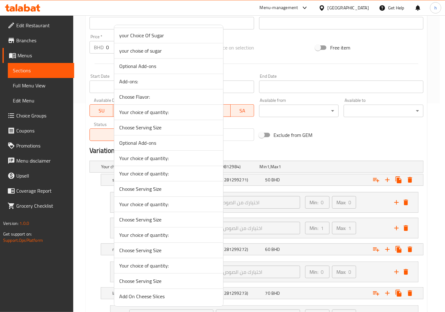
click at [183, 49] on span "your choise of sugar" at bounding box center [168, 51] width 99 height 8
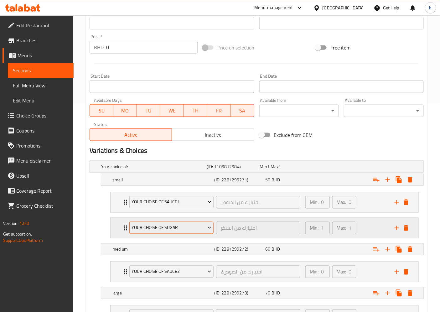
click at [205, 224] on span "your choise of sugar" at bounding box center [171, 228] width 79 height 8
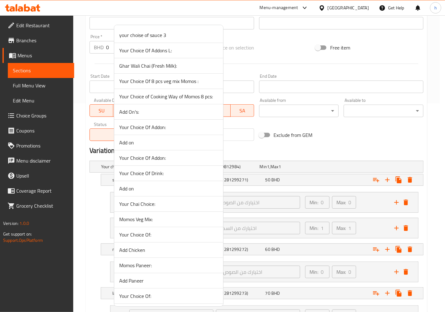
click at [97, 232] on div at bounding box center [222, 156] width 445 height 312
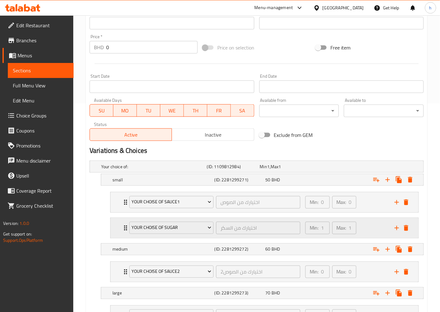
click at [127, 228] on div "your choise of sugar اختيارك من السكر ​" at bounding box center [214, 228] width 178 height 20
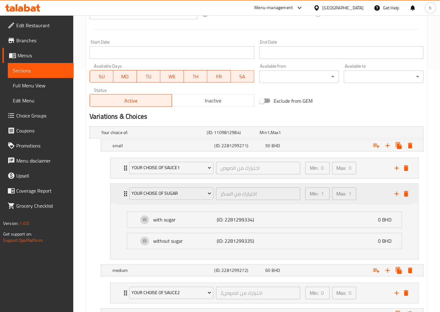
scroll to position [243, 0]
click at [127, 163] on div "your choise of sauce1 اختيارك من الصوص ​" at bounding box center [214, 167] width 178 height 20
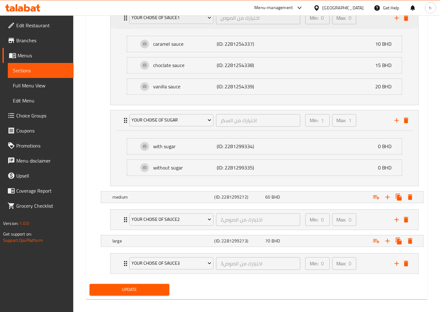
scroll to position [398, 0]
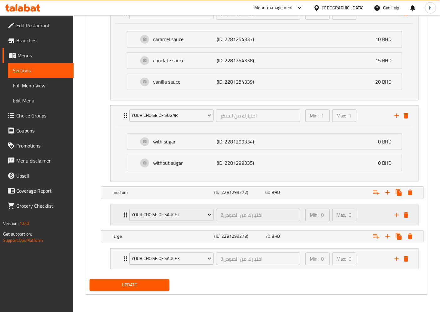
click at [124, 215] on icon "Expand" at bounding box center [126, 215] width 8 height 8
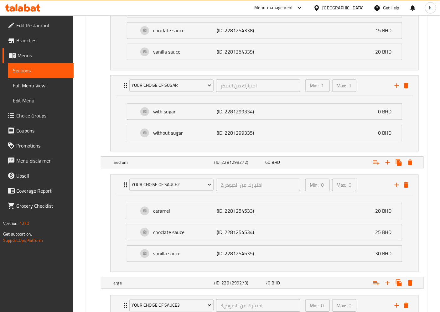
scroll to position [474, 0]
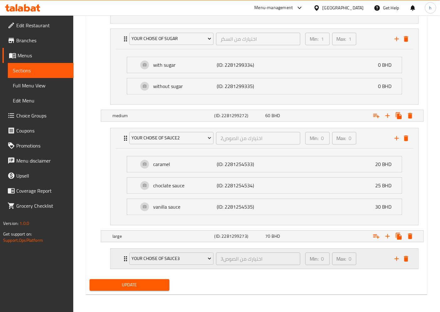
click at [125, 255] on icon "Expand" at bounding box center [126, 259] width 8 height 8
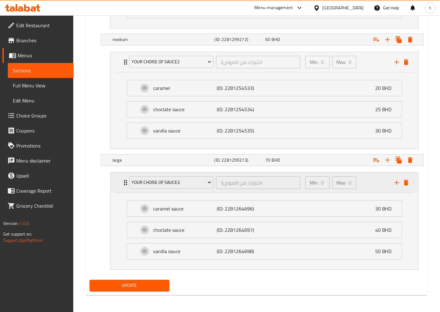
scroll to position [551, 0]
click at [137, 280] on span "Update" at bounding box center [130, 285] width 70 height 8
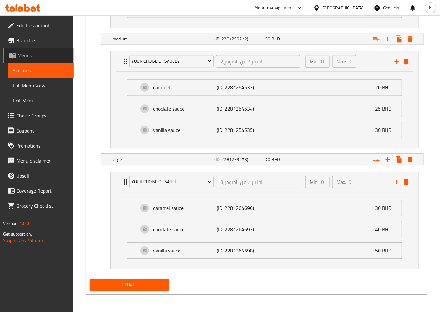
click at [29, 52] on span "Menus" at bounding box center [43, 56] width 51 height 8
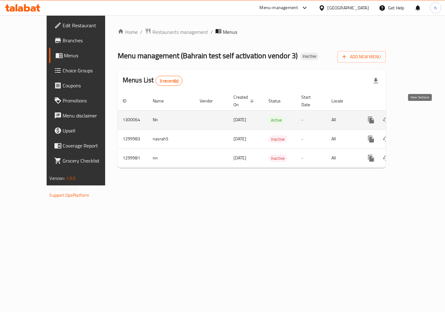
click at [396, 116] on icon "enhanced table" at bounding box center [416, 120] width 8 height 8
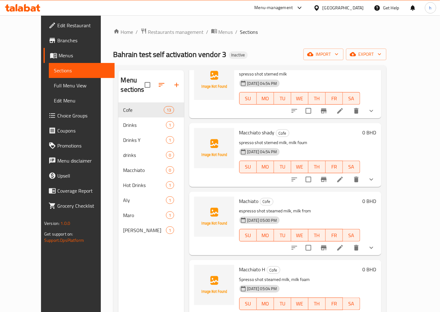
scroll to position [88, 0]
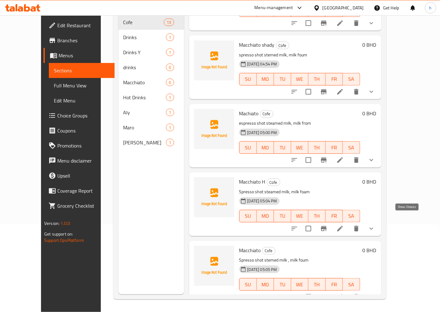
click at [375, 225] on icon "show more" at bounding box center [371, 229] width 8 height 8
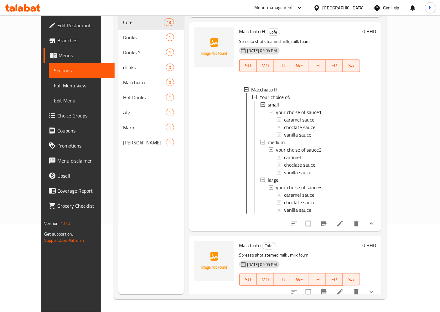
scroll to position [1, 0]
click at [343, 220] on icon at bounding box center [340, 223] width 6 height 6
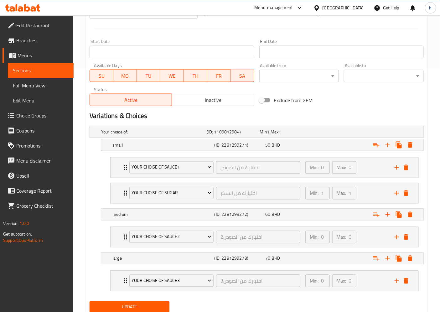
scroll to position [265, 0]
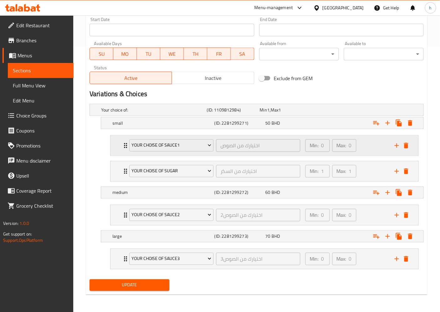
click at [126, 142] on div "your choise of sauce1 اختيارك من الصوص ​" at bounding box center [214, 146] width 178 height 20
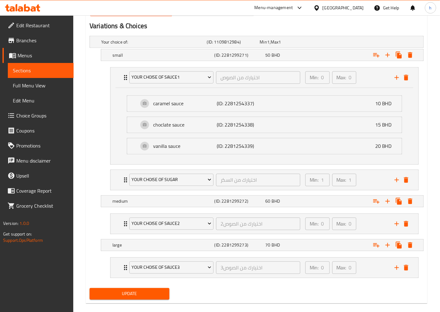
scroll to position [342, 0]
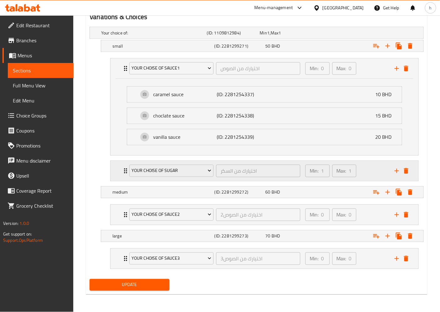
click at [124, 173] on icon "Expand" at bounding box center [125, 170] width 3 height 5
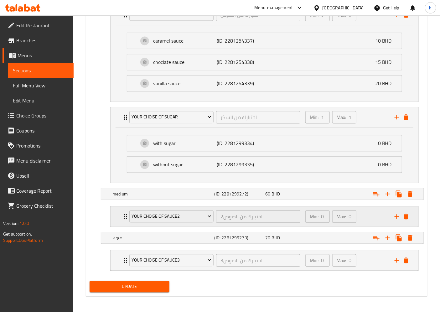
scroll to position [398, 0]
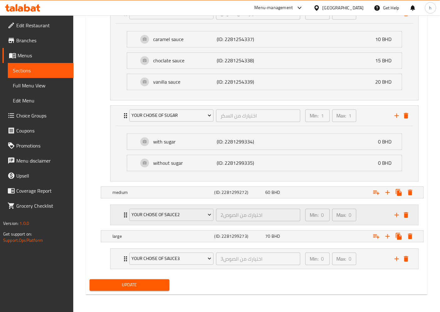
click at [124, 218] on icon "Expand" at bounding box center [126, 215] width 8 height 8
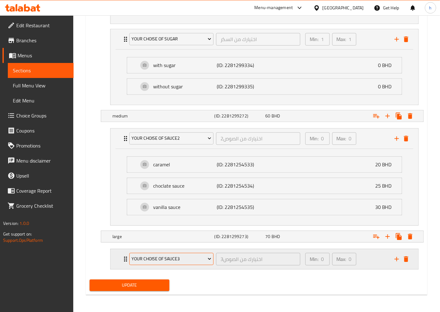
scroll to position [474, 0]
click at [119, 254] on div "your choise of sauce3 اختيارك من الصوص3 ​ Min: 0 ​ Max: 0 ​" at bounding box center [264, 258] width 308 height 20
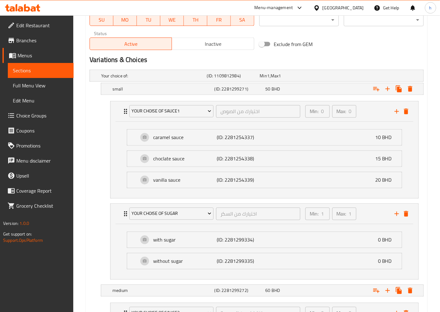
scroll to position [301, 0]
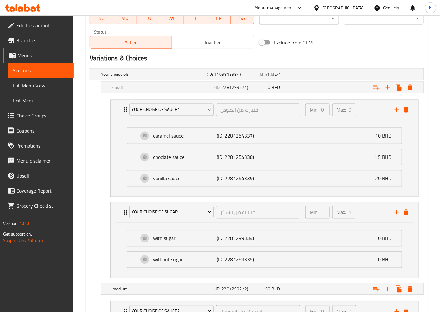
click at [29, 117] on span "Choice Groups" at bounding box center [42, 116] width 52 height 8
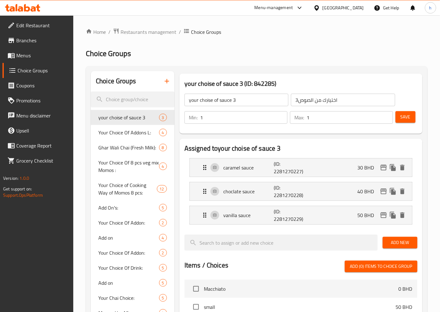
click at [273, 119] on input "1" at bounding box center [243, 117] width 87 height 13
type input "0"
click at [396, 117] on button "Save" at bounding box center [405, 117] width 20 height 12
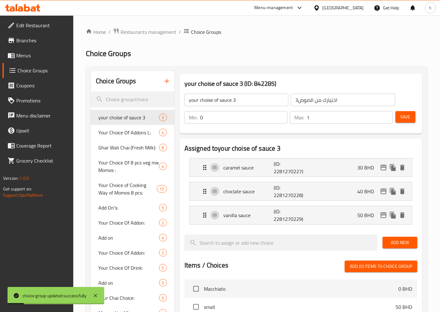
click at [249, 96] on input "your choise of sauce 3" at bounding box center [236, 100] width 104 height 13
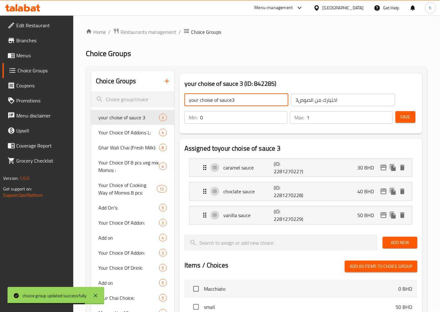
type input "your choise of sauce3"
click at [396, 117] on span "Save" at bounding box center [405, 117] width 10 height 8
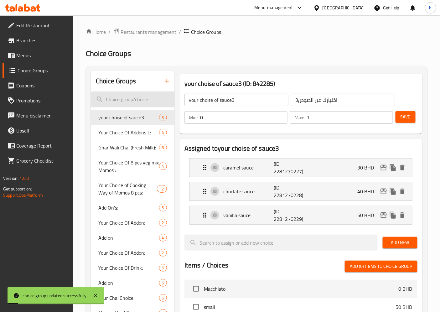
click at [101, 100] on input "search" at bounding box center [133, 99] width 84 height 16
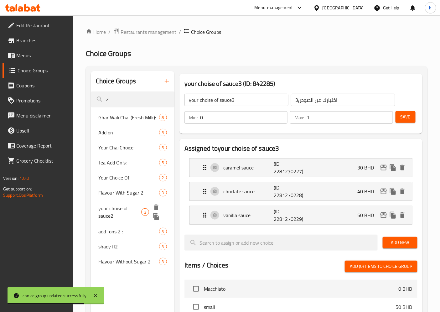
type input "2"
click at [125, 207] on span "your choise of sauce2" at bounding box center [119, 211] width 43 height 15
type input "your choise of sauce2"
type input "اختيارك من الصوص2"
type input "0"
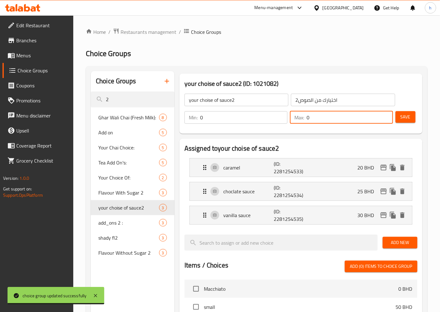
click at [313, 115] on input "0" at bounding box center [349, 117] width 86 height 13
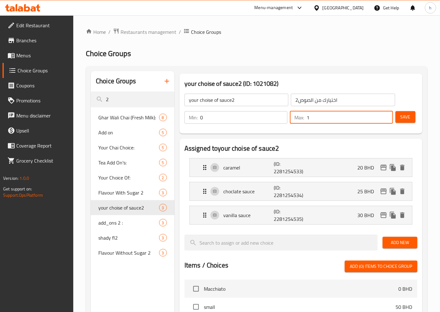
type input "1"
click at [396, 116] on span "Save" at bounding box center [405, 117] width 10 height 8
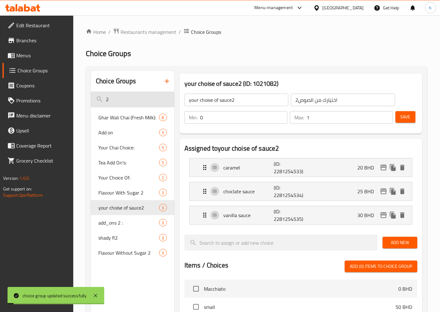
click at [130, 101] on input "2" at bounding box center [133, 99] width 84 height 16
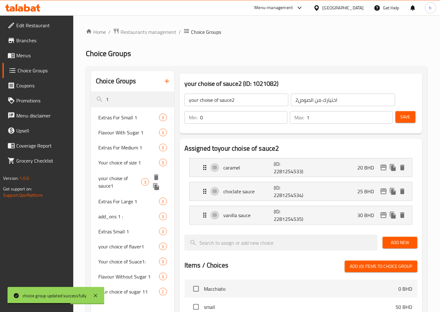
type input "1"
click at [122, 182] on span "your choise of sauce1" at bounding box center [119, 181] width 43 height 15
type input "your choise of sauce1"
type input "اختيارك من الصوص"
type input "0"
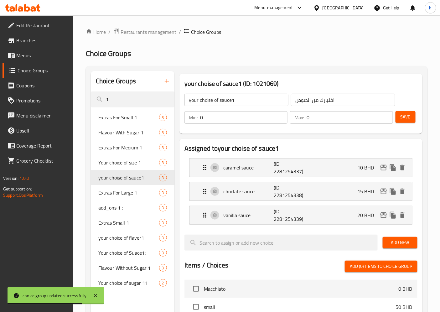
click at [312, 121] on input "0" at bounding box center [349, 117] width 86 height 13
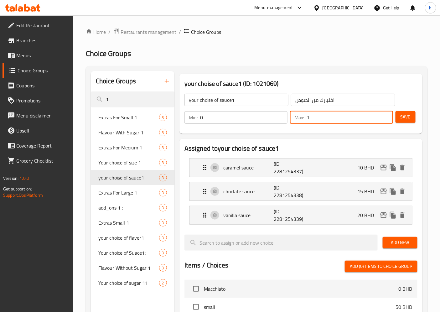
type input "1"
click at [396, 115] on span "Save" at bounding box center [405, 117] width 10 height 8
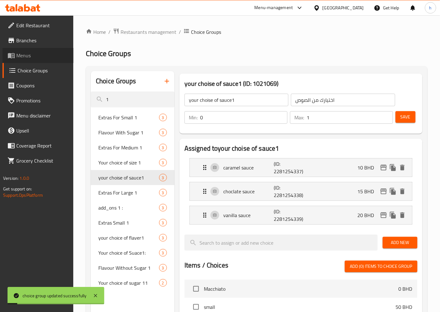
click at [30, 52] on span "Menus" at bounding box center [42, 56] width 52 height 8
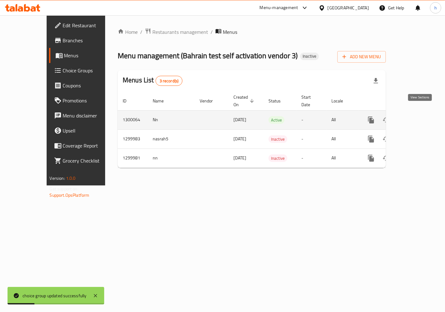
click at [396, 116] on icon "enhanced table" at bounding box center [416, 120] width 8 height 8
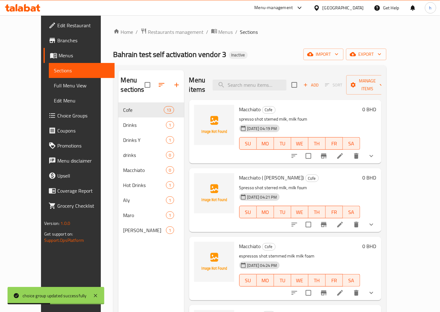
drag, startPoint x: 416, startPoint y: 104, endPoint x: 423, endPoint y: 140, distance: 36.9
click at [386, 140] on div "Menu sections Cofe 13 Drinks 1 Drinks Y 1 drinks 0 Macchiato 0 Hot Drinks 1 Aly…" at bounding box center [249, 226] width 273 height 322
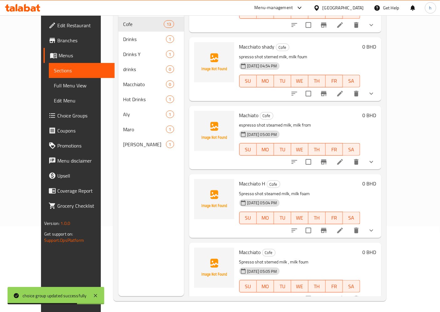
scroll to position [88, 0]
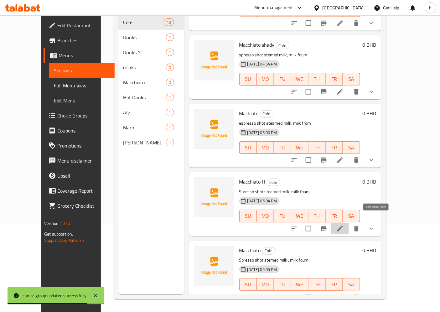
click at [344, 225] on icon at bounding box center [340, 229] width 8 height 8
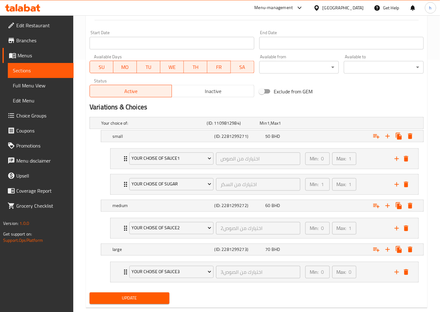
scroll to position [265, 0]
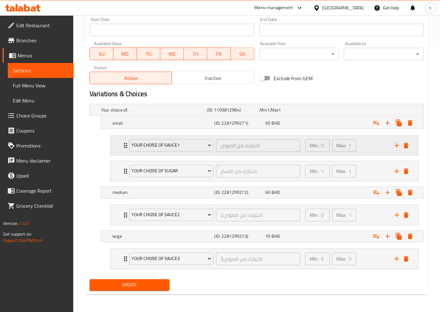
click at [127, 143] on div "your choise of sauce1 اختيارك من الصوص ​" at bounding box center [214, 146] width 178 height 20
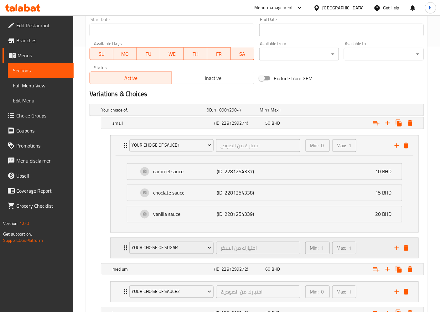
click at [120, 248] on div "your choise of sugar اختيارك من السكر ​ Min: 1 ​ Max: 1 ​" at bounding box center [264, 248] width 308 height 20
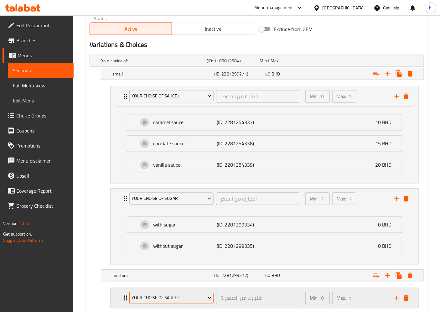
scroll to position [398, 0]
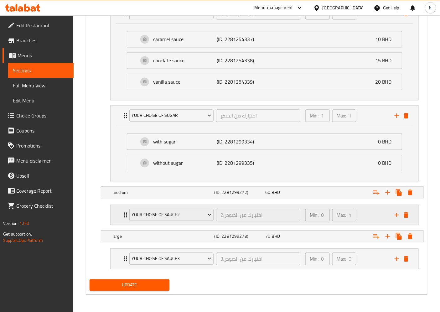
click at [124, 213] on icon "Expand" at bounding box center [125, 214] width 3 height 5
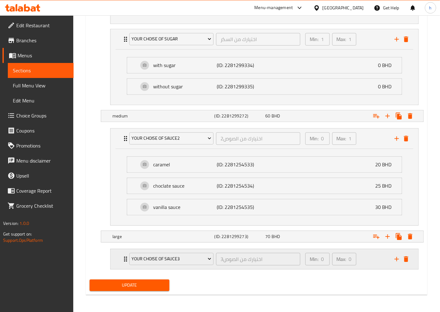
scroll to position [474, 0]
click at [126, 260] on div "your choise of sauce3 اختيارك من الصوص3 ​" at bounding box center [214, 258] width 178 height 20
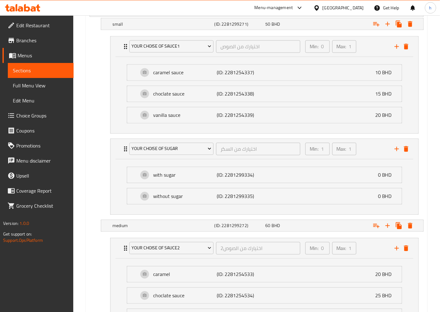
scroll to position [405, 0]
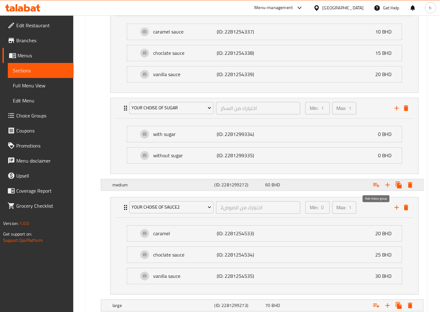
click at [377, 185] on icon "Expand" at bounding box center [376, 185] width 6 height 4
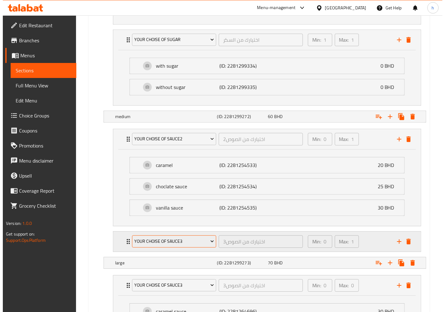
scroll to position [474, 0]
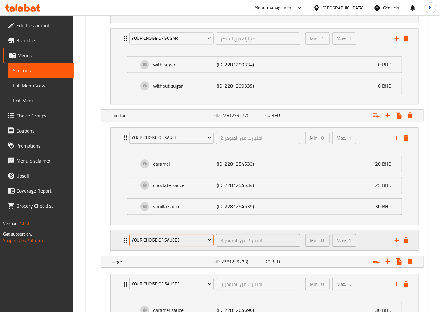
click at [191, 235] on button "your choise of sauce3" at bounding box center [171, 240] width 84 height 13
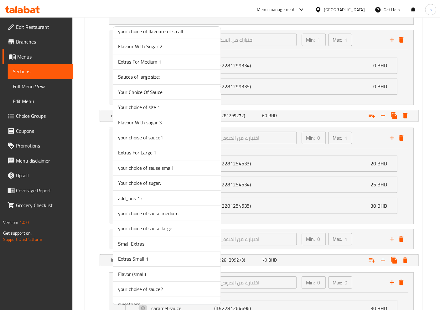
scroll to position [834, 0]
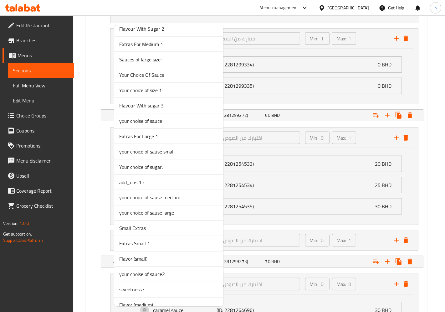
click at [159, 168] on span "Your choice of sugar:" at bounding box center [168, 167] width 99 height 8
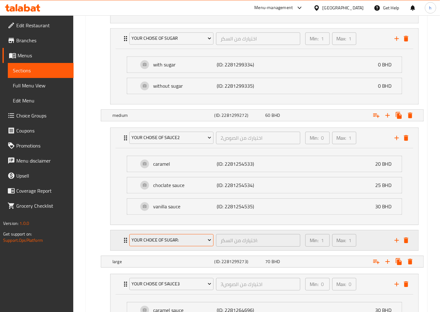
click at [204, 240] on span "Your choice of sugar:" at bounding box center [171, 240] width 79 height 8
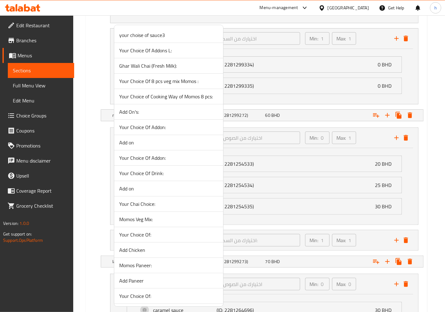
click at [95, 200] on div at bounding box center [222, 156] width 445 height 312
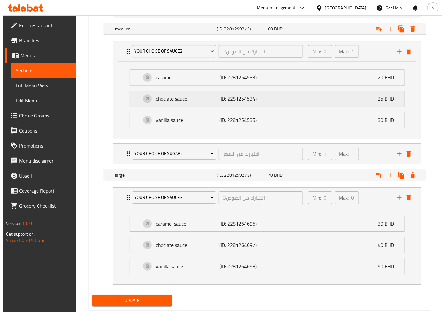
scroll to position [577, 0]
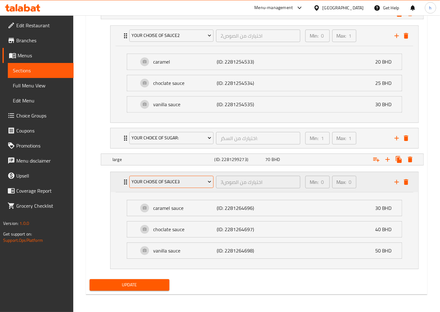
click at [190, 182] on span "your choise of sauce3" at bounding box center [171, 182] width 79 height 8
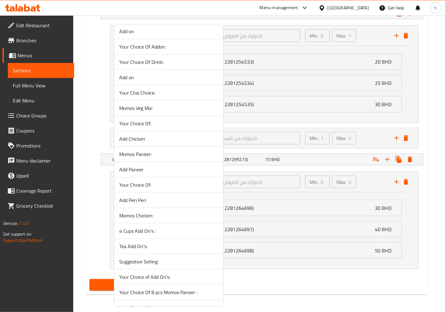
scroll to position [0, 0]
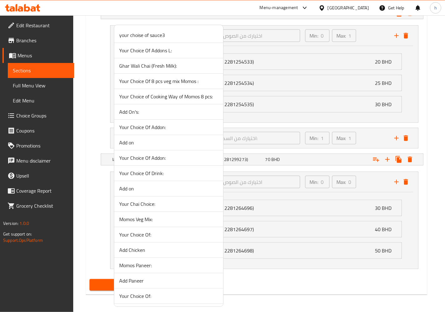
click at [141, 36] on span "your choise of sauce3" at bounding box center [168, 35] width 99 height 8
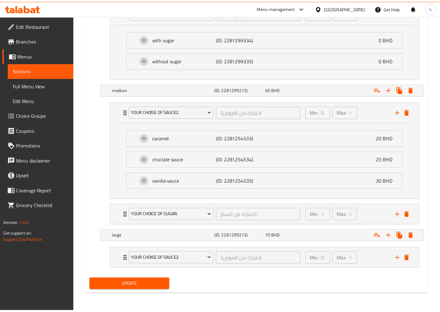
scroll to position [500, 0]
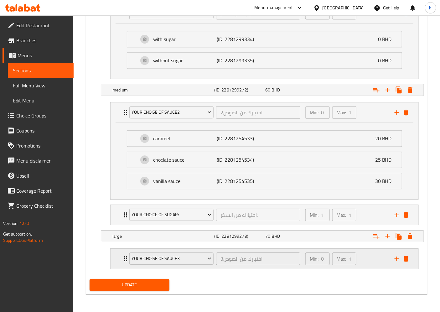
click at [125, 258] on div "your choise of sauce3 اختيارك من الصوص3 ​" at bounding box center [214, 258] width 178 height 20
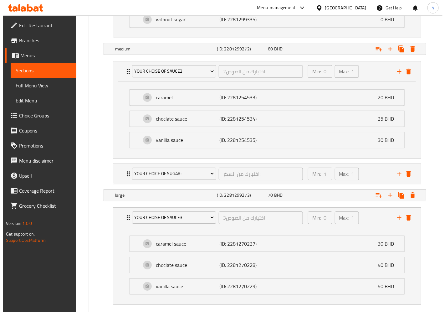
scroll to position [577, 0]
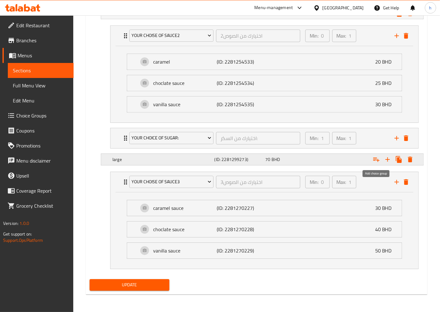
drag, startPoint x: 377, startPoint y: 156, endPoint x: 373, endPoint y: 161, distance: 6.5
click at [377, 156] on icon "Expand" at bounding box center [376, 160] width 8 height 8
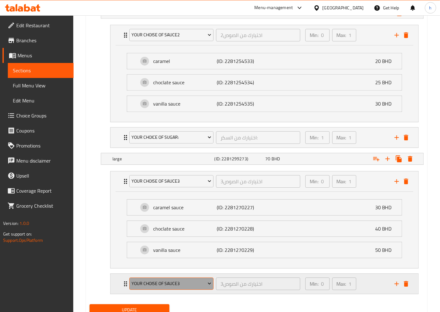
click at [192, 280] on span "your choise of sauce3" at bounding box center [171, 283] width 79 height 8
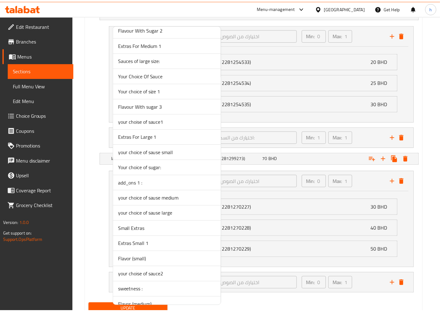
scroll to position [887, 0]
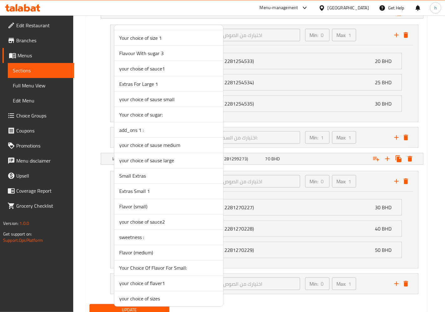
click at [156, 118] on span "Your choice of sugar:" at bounding box center [168, 115] width 99 height 8
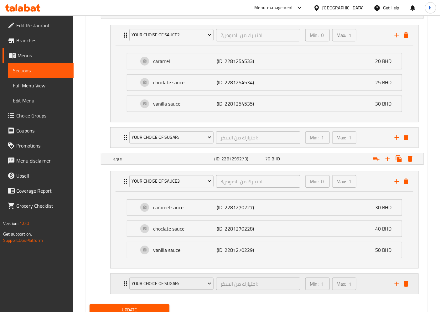
click at [124, 280] on icon "Expand" at bounding box center [126, 284] width 8 height 8
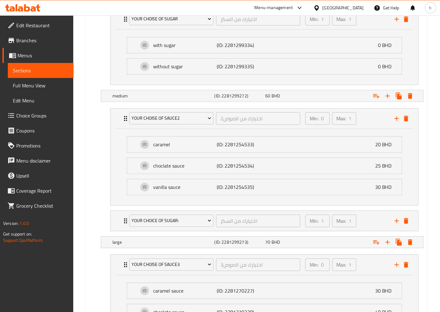
scroll to position [473, 0]
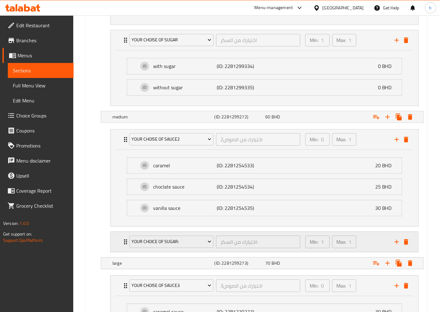
click at [126, 243] on div "Your choice of sugar: اختيارك من السكر: ​" at bounding box center [214, 242] width 178 height 20
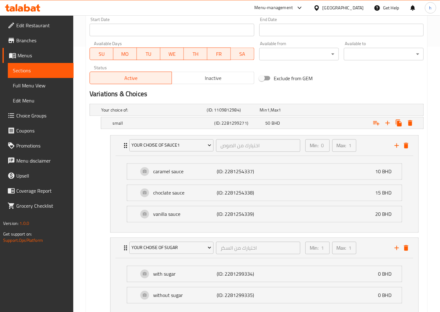
scroll to position [262, 0]
